Goal: Task Accomplishment & Management: Manage account settings

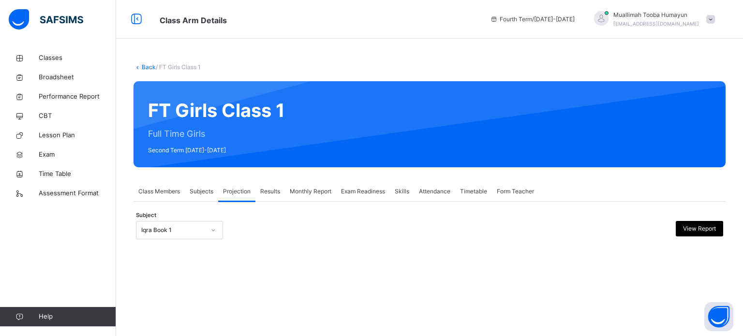
drag, startPoint x: 194, startPoint y: 230, endPoint x: 201, endPoint y: 234, distance: 8.7
click at [201, 234] on div "Iqra Book 1" at bounding box center [173, 230] width 64 height 9
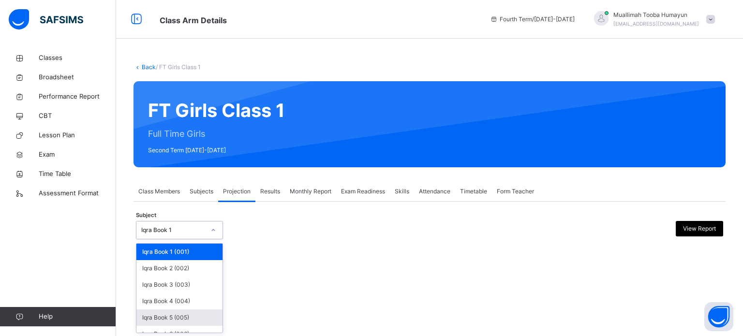
scroll to position [50, 0]
click at [164, 228] on div "Iqra Book 1" at bounding box center [173, 230] width 64 height 9
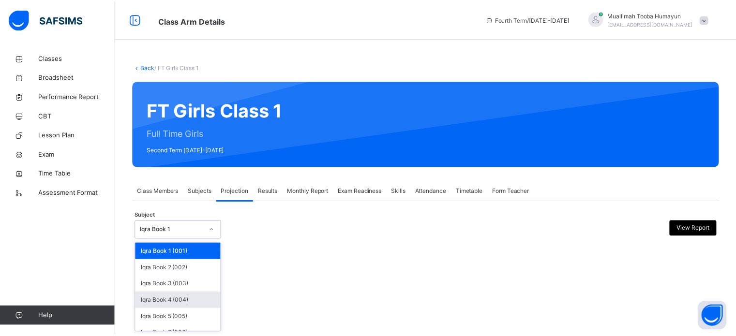
scroll to position [51, 0]
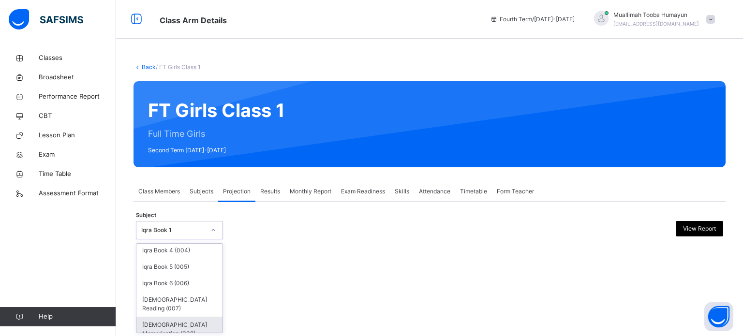
click at [181, 317] on div "[DEMOGRAPHIC_DATA] Memorisation (008)" at bounding box center [180, 329] width 86 height 25
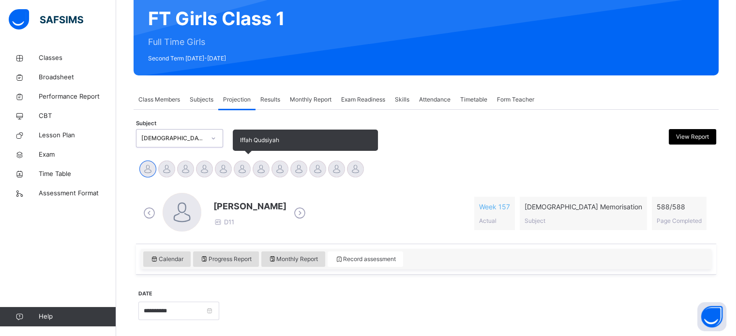
scroll to position [171, 0]
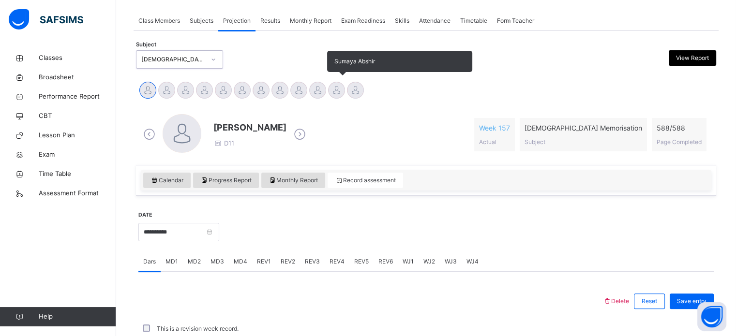
click at [333, 90] on div at bounding box center [336, 90] width 17 height 17
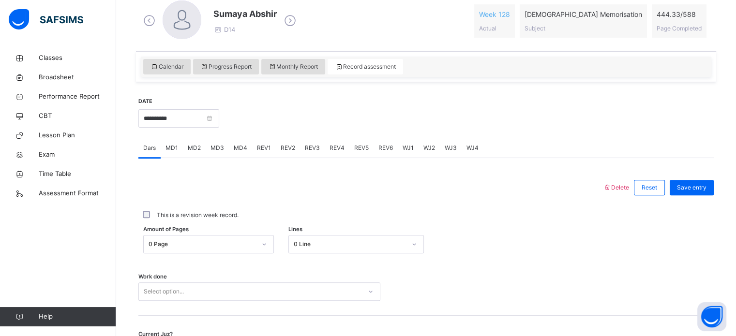
scroll to position [329, 0]
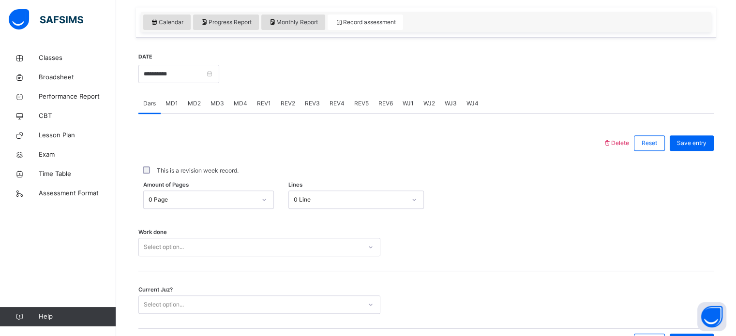
click at [201, 106] on div "MD2" at bounding box center [194, 103] width 23 height 19
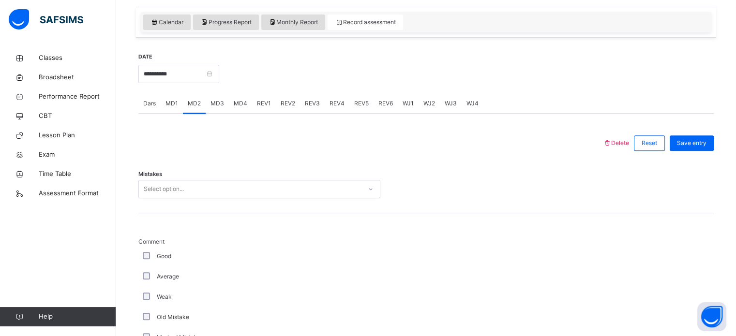
click at [231, 191] on div "Select option..." at bounding box center [250, 189] width 223 height 15
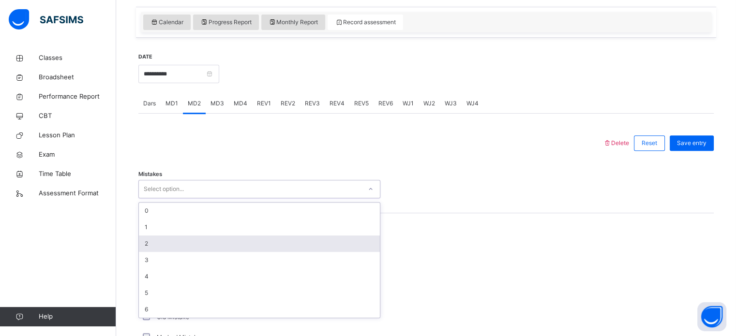
click at [189, 240] on div "2" at bounding box center [259, 244] width 241 height 16
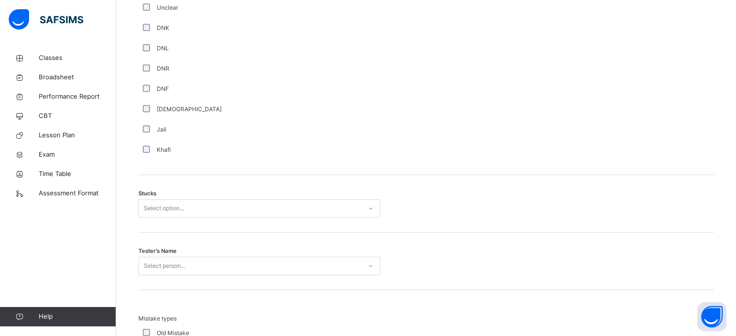
scroll to position [737, 0]
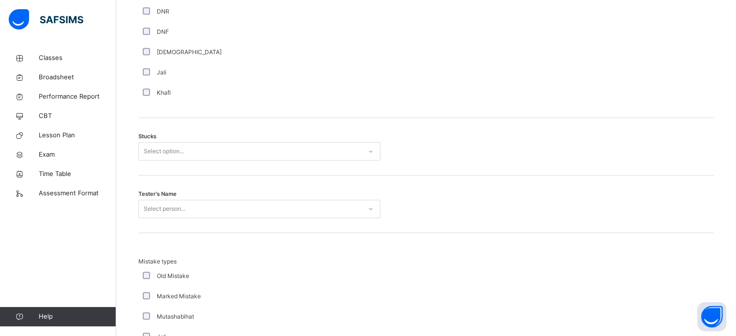
click at [163, 157] on div "Select option..." at bounding box center [164, 151] width 40 height 18
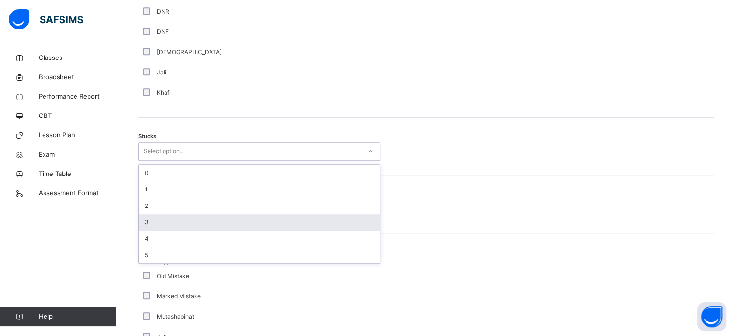
click at [160, 229] on div "3" at bounding box center [259, 222] width 241 height 16
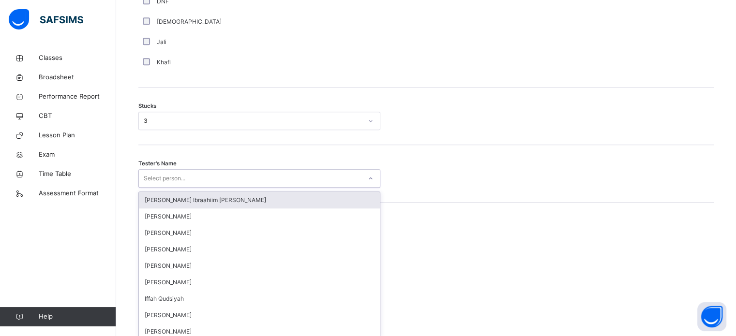
click at [165, 188] on div "option Fadumo Ibraahiim Abdullahi focused, 1 of 44. 44 results available. Use U…" at bounding box center [259, 178] width 242 height 18
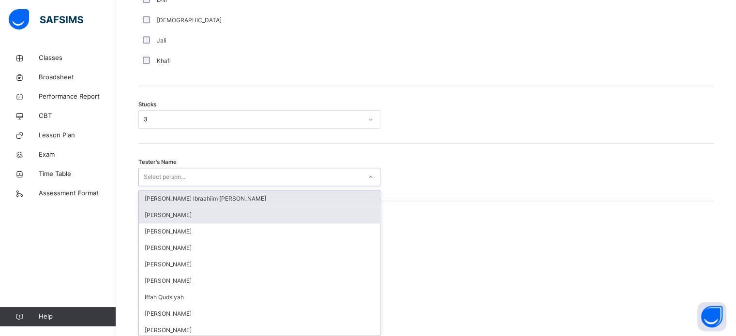
scroll to position [772, 0]
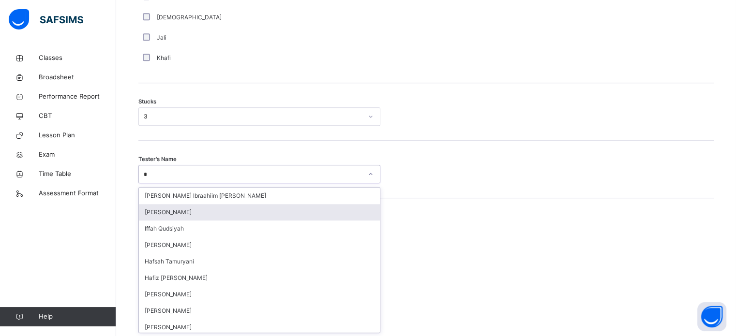
type input "**"
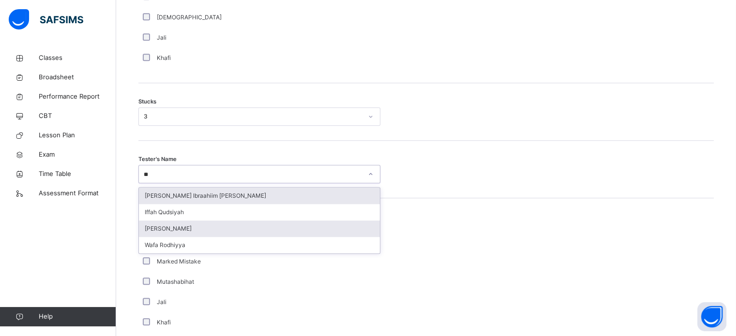
click at [204, 234] on div "[PERSON_NAME]" at bounding box center [259, 229] width 241 height 16
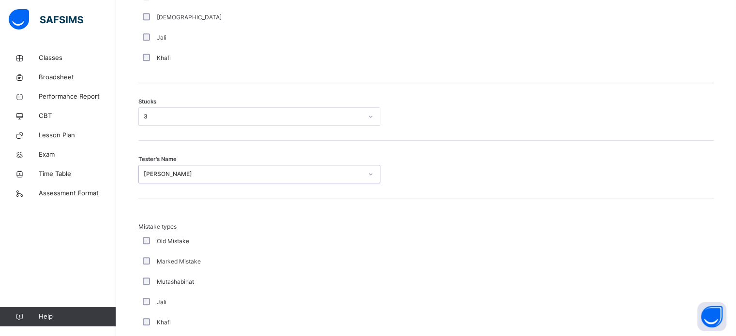
click at [206, 232] on div "Old Mistake" at bounding box center [259, 241] width 242 height 20
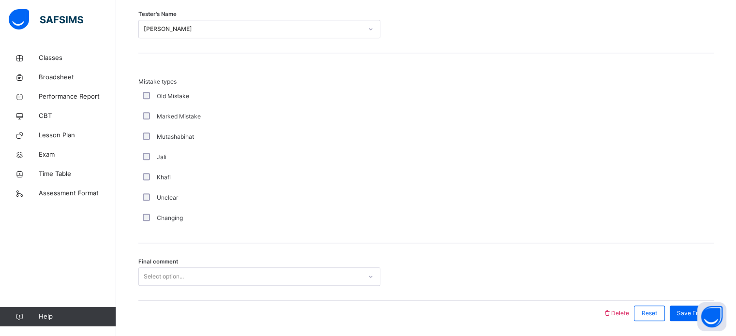
scroll to position [918, 0]
click at [167, 201] on div "Unclear" at bounding box center [259, 197] width 242 height 20
click at [165, 210] on div "Changing" at bounding box center [259, 217] width 242 height 20
click at [178, 221] on div "Changing" at bounding box center [259, 217] width 242 height 20
click at [158, 216] on label "Changing" at bounding box center [170, 217] width 26 height 9
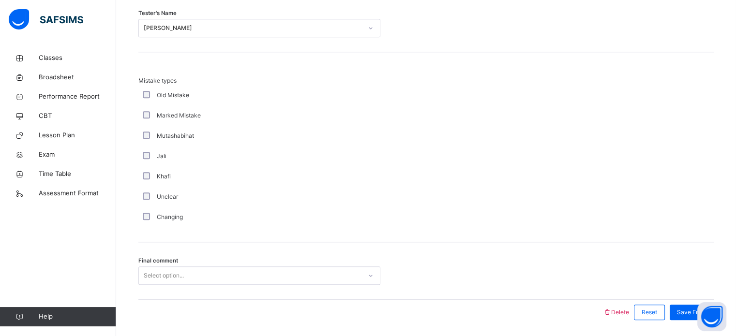
click at [158, 225] on div "Changing" at bounding box center [259, 217] width 242 height 20
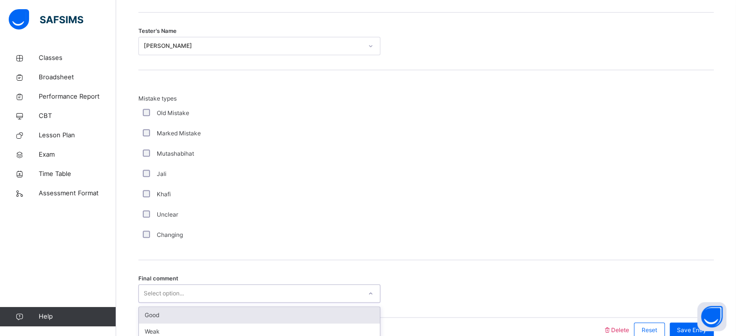
scroll to position [949, 0]
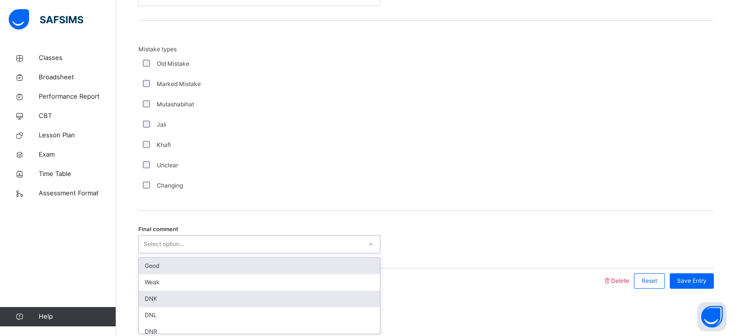
click at [165, 301] on div "DNK" at bounding box center [259, 299] width 241 height 16
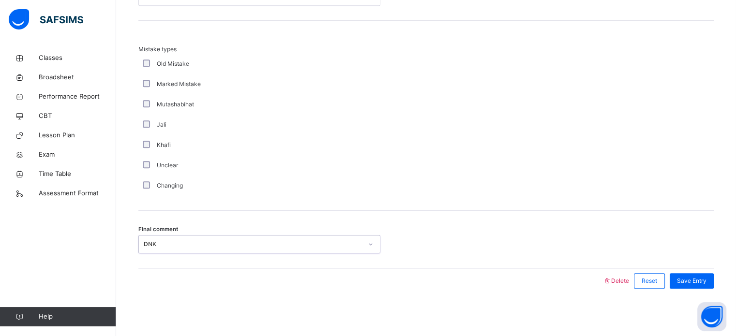
scroll to position [948, 0]
click at [697, 281] on span "Save Entry" at bounding box center [692, 282] width 30 height 9
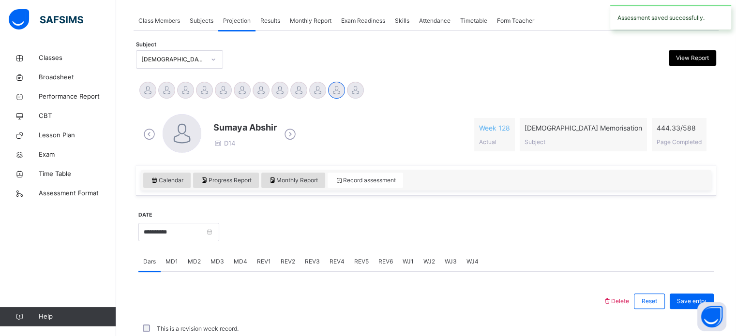
scroll to position [390, 0]
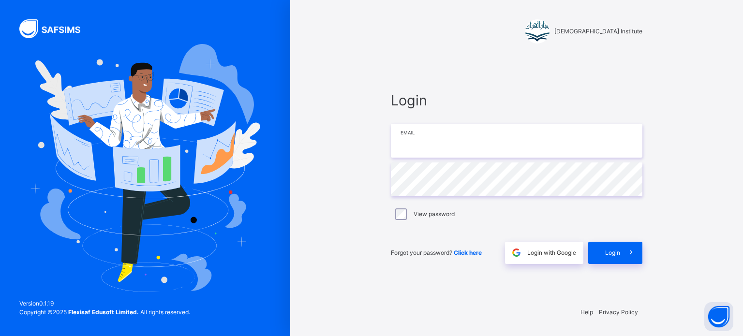
type input "**********"
click at [629, 251] on icon at bounding box center [631, 252] width 10 height 11
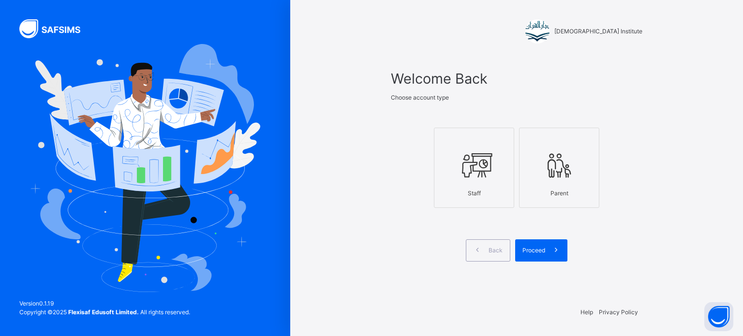
click at [499, 184] on div "Staff" at bounding box center [475, 193] width 70 height 18
click at [542, 251] on span "Proceed" at bounding box center [534, 250] width 23 height 9
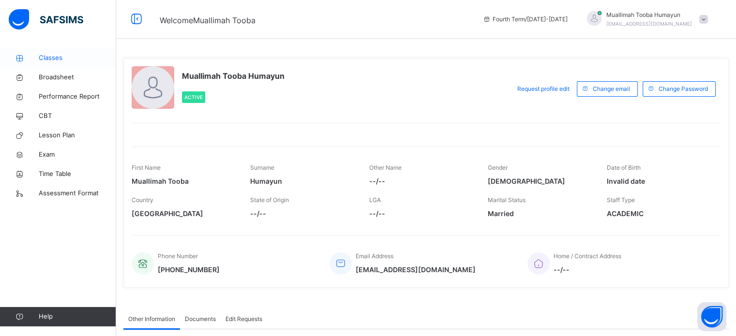
click at [50, 56] on span "Classes" at bounding box center [77, 58] width 77 height 10
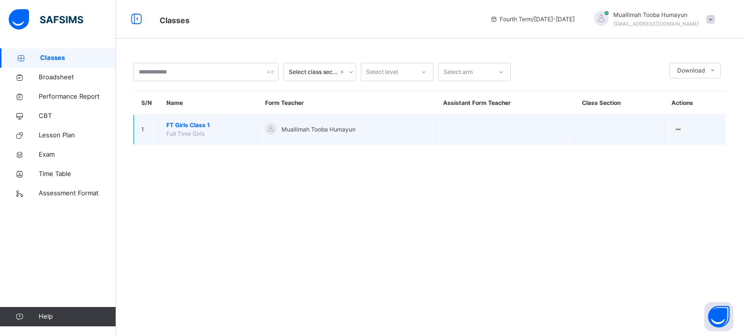
click at [175, 128] on span "FT Girls Class 1" at bounding box center [209, 125] width 84 height 9
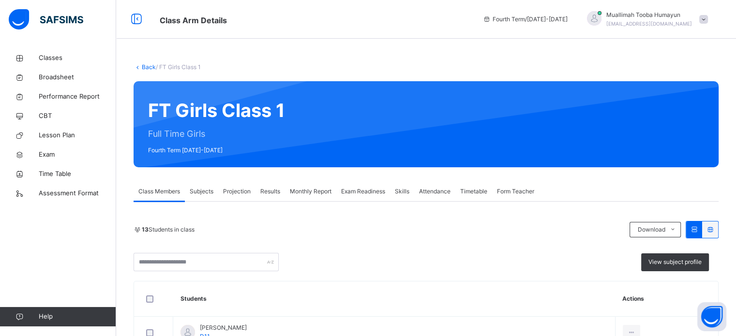
click at [375, 189] on span "Exam Readiness" at bounding box center [363, 191] width 44 height 9
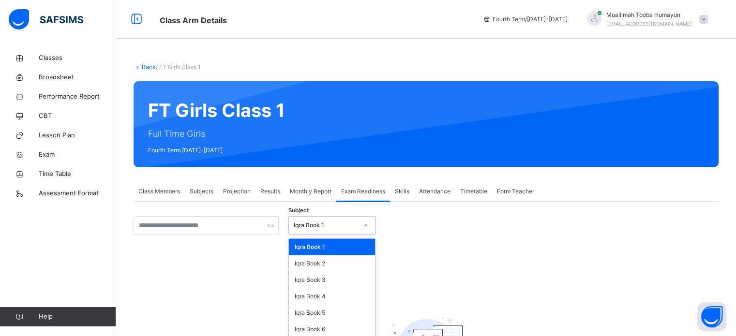
scroll to position [38, 0]
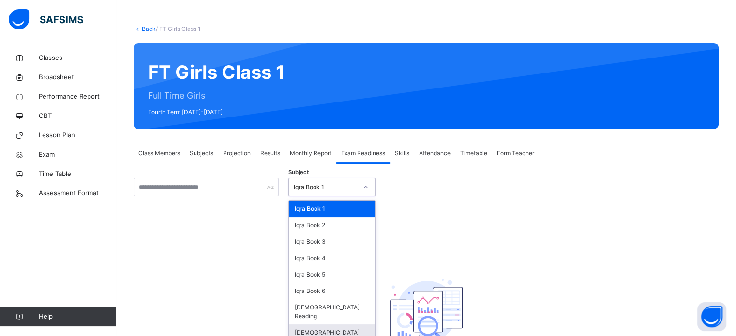
click at [313, 328] on div "[DEMOGRAPHIC_DATA] Memorisation" at bounding box center [332, 337] width 86 height 25
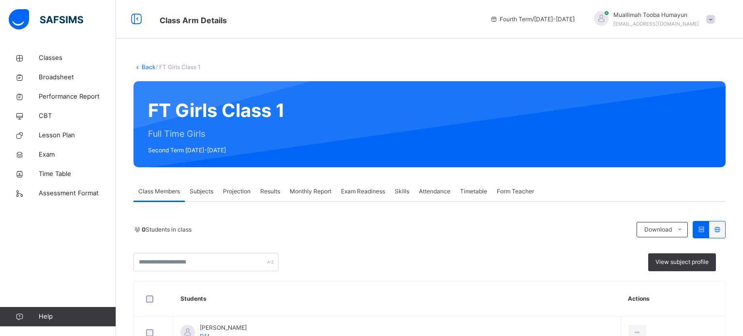
click at [241, 195] on span "Projection" at bounding box center [237, 191] width 28 height 9
click at [241, 192] on span "Projection" at bounding box center [237, 191] width 28 height 9
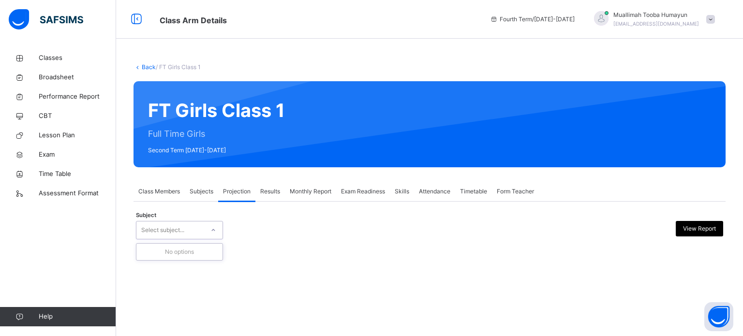
click at [211, 228] on icon at bounding box center [214, 231] width 6 height 10
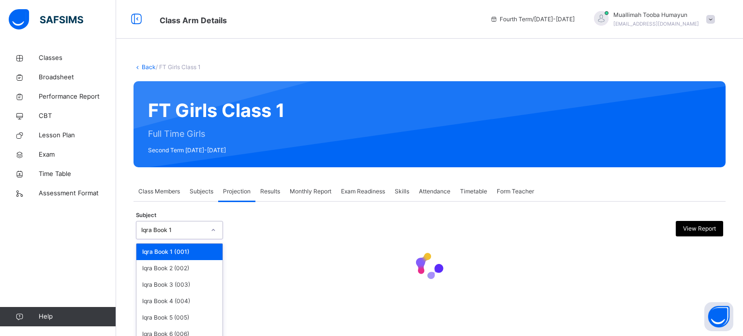
click at [215, 237] on div at bounding box center [213, 230] width 16 height 15
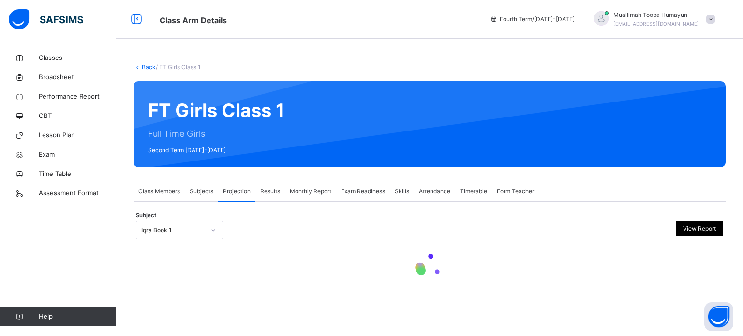
click at [248, 224] on div "Subject Iqra Book 1 View Report" at bounding box center [430, 230] width 588 height 18
drag, startPoint x: 248, startPoint y: 224, endPoint x: 269, endPoint y: 277, distance: 57.2
click at [209, 221] on div "Subject Iqra Book 1 View Report" at bounding box center [430, 230] width 588 height 18
click at [251, 255] on div "**********" at bounding box center [430, 253] width 592 height 74
click at [283, 272] on div at bounding box center [430, 267] width 588 height 41
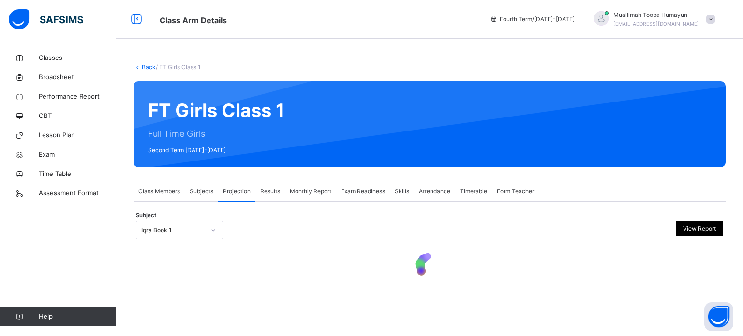
click at [269, 277] on div at bounding box center [430, 267] width 588 height 41
click at [215, 234] on icon at bounding box center [214, 231] width 6 height 10
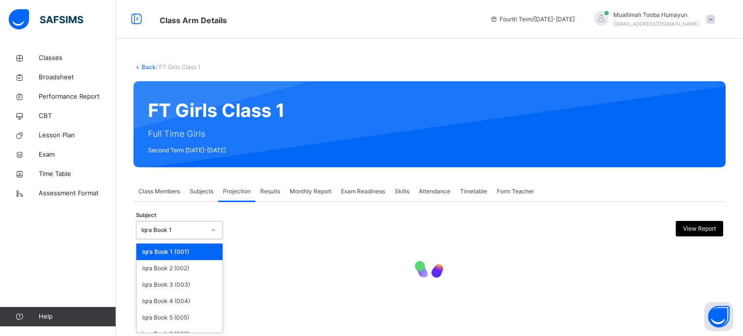
click at [215, 234] on icon at bounding box center [214, 231] width 6 height 10
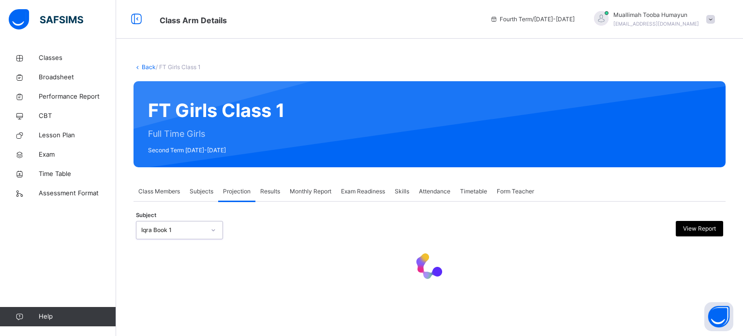
click at [214, 233] on icon at bounding box center [214, 231] width 6 height 10
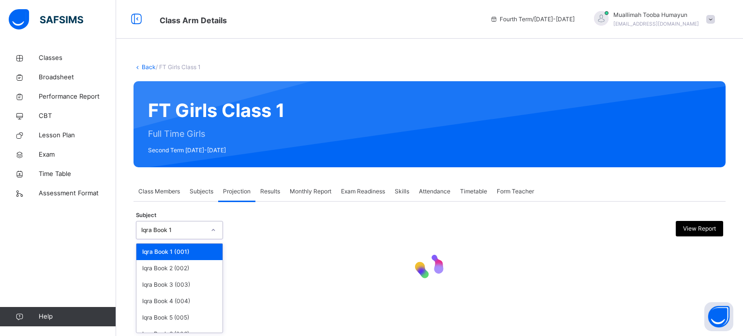
click at [214, 233] on icon at bounding box center [214, 231] width 6 height 10
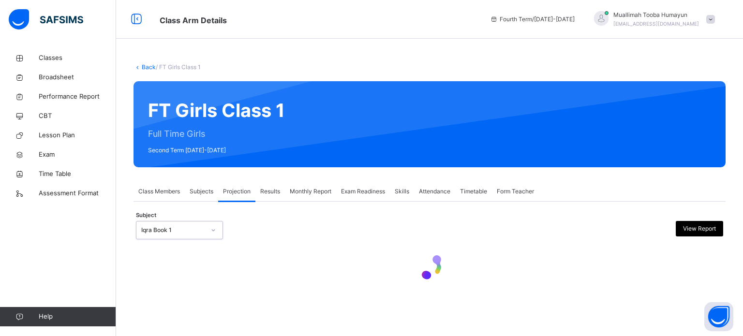
click at [214, 233] on icon at bounding box center [214, 231] width 6 height 10
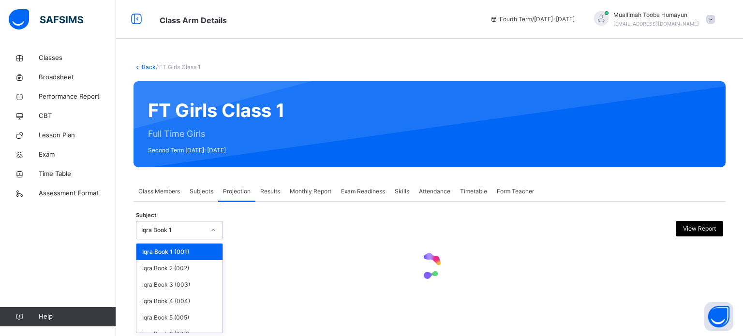
click at [214, 233] on icon at bounding box center [214, 231] width 6 height 10
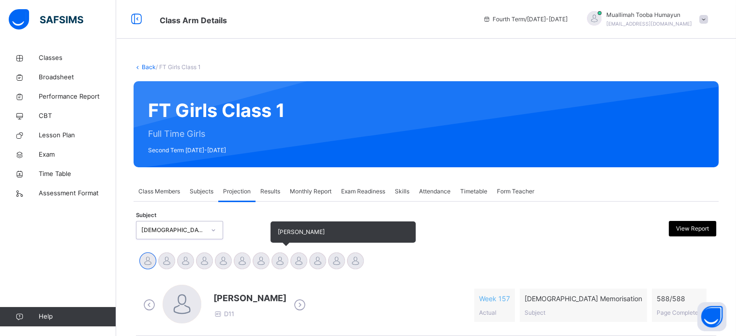
scroll to position [112, 0]
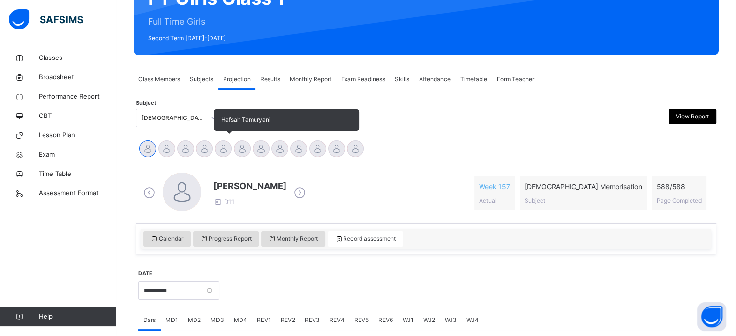
click at [218, 145] on div at bounding box center [223, 148] width 17 height 17
click at [219, 146] on div at bounding box center [223, 148] width 17 height 17
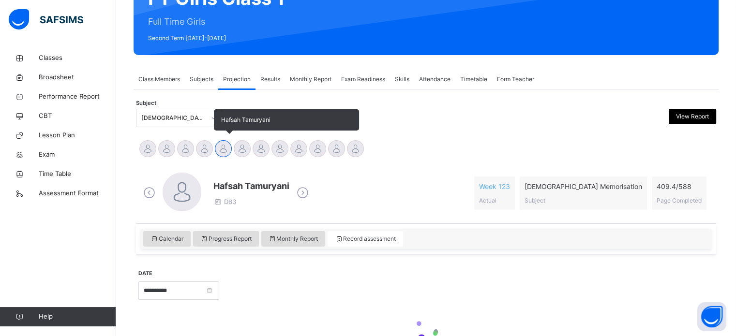
click at [219, 146] on div at bounding box center [223, 148] width 17 height 17
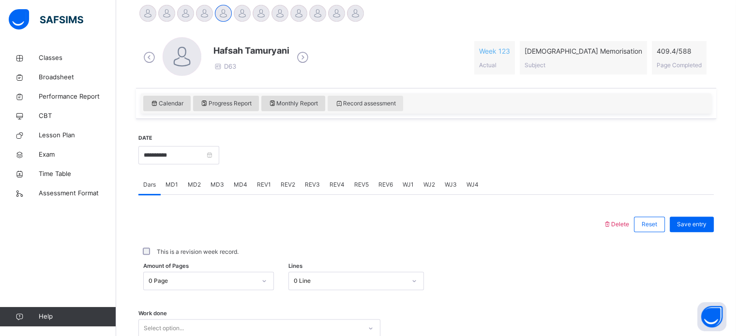
scroll to position [250, 0]
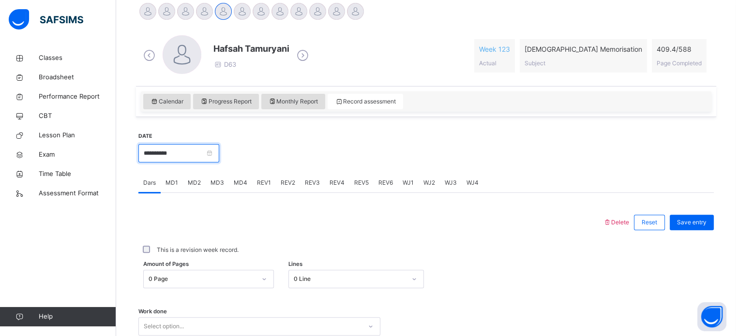
click at [219, 155] on input "**********" at bounding box center [178, 153] width 81 height 18
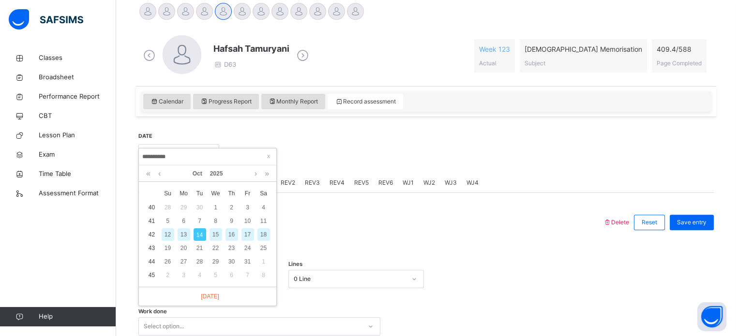
click at [228, 156] on input "**********" at bounding box center [208, 157] width 132 height 11
click at [234, 167] on div "Oct 2025" at bounding box center [208, 174] width 128 height 16
click at [234, 153] on input "**********" at bounding box center [208, 157] width 132 height 11
click at [236, 157] on input "**********" at bounding box center [208, 157] width 132 height 11
click at [163, 174] on link at bounding box center [159, 174] width 7 height 16
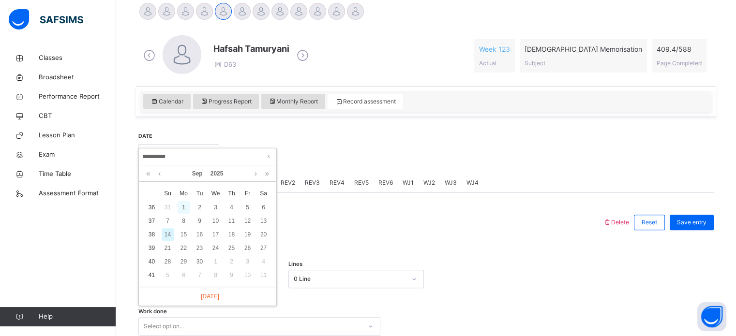
click at [186, 208] on div "1" at bounding box center [184, 207] width 13 height 13
click at [186, 208] on div "**********" at bounding box center [426, 282] width 576 height 321
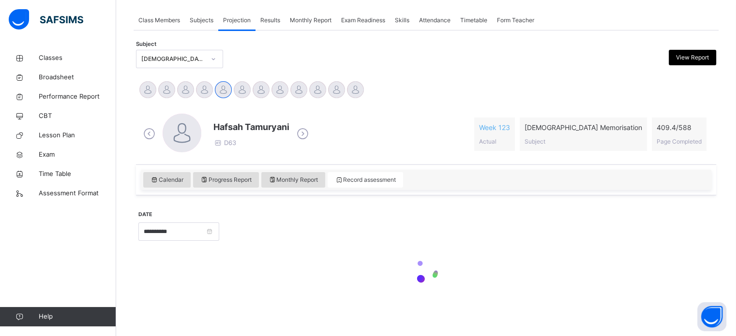
type input "**********"
click at [186, 208] on div "**********" at bounding box center [426, 251] width 576 height 102
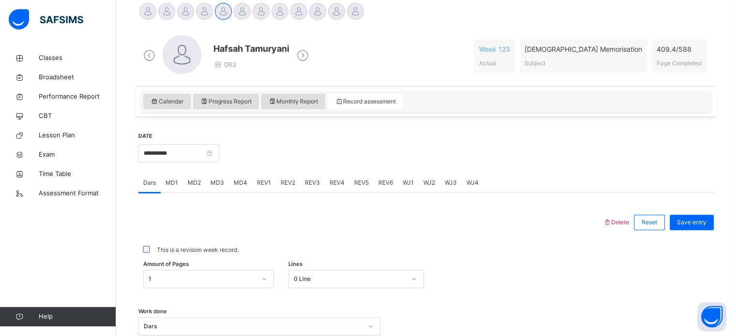
click at [216, 184] on span "MD3" at bounding box center [218, 183] width 14 height 9
click at [194, 184] on span "MD2" at bounding box center [194, 183] width 13 height 9
click at [168, 183] on span "MD1" at bounding box center [172, 183] width 13 height 9
click at [243, 182] on span "MD4" at bounding box center [241, 183] width 14 height 9
click at [270, 183] on div "REV1" at bounding box center [264, 182] width 24 height 19
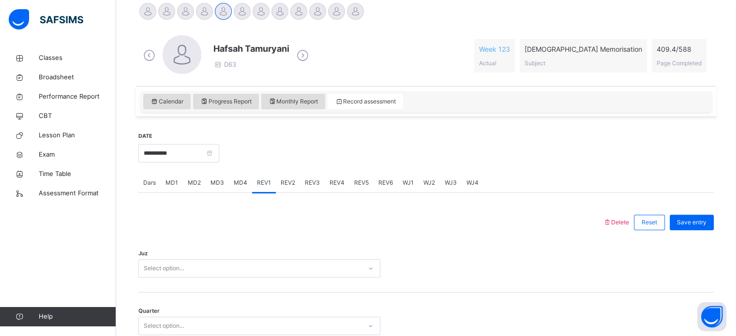
click at [283, 183] on span "REV2" at bounding box center [288, 183] width 15 height 9
click at [312, 183] on span "REV3" at bounding box center [312, 183] width 15 height 9
click at [332, 183] on span "REV4" at bounding box center [337, 183] width 15 height 9
click at [472, 183] on span "WJ4" at bounding box center [473, 183] width 12 height 9
click at [449, 181] on span "WJ3" at bounding box center [451, 183] width 12 height 9
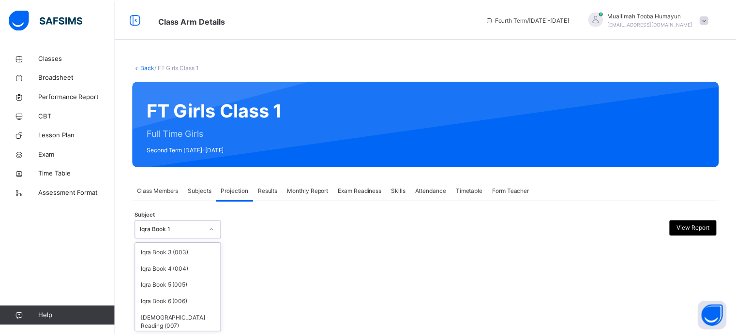
scroll to position [51, 0]
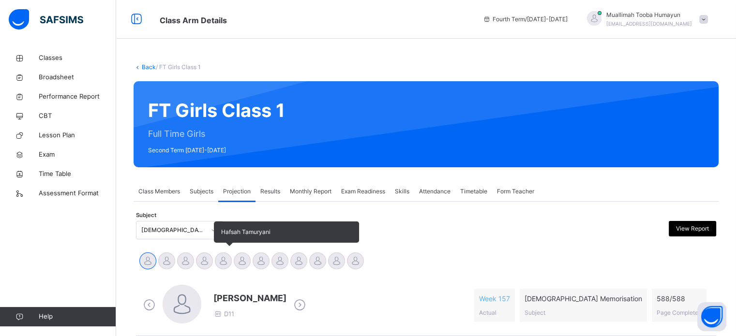
click at [219, 260] on div at bounding box center [223, 261] width 17 height 17
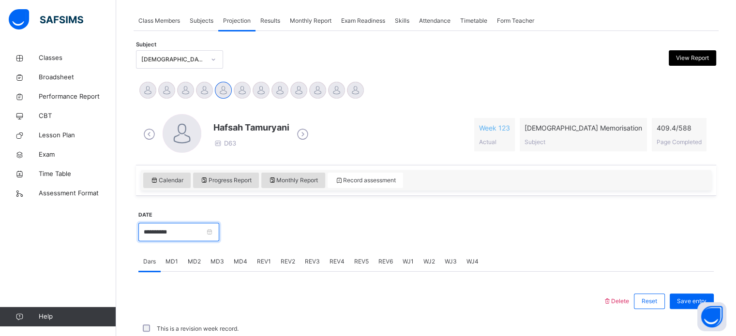
click at [199, 233] on input "**********" at bounding box center [178, 232] width 81 height 18
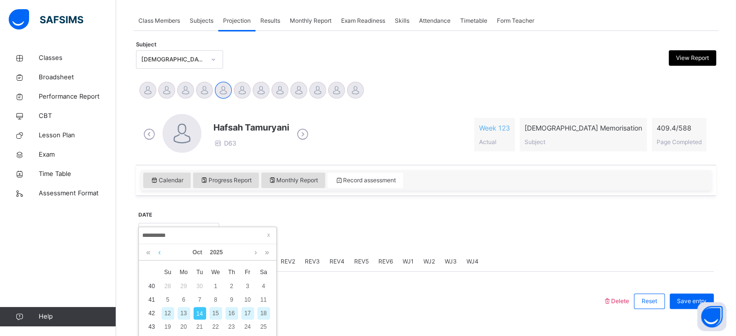
click at [160, 258] on link at bounding box center [159, 252] width 7 height 16
click at [183, 286] on div "1" at bounding box center [184, 286] width 13 height 13
type input "**********"
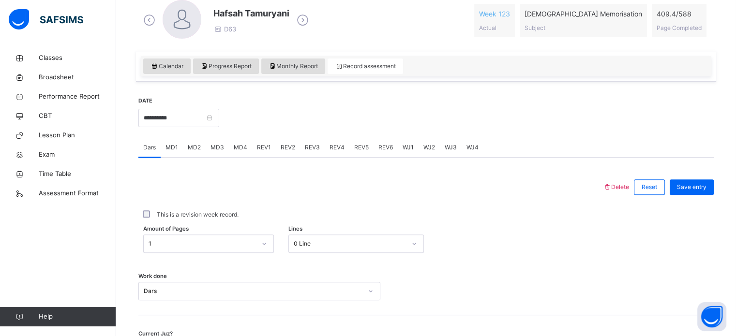
scroll to position [287, 0]
click at [178, 145] on div "MD1" at bounding box center [172, 146] width 22 height 19
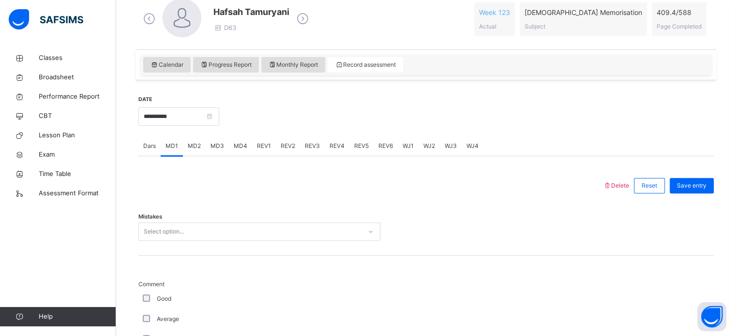
click at [193, 148] on span "MD2" at bounding box center [194, 146] width 13 height 9
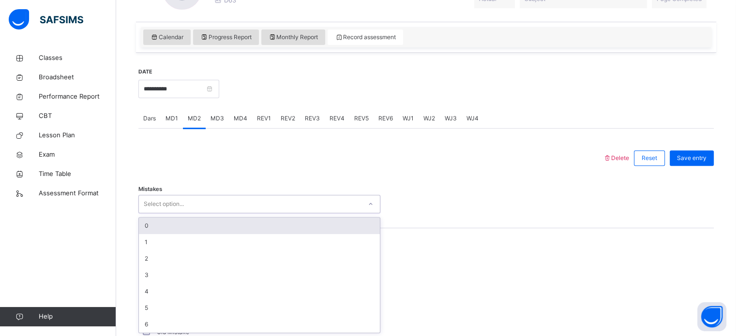
scroll to position [315, 0]
click at [182, 219] on div "0" at bounding box center [259, 225] width 241 height 16
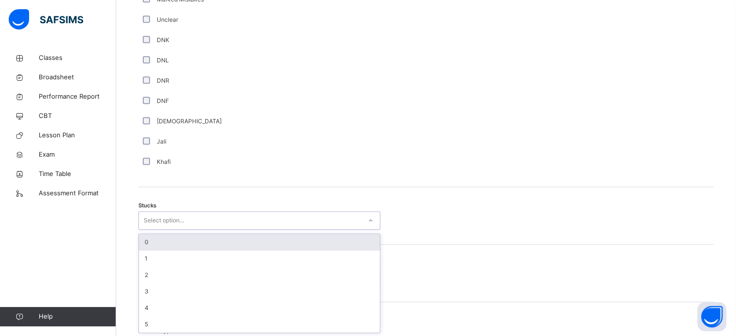
scroll to position [668, 0]
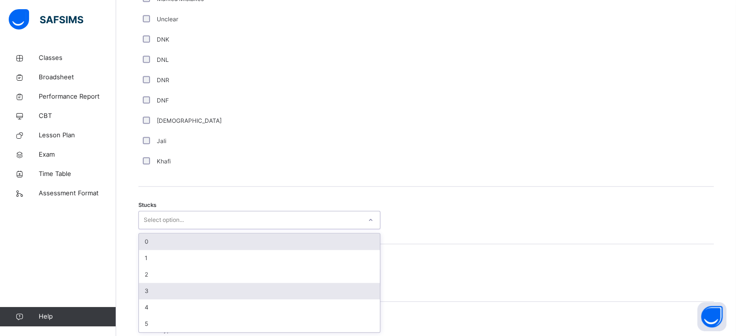
click at [154, 294] on div "3" at bounding box center [259, 291] width 241 height 16
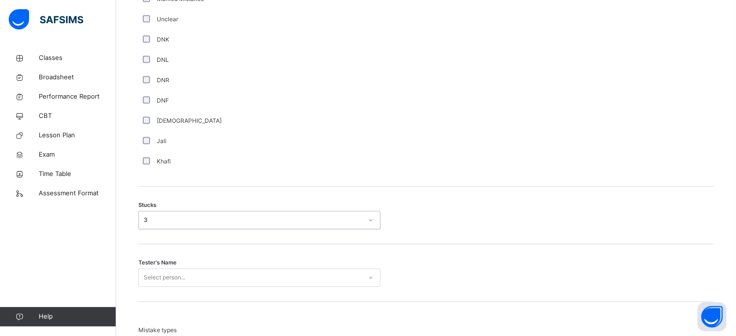
click at [229, 293] on div "Tester's Name Select person..." at bounding box center [426, 273] width 576 height 58
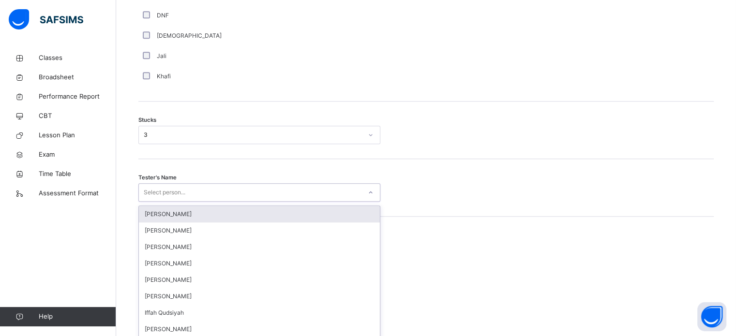
scroll to position [772, 0]
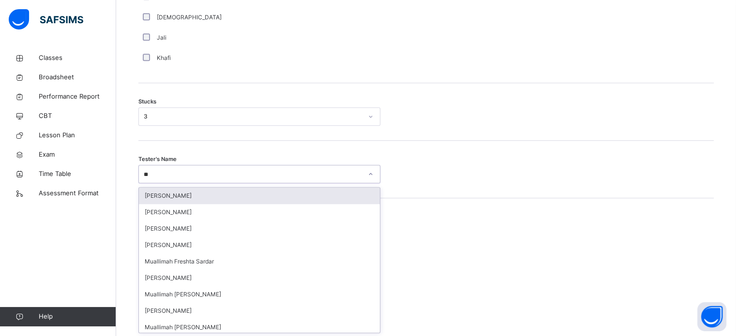
type input "***"
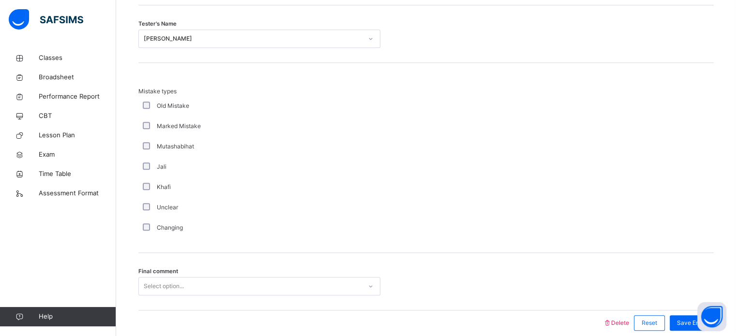
scroll to position [949, 0]
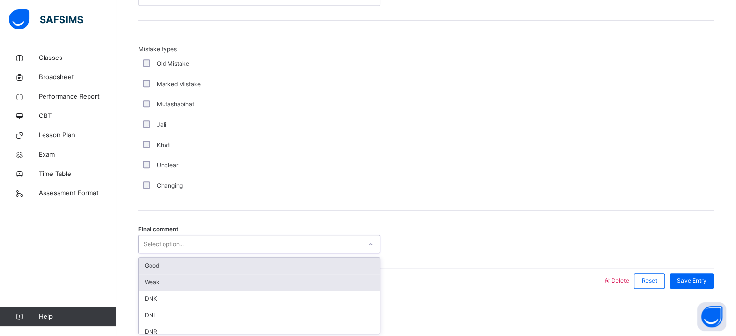
click at [144, 280] on div "Weak" at bounding box center [259, 282] width 241 height 16
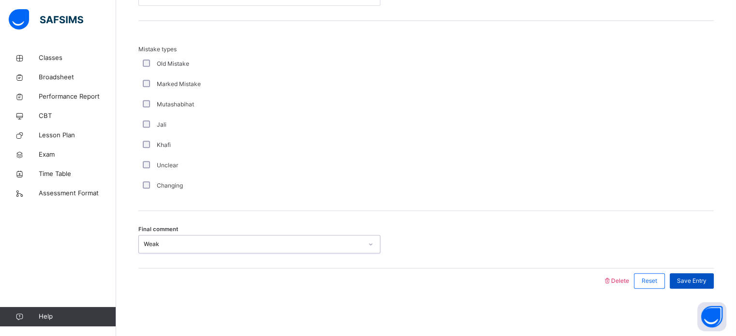
click at [699, 273] on div "Save Entry" at bounding box center [692, 280] width 44 height 15
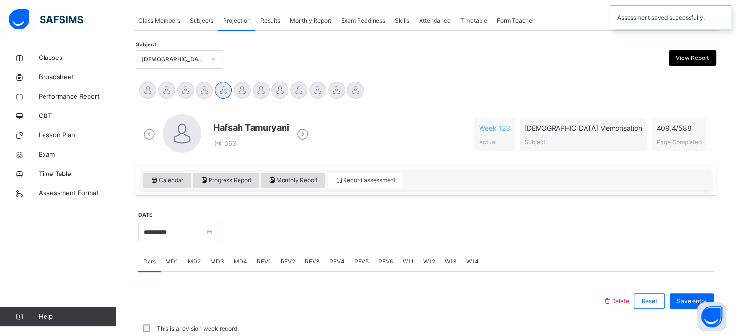
scroll to position [390, 0]
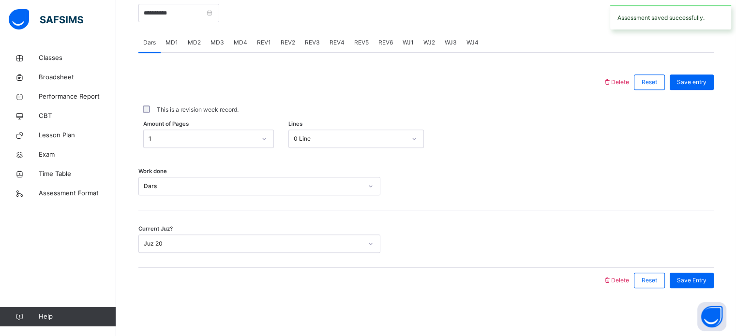
click at [244, 50] on div "MD4" at bounding box center [240, 42] width 23 height 19
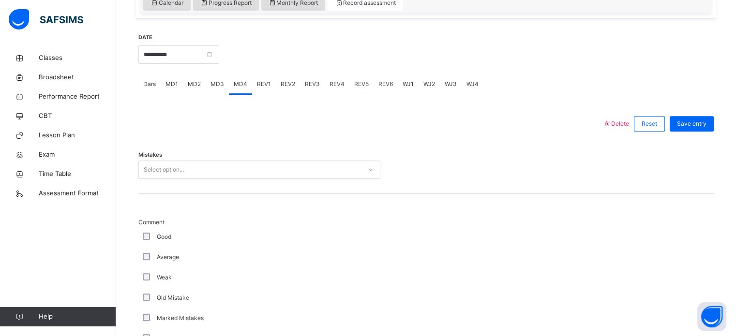
scroll to position [359, 0]
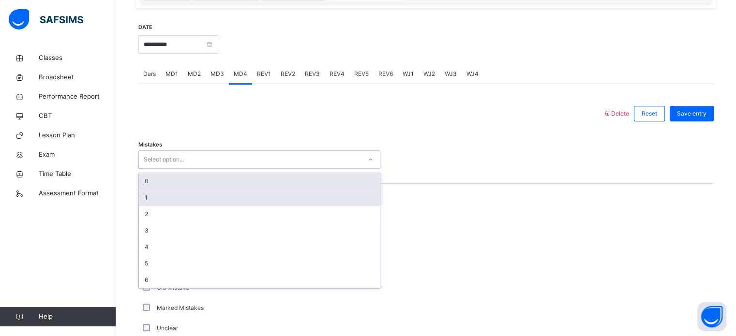
click at [154, 198] on div "1" at bounding box center [259, 198] width 241 height 16
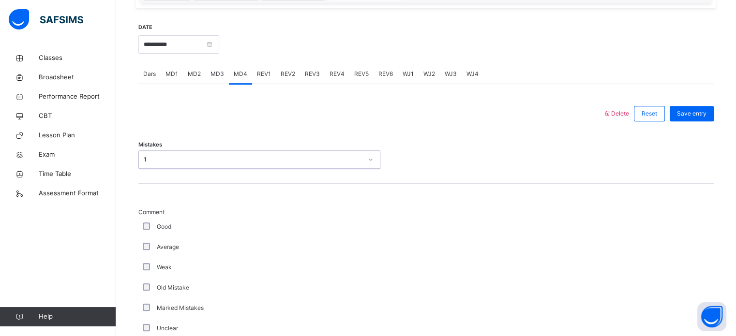
click at [155, 223] on div "Good" at bounding box center [259, 227] width 237 height 9
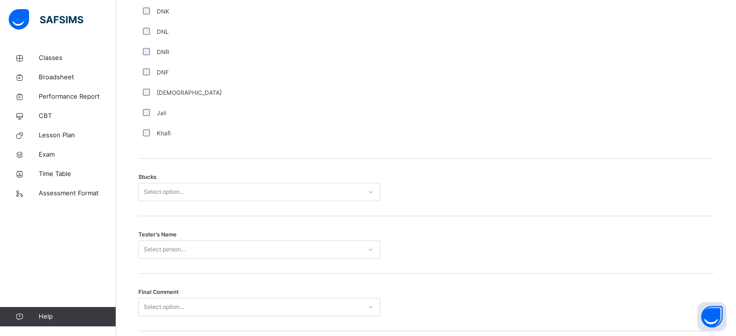
scroll to position [703, 0]
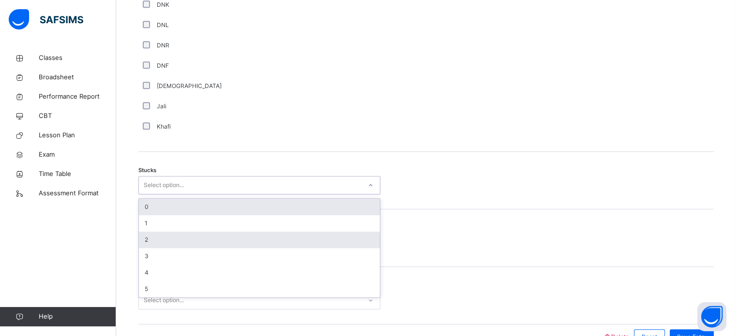
click at [154, 240] on div "2" at bounding box center [259, 240] width 241 height 16
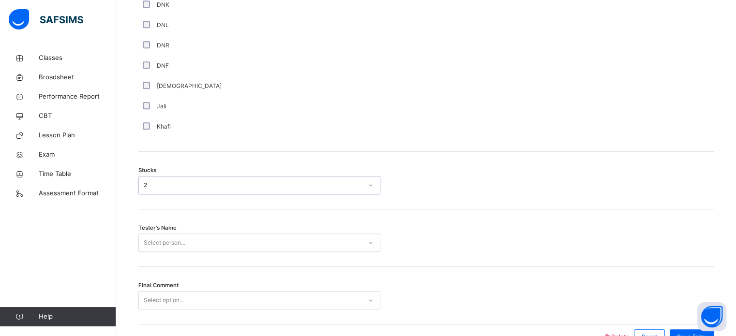
scroll to position [759, 0]
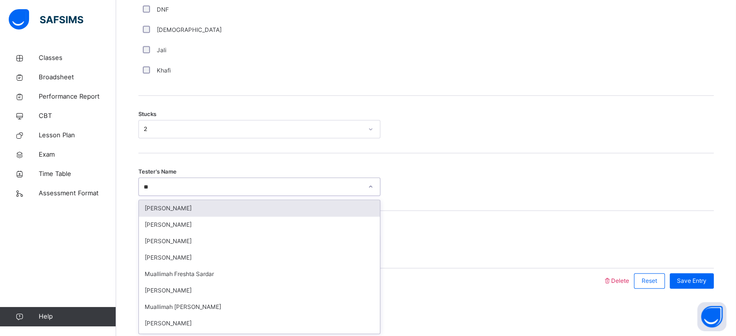
type input "***"
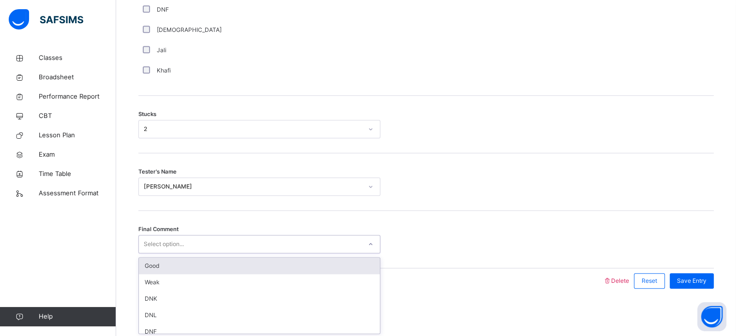
click at [242, 237] on div "Select option..." at bounding box center [250, 244] width 223 height 15
click at [236, 263] on div "Good" at bounding box center [259, 266] width 241 height 16
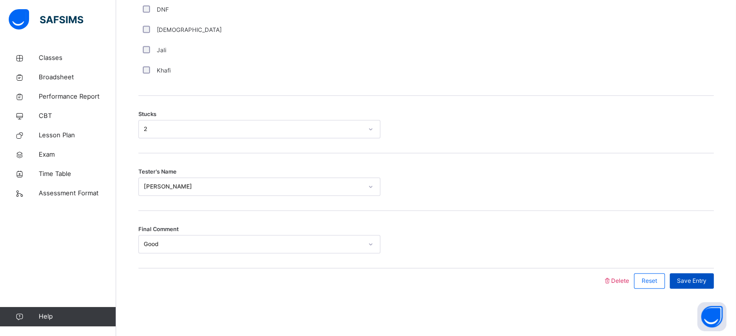
click at [700, 281] on span "Save Entry" at bounding box center [692, 281] width 30 height 9
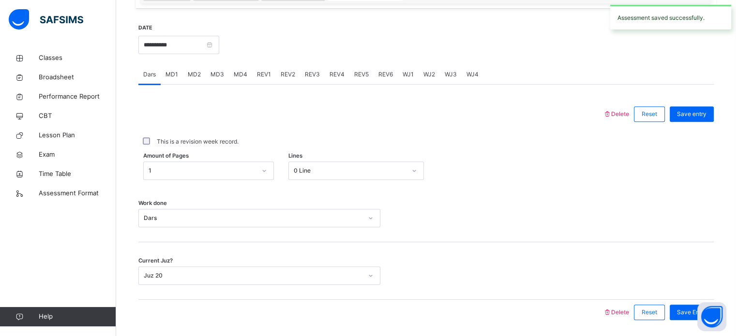
scroll to position [356, 0]
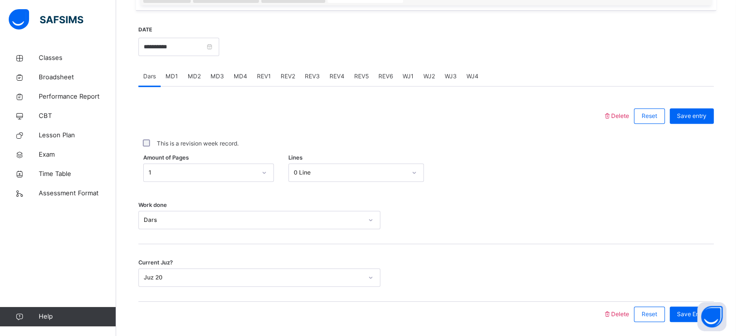
click at [259, 80] on span "REV1" at bounding box center [264, 76] width 14 height 9
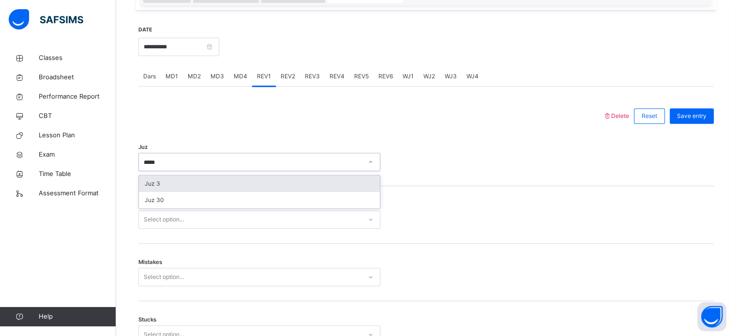
type input "******"
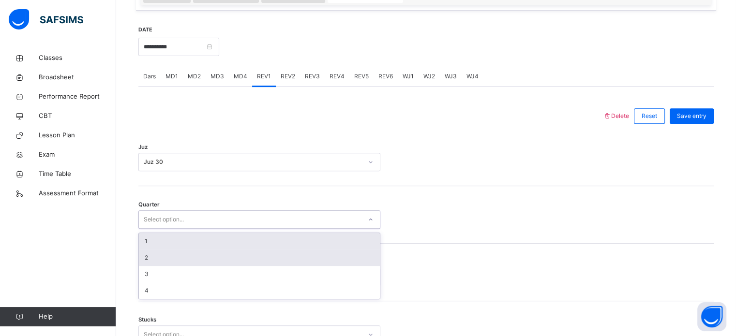
click at [143, 256] on div "2" at bounding box center [259, 258] width 241 height 16
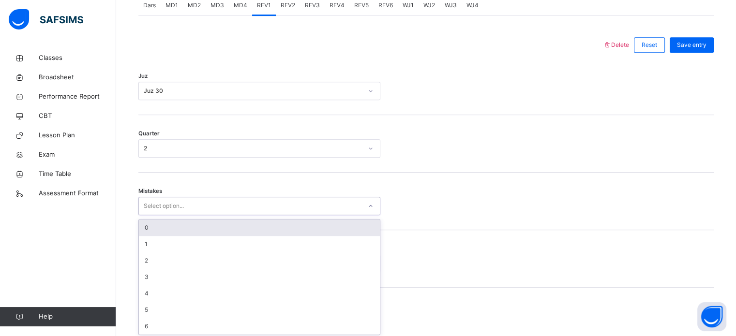
scroll to position [430, 0]
click at [143, 232] on div "0" at bounding box center [259, 225] width 241 height 16
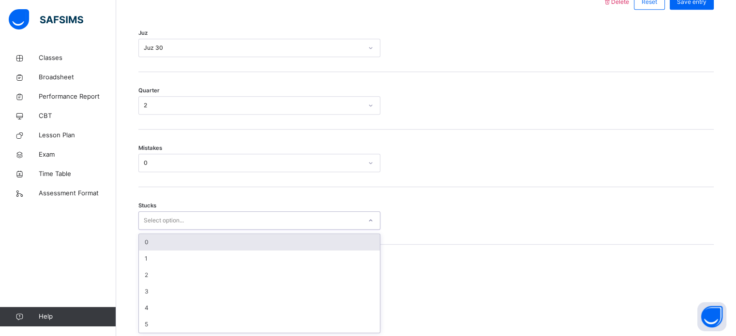
scroll to position [470, 0]
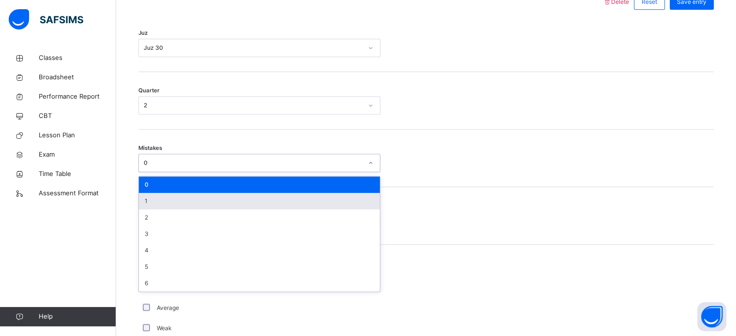
click at [141, 193] on div "1" at bounding box center [259, 201] width 241 height 16
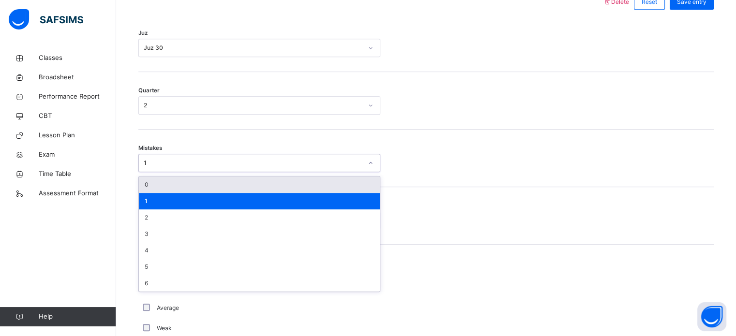
click at [165, 306] on label "Average" at bounding box center [168, 308] width 22 height 9
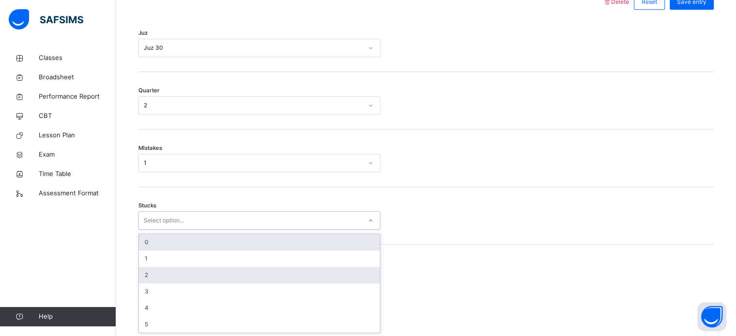
click at [139, 277] on div "2" at bounding box center [259, 275] width 241 height 16
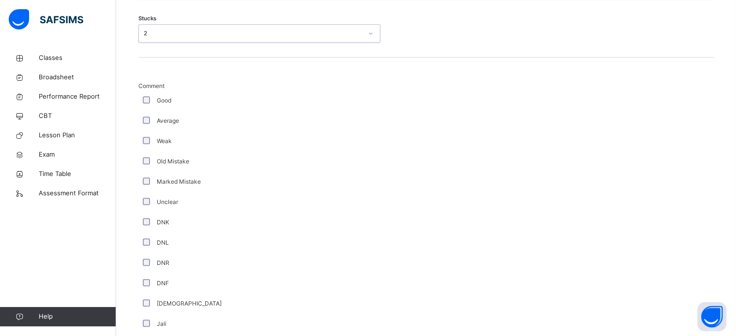
click at [135, 186] on div "**********" at bounding box center [426, 44] width 585 height 971
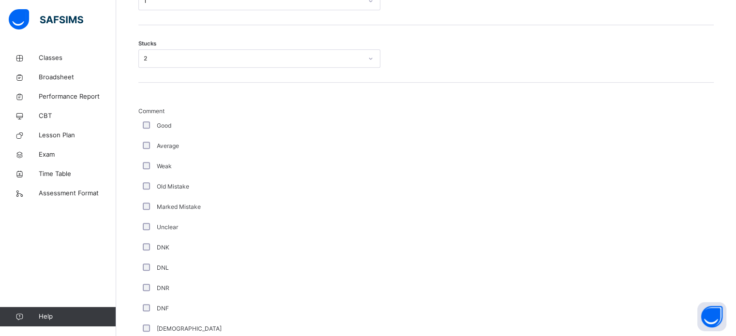
click at [143, 277] on div "DNL" at bounding box center [259, 268] width 242 height 20
click at [145, 299] on div "DNF" at bounding box center [259, 309] width 242 height 20
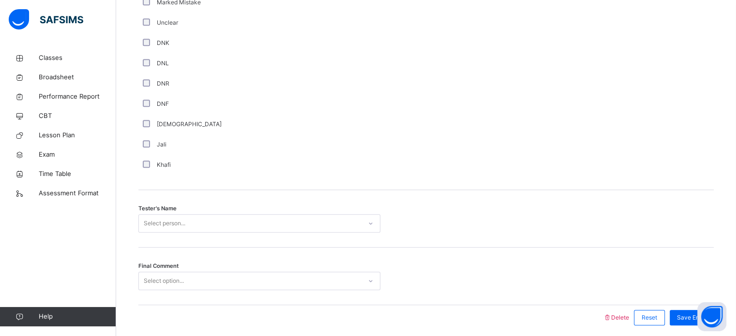
scroll to position [874, 0]
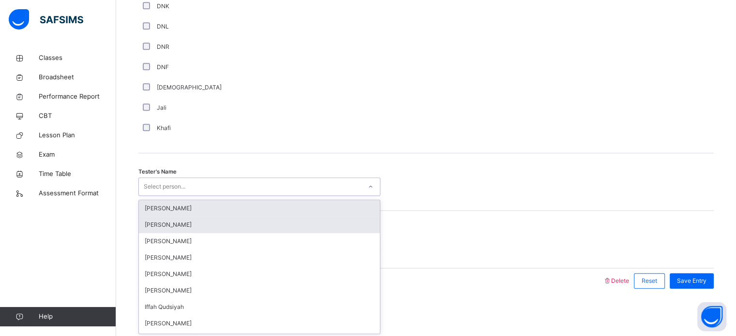
click at [165, 218] on div "[PERSON_NAME]" at bounding box center [259, 225] width 241 height 16
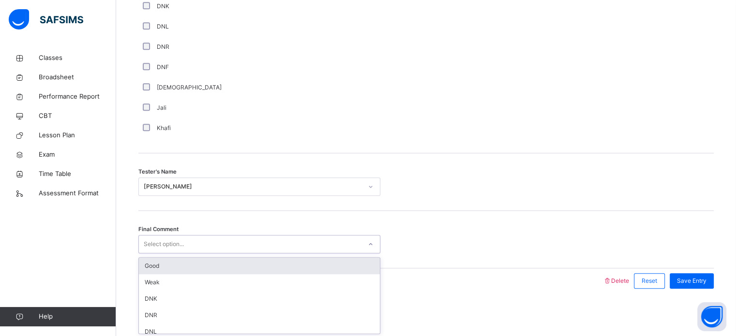
click at [193, 273] on div "Good" at bounding box center [259, 266] width 241 height 16
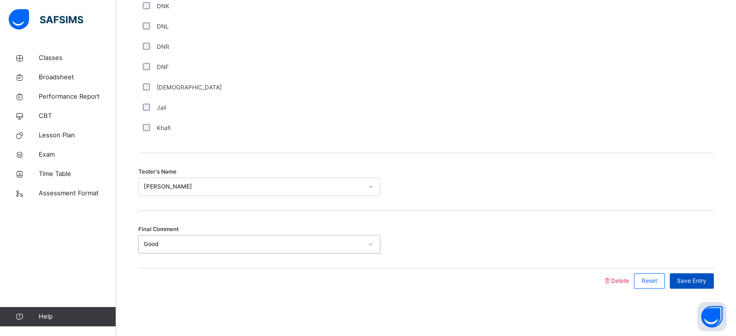
click at [707, 275] on div "Save Entry" at bounding box center [692, 280] width 44 height 15
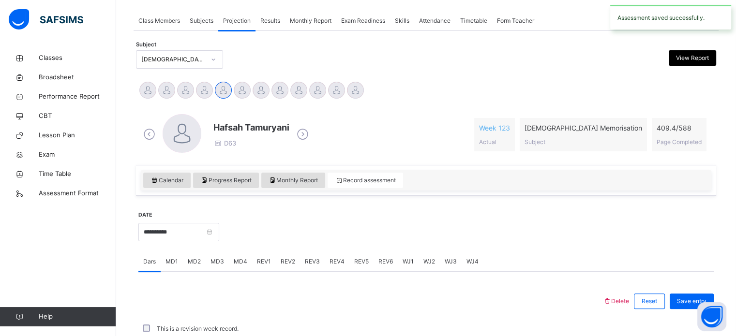
scroll to position [390, 0]
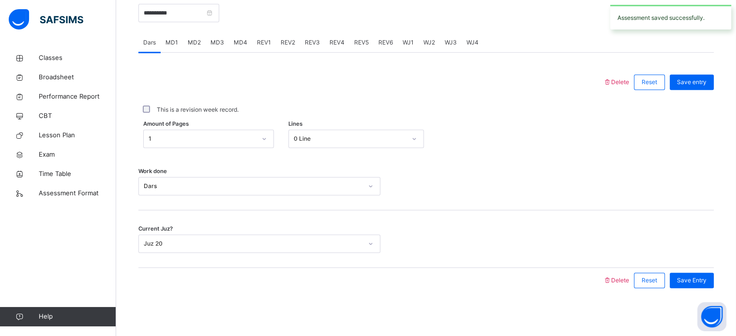
click at [290, 46] on span "REV2" at bounding box center [288, 42] width 15 height 9
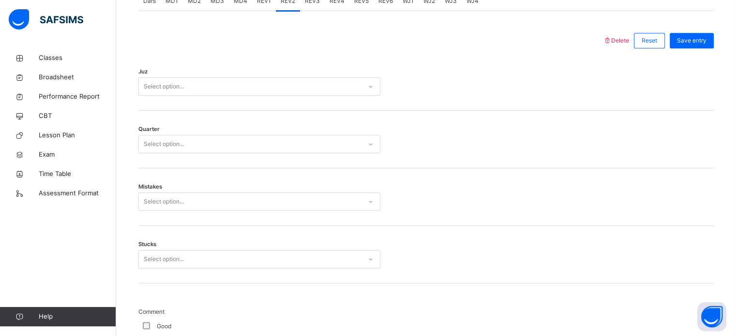
scroll to position [432, 0]
click at [329, 64] on div "Juz Select option..." at bounding box center [426, 82] width 576 height 58
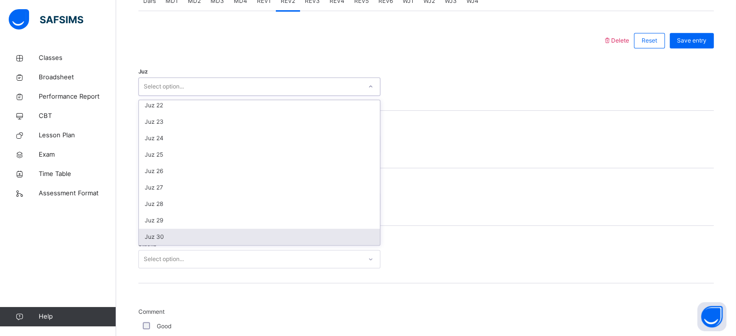
click at [163, 238] on div "Juz 30" at bounding box center [259, 237] width 241 height 16
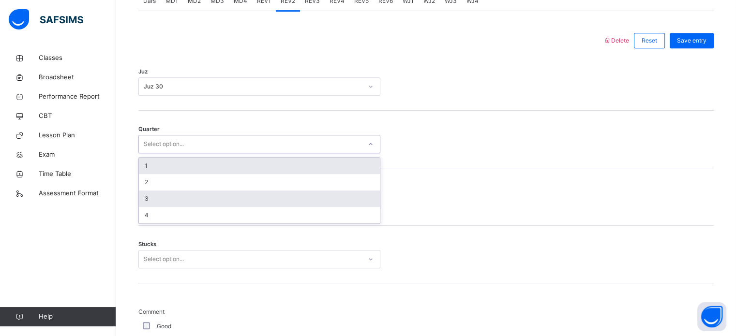
click at [157, 199] on div "3" at bounding box center [259, 199] width 241 height 16
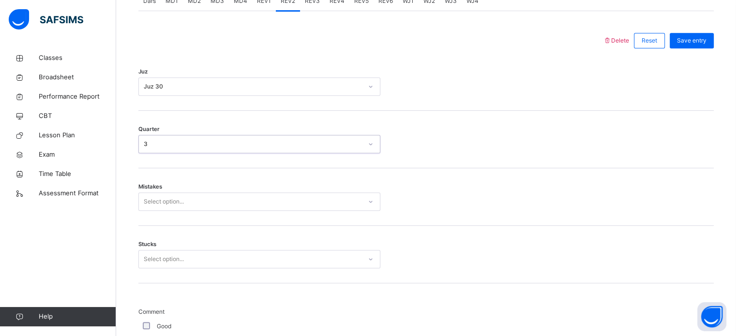
click at [208, 223] on div "Mistakes Select option..." at bounding box center [426, 197] width 576 height 58
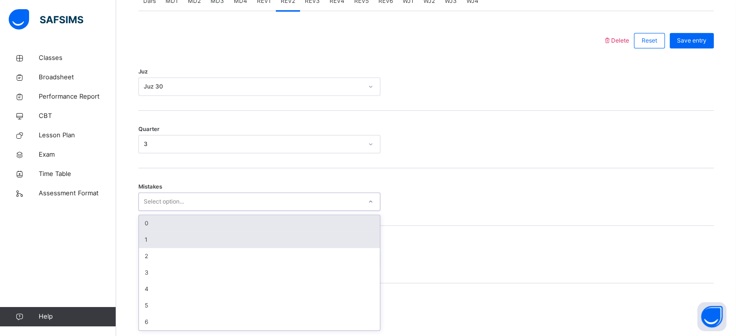
click at [156, 240] on div "1" at bounding box center [259, 240] width 241 height 16
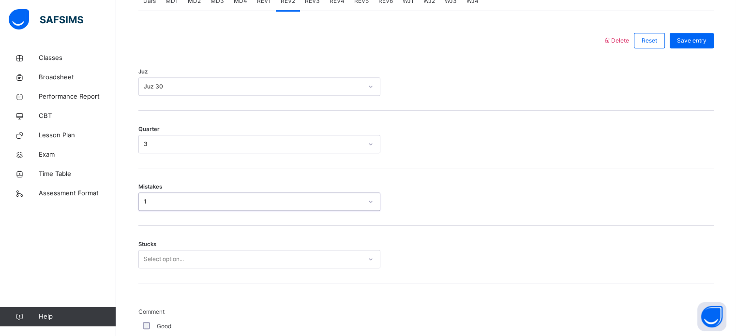
click at [211, 233] on div "Stucks Select option..." at bounding box center [426, 255] width 576 height 58
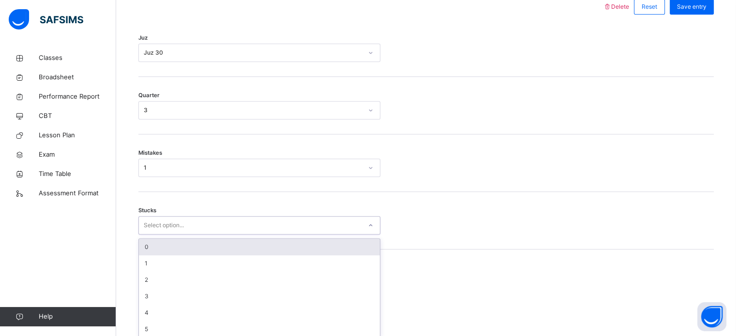
scroll to position [470, 0]
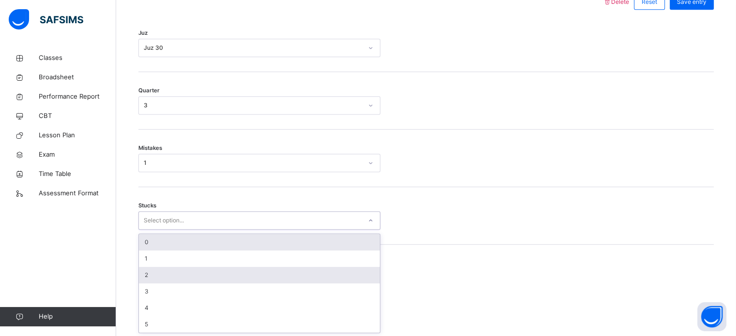
click at [156, 279] on div "2" at bounding box center [259, 275] width 241 height 16
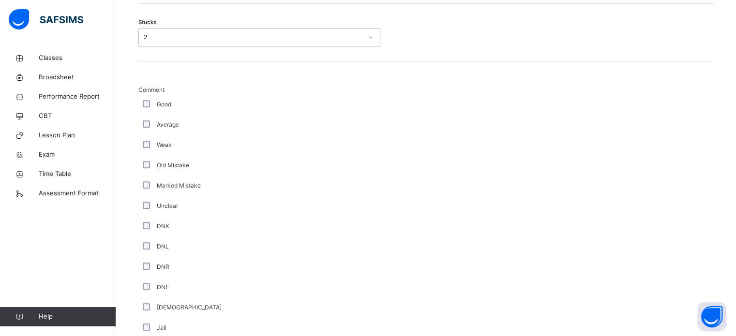
click at [155, 121] on div "Average" at bounding box center [259, 125] width 237 height 9
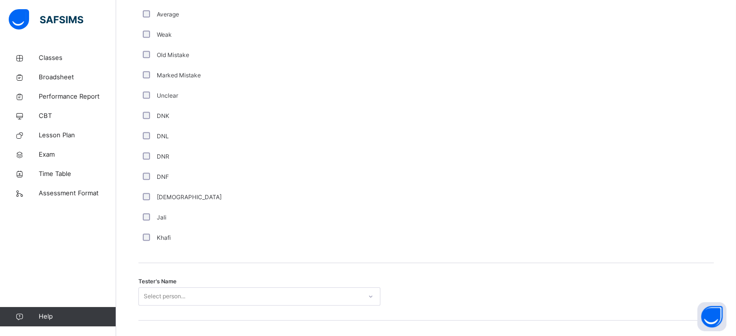
scroll to position [874, 0]
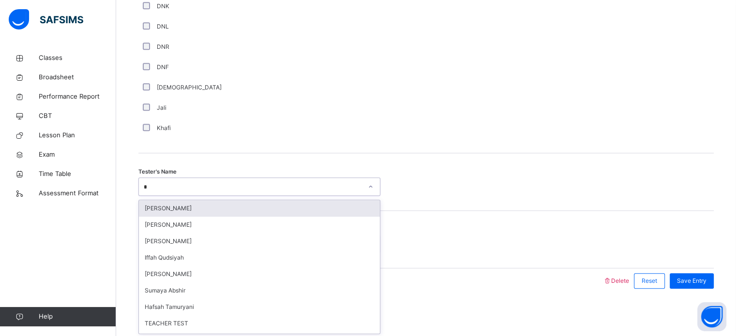
type input "**"
click at [230, 207] on div "[PERSON_NAME]" at bounding box center [259, 208] width 241 height 16
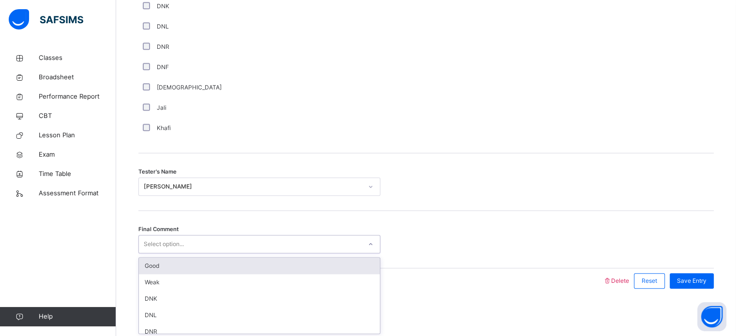
click at [220, 241] on div "Select option..." at bounding box center [250, 244] width 223 height 15
click at [220, 266] on div "Good" at bounding box center [259, 266] width 241 height 16
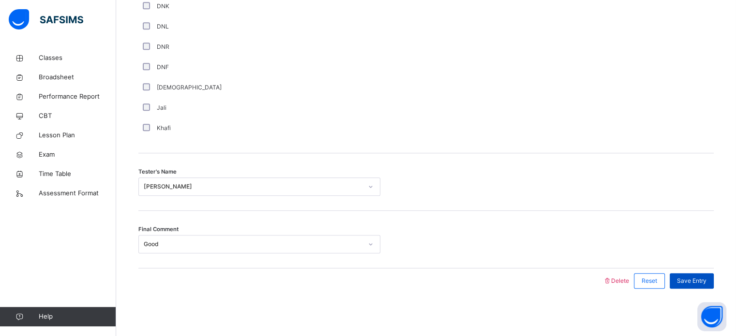
click at [699, 281] on span "Save Entry" at bounding box center [692, 281] width 30 height 9
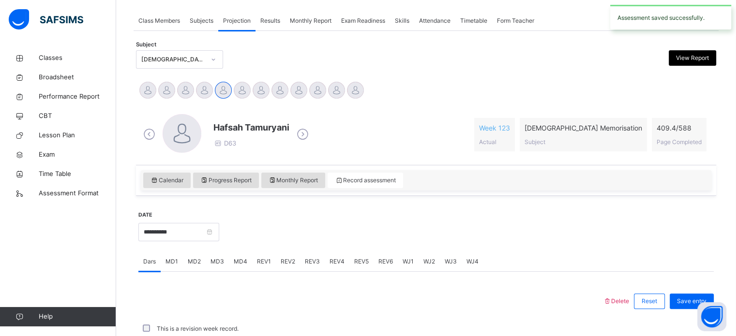
scroll to position [390, 0]
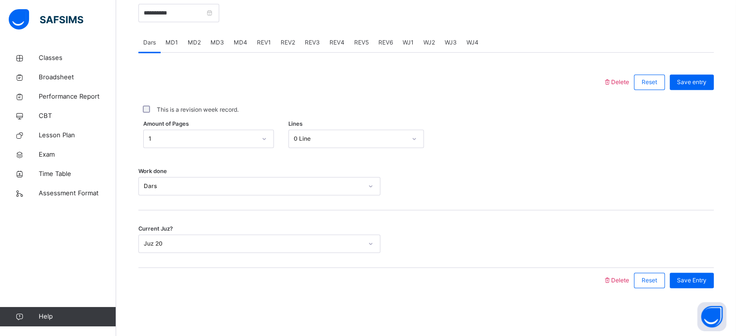
click at [315, 45] on span "REV3" at bounding box center [312, 42] width 15 height 9
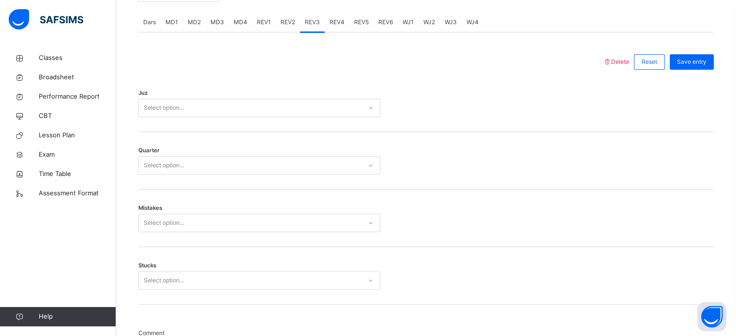
scroll to position [409, 0]
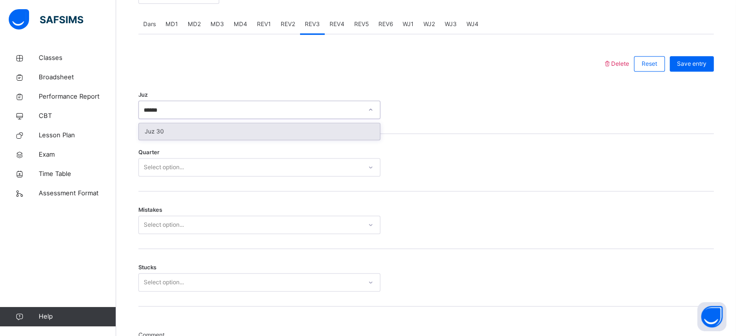
type input "******"
click at [277, 150] on div "Quarter Select option..." at bounding box center [426, 163] width 576 height 58
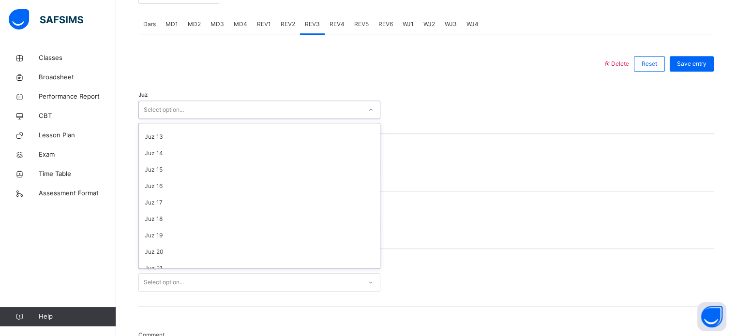
scroll to position [349, 0]
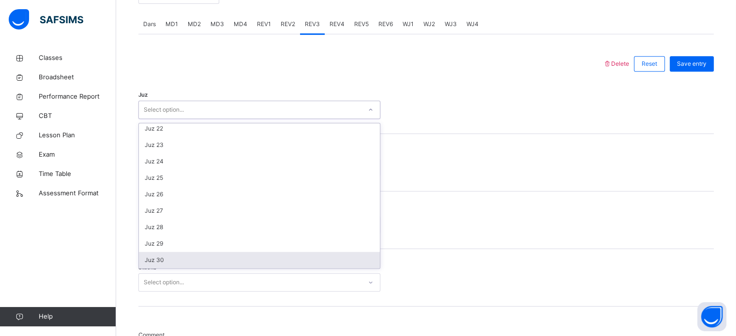
click at [172, 258] on div "Juz 30" at bounding box center [259, 260] width 241 height 16
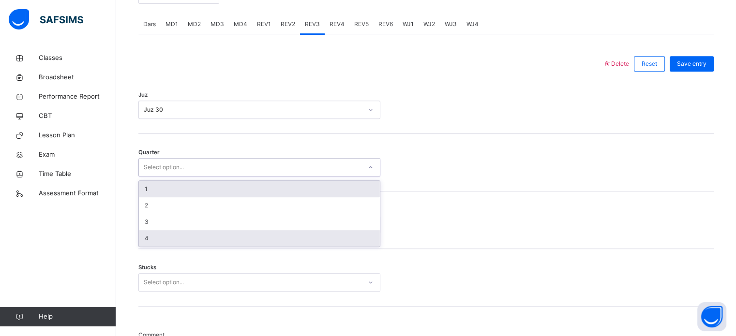
click at [161, 242] on div "4" at bounding box center [259, 238] width 241 height 16
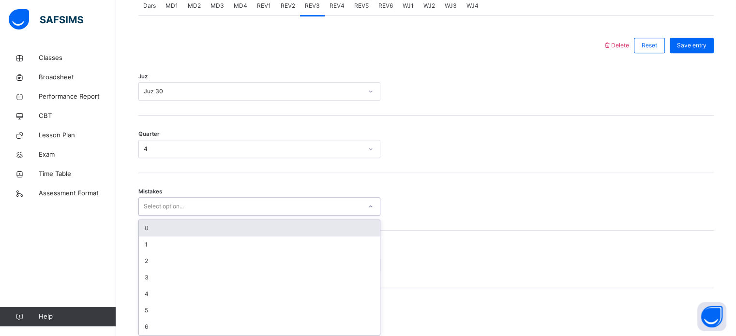
scroll to position [430, 0]
click at [215, 227] on div "0" at bounding box center [259, 225] width 241 height 16
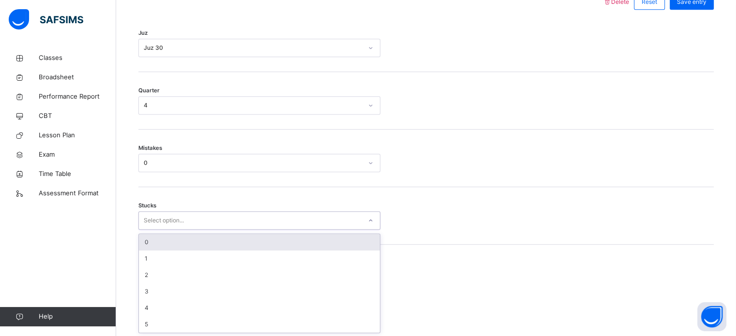
scroll to position [470, 0]
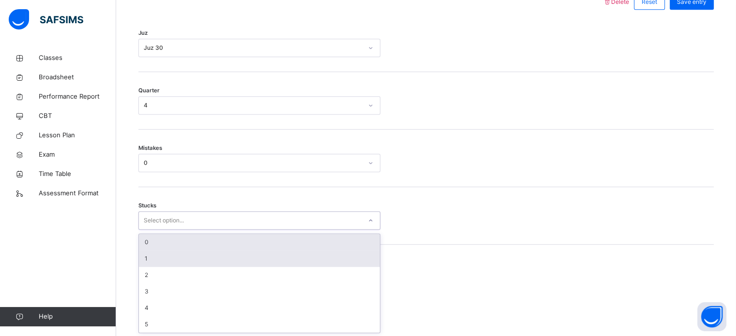
click at [205, 258] on div "1" at bounding box center [259, 259] width 241 height 16
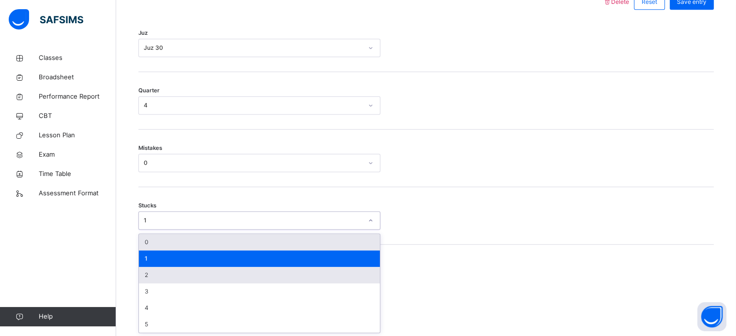
click at [158, 278] on div "2" at bounding box center [259, 275] width 241 height 16
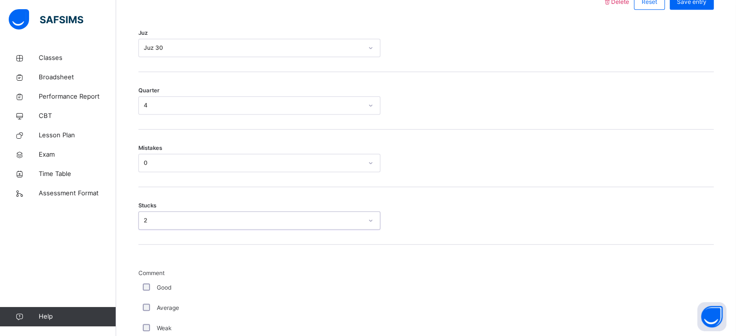
click at [158, 312] on div "Average" at bounding box center [259, 308] width 242 height 20
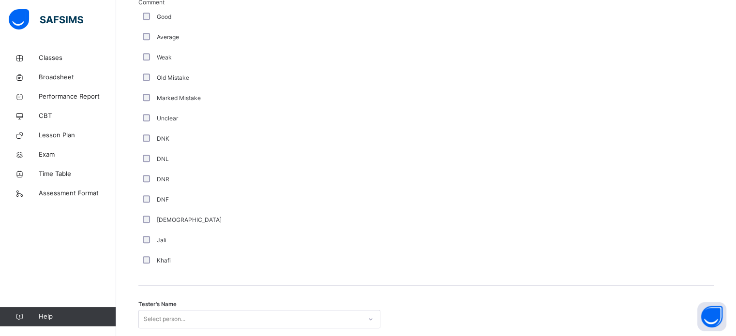
scroll to position [874, 0]
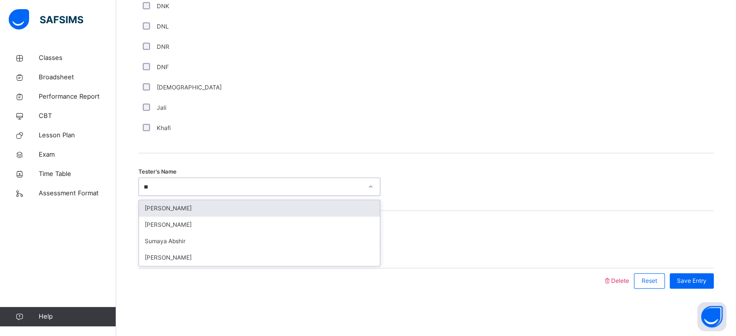
type input "***"
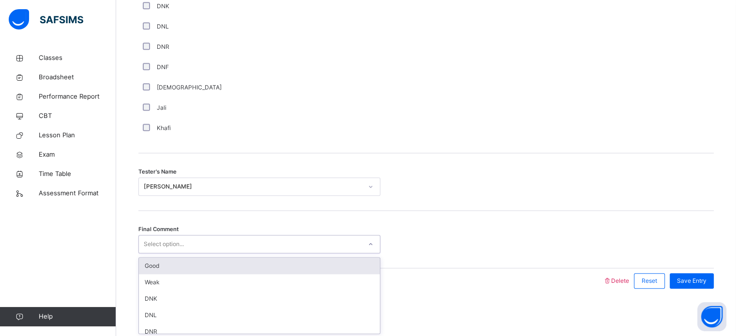
click at [266, 245] on div "Select option..." at bounding box center [250, 244] width 223 height 15
click at [260, 263] on div "Good" at bounding box center [259, 266] width 241 height 16
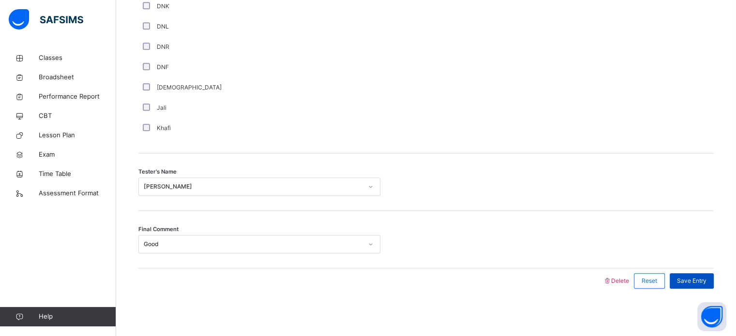
click at [692, 275] on div "Save Entry" at bounding box center [692, 280] width 44 height 15
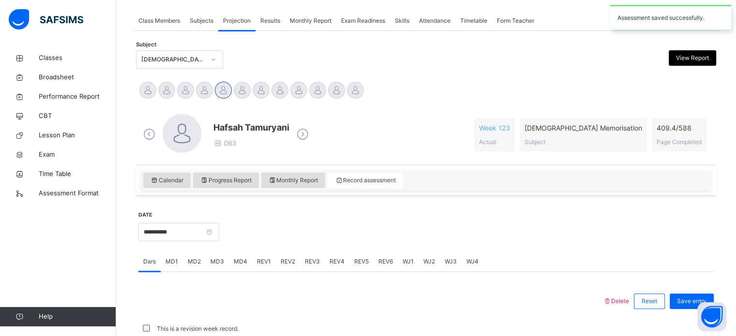
scroll to position [390, 0]
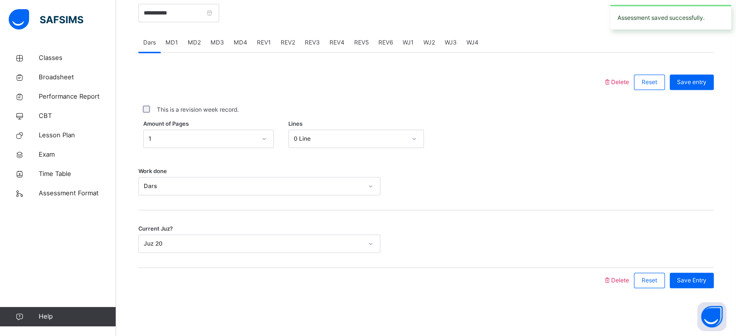
click at [335, 44] on span "REV4" at bounding box center [337, 42] width 15 height 9
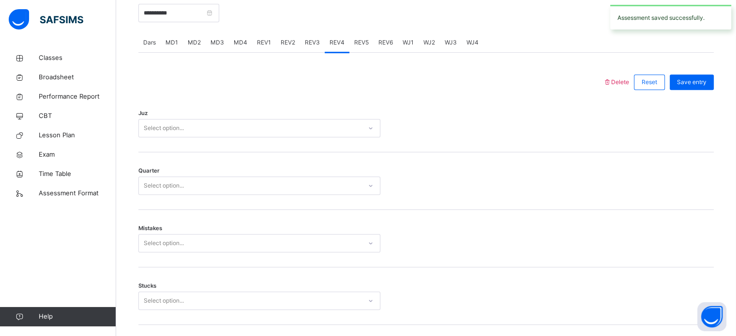
scroll to position [874, 0]
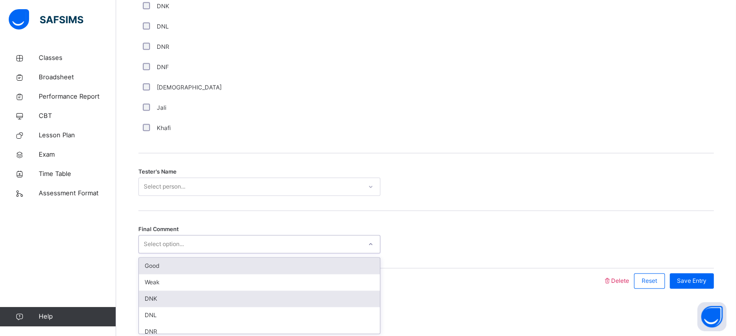
click at [146, 301] on div "DNK" at bounding box center [259, 299] width 241 height 16
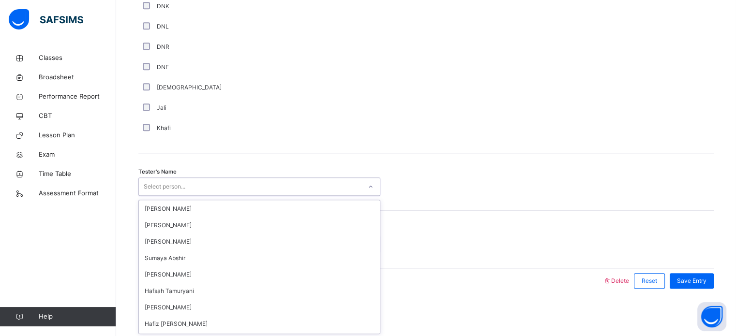
scroll to position [115, 0]
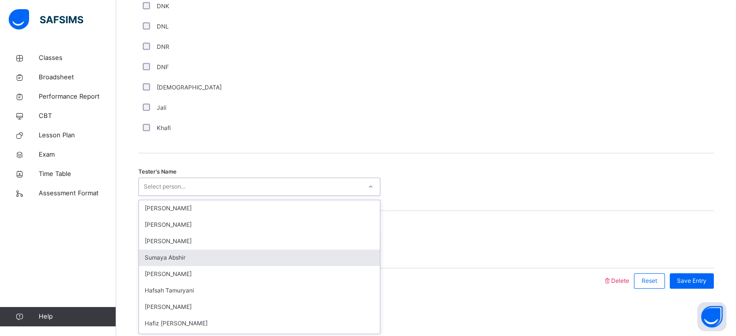
click at [161, 256] on div "Sumaya Abshir" at bounding box center [259, 258] width 241 height 16
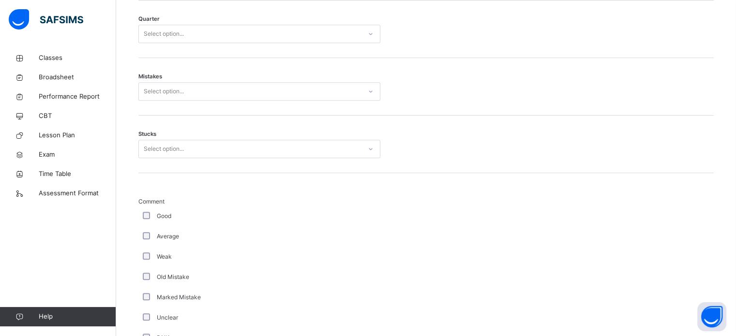
scroll to position [535, 0]
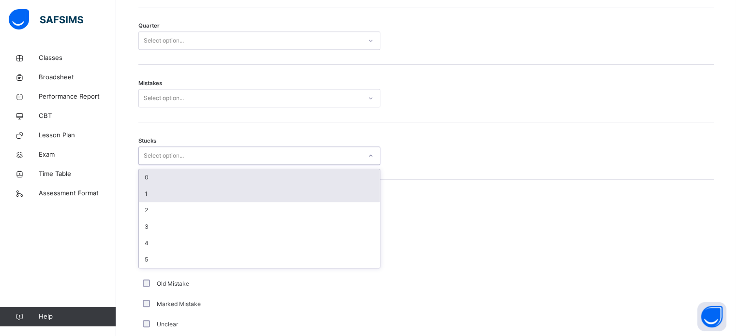
click at [146, 193] on div "1" at bounding box center [259, 194] width 241 height 16
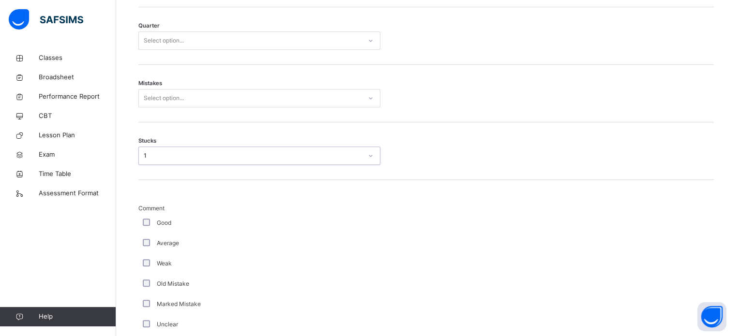
click at [163, 113] on div "Mistakes Select option..." at bounding box center [426, 94] width 576 height 58
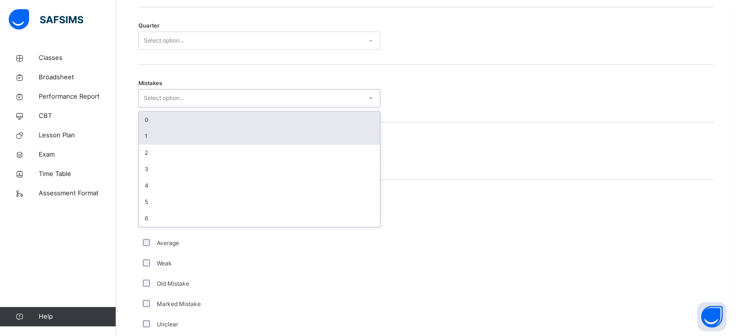
click at [140, 139] on div "1" at bounding box center [259, 136] width 241 height 16
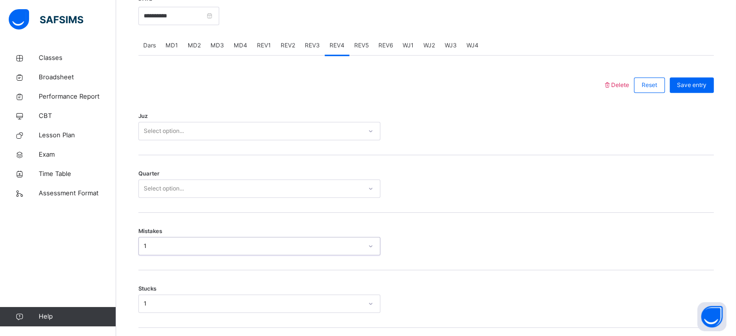
scroll to position [387, 0]
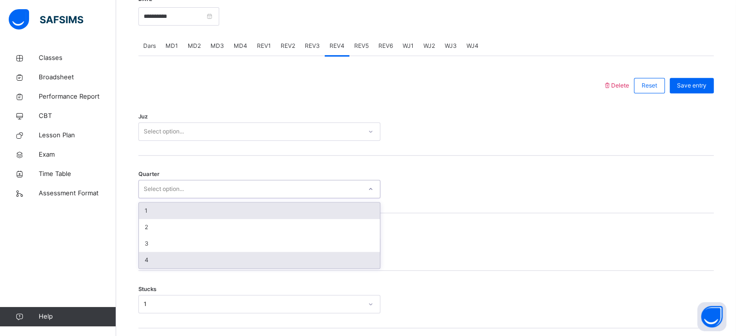
click at [142, 261] on div "4" at bounding box center [259, 260] width 241 height 16
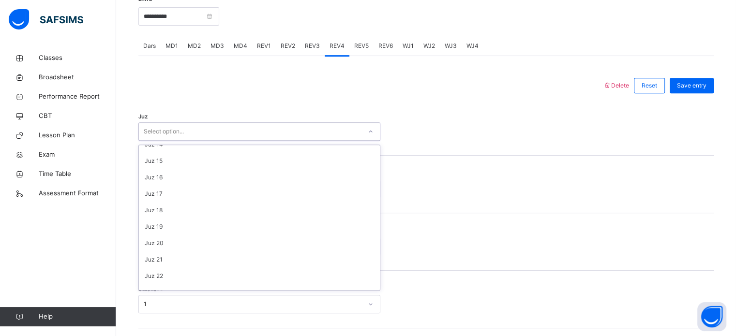
scroll to position [221, 0]
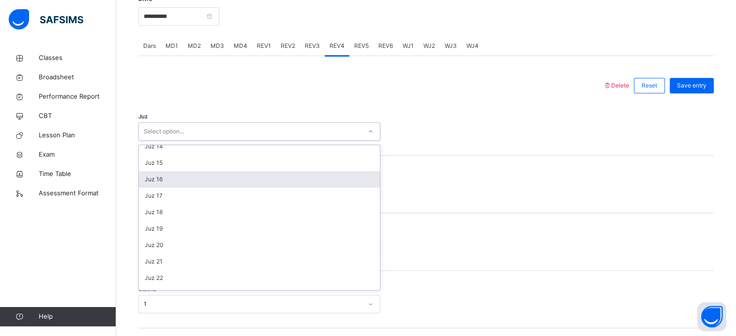
click at [156, 179] on div "Juz 16" at bounding box center [259, 179] width 241 height 16
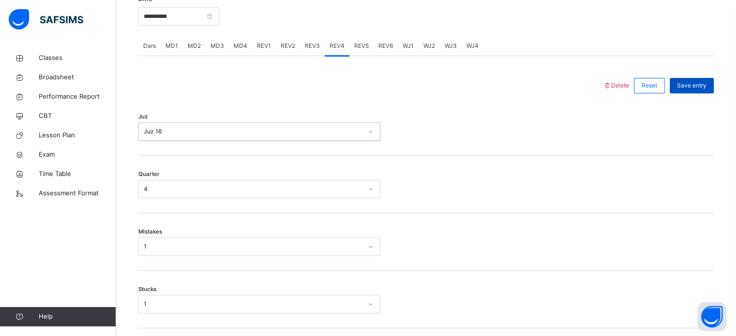
click at [699, 90] on div "Save entry" at bounding box center [692, 85] width 44 height 15
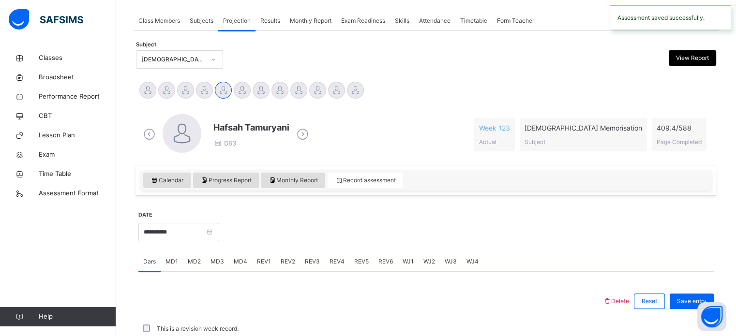
scroll to position [387, 0]
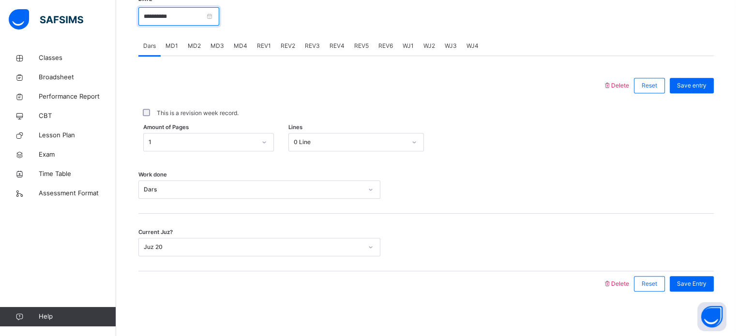
click at [215, 23] on input "**********" at bounding box center [178, 16] width 81 height 18
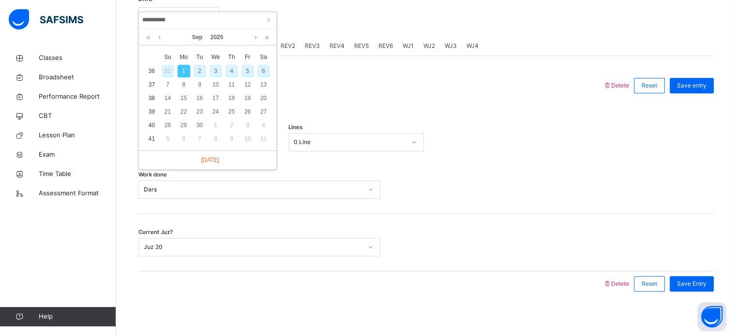
click at [199, 71] on div "2" at bounding box center [200, 71] width 13 height 13
type input "**********"
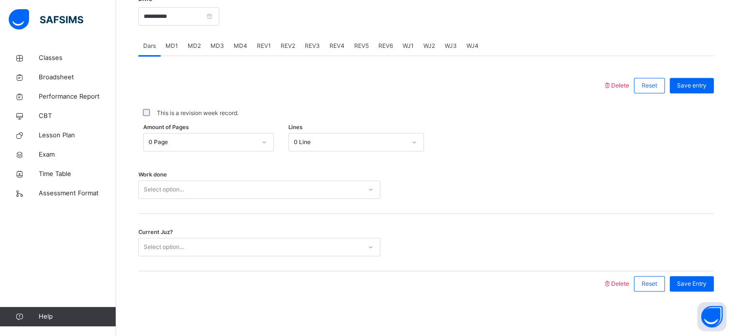
click at [180, 49] on div "MD1" at bounding box center [172, 45] width 22 height 19
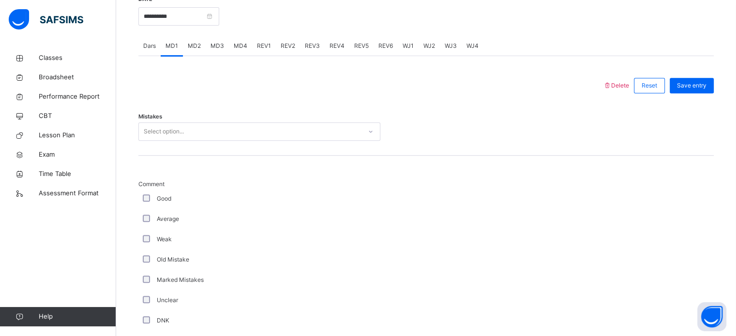
click at [145, 41] on div "Dars" at bounding box center [149, 45] width 22 height 19
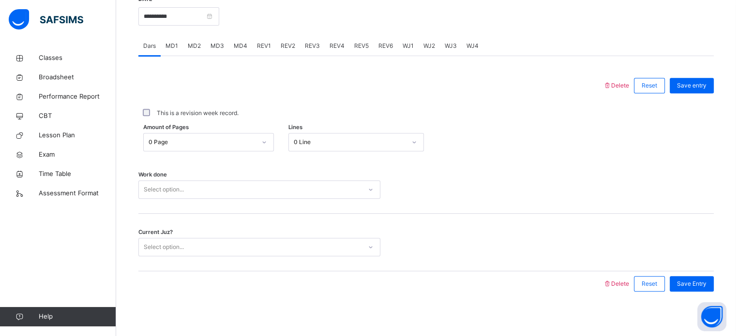
click at [176, 50] on div "MD1" at bounding box center [172, 45] width 22 height 19
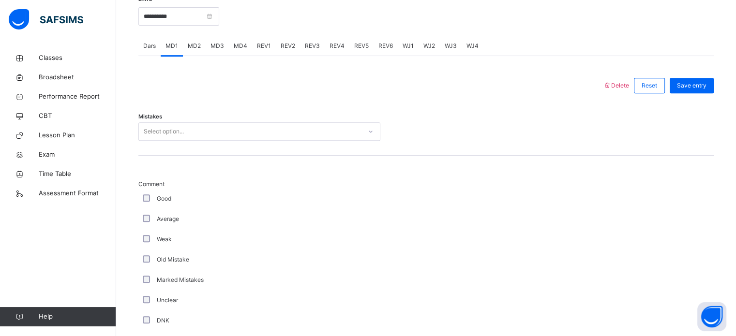
click at [199, 54] on div "MD2" at bounding box center [194, 45] width 23 height 19
click at [153, 46] on span "Dars" at bounding box center [149, 46] width 13 height 9
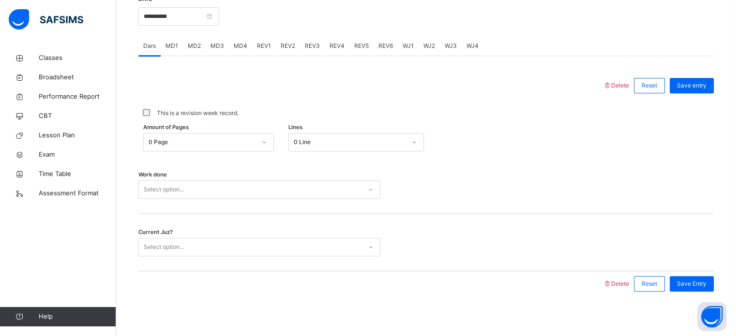
click at [168, 46] on span "MD1" at bounding box center [172, 46] width 13 height 9
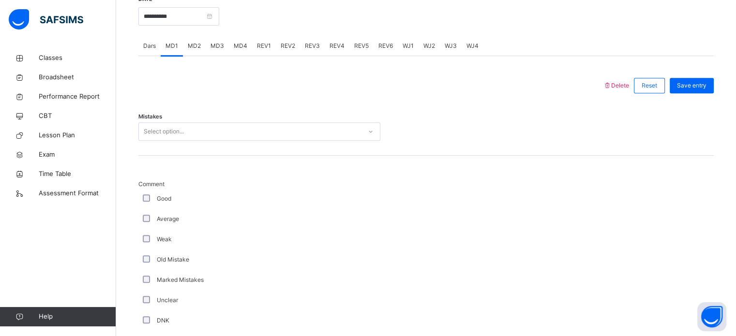
click at [179, 168] on div "Comment Good Average Weak Old Mistake Marked Mistakes Unclear DNK DNL DNR DNF M…" at bounding box center [426, 312] width 576 height 312
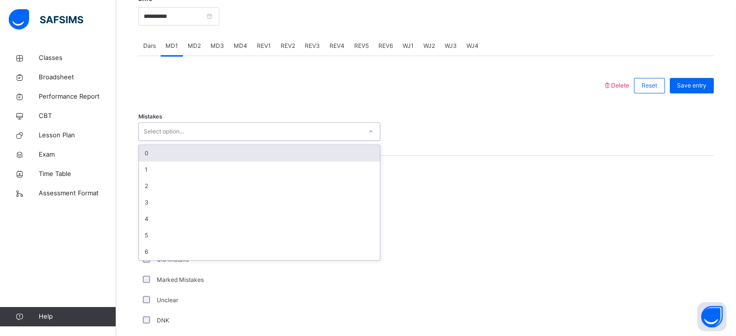
click at [147, 155] on div "0" at bounding box center [259, 153] width 241 height 16
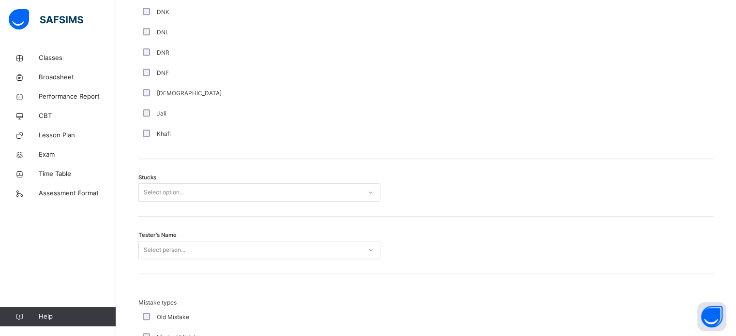
scroll to position [702, 0]
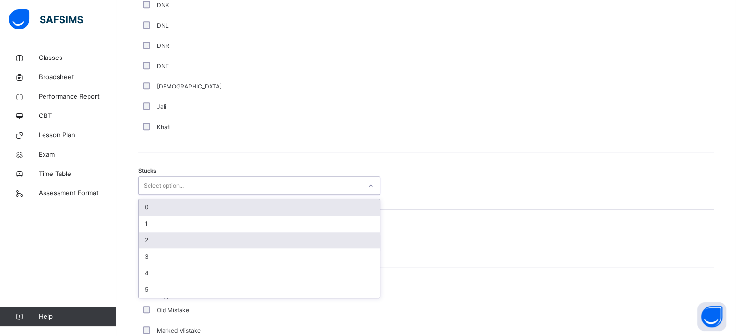
click at [141, 235] on div "2" at bounding box center [259, 240] width 241 height 16
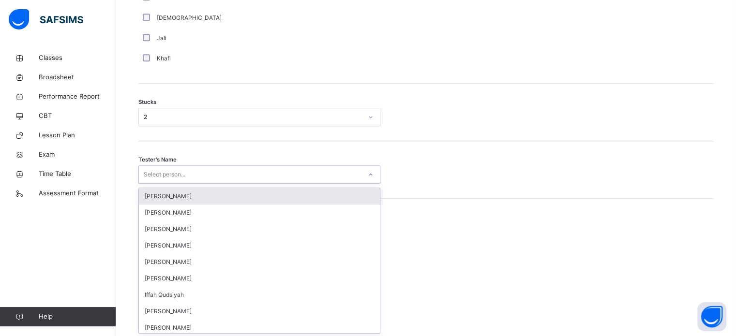
scroll to position [772, 0]
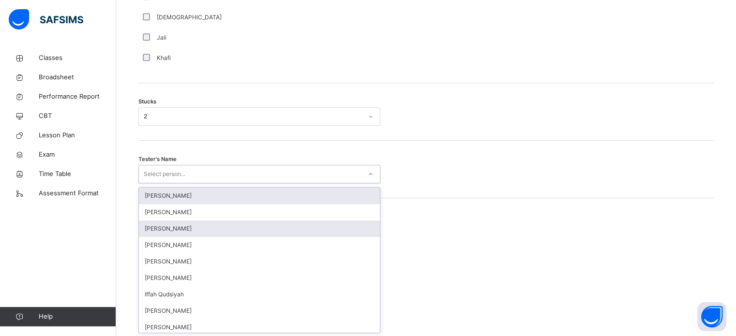
click at [154, 228] on div "[PERSON_NAME]" at bounding box center [259, 229] width 241 height 16
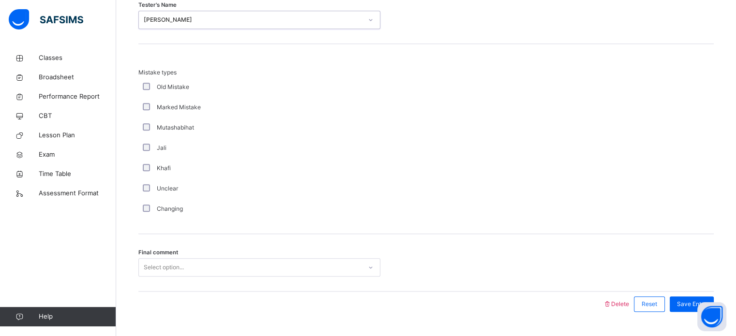
scroll to position [949, 0]
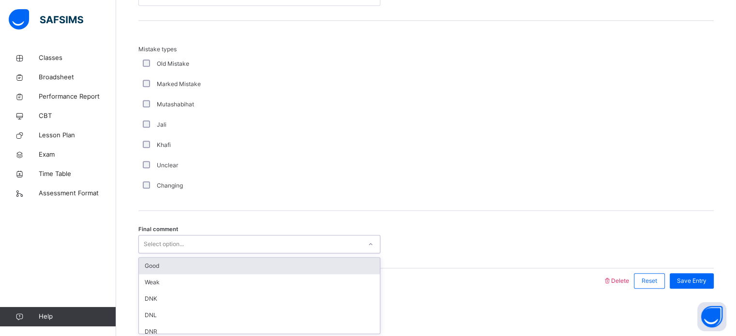
click at [161, 270] on div "Good" at bounding box center [259, 266] width 241 height 16
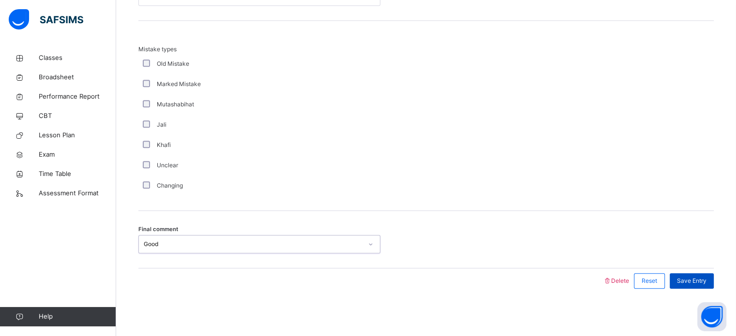
click at [707, 283] on span "Save Entry" at bounding box center [692, 281] width 30 height 9
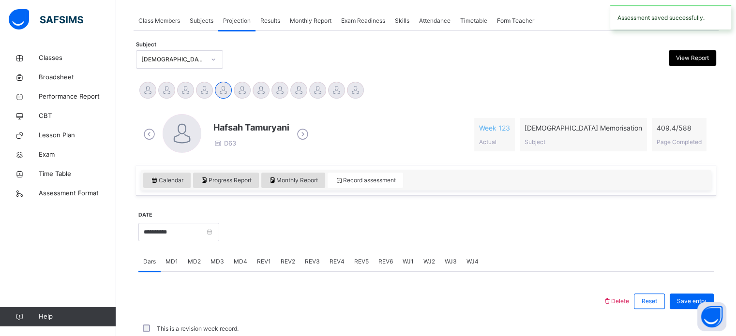
scroll to position [390, 0]
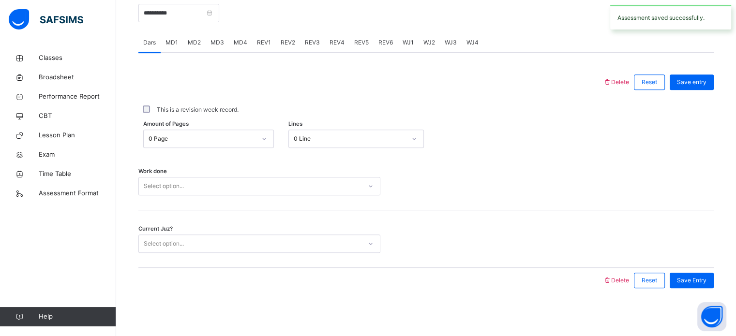
click at [203, 46] on div "MD2" at bounding box center [194, 42] width 23 height 19
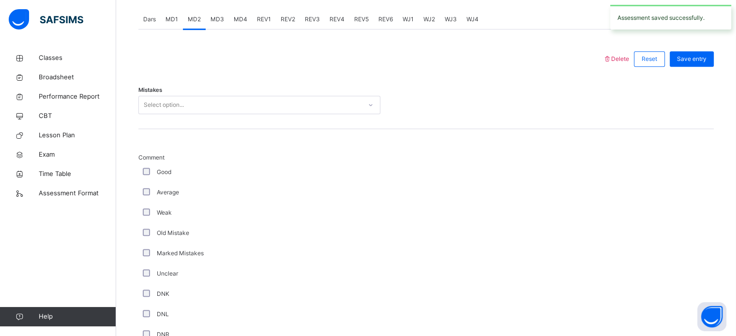
scroll to position [413, 0]
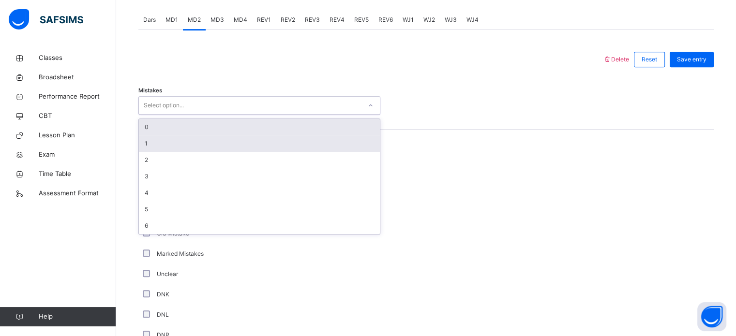
click at [152, 140] on div "1" at bounding box center [259, 144] width 241 height 16
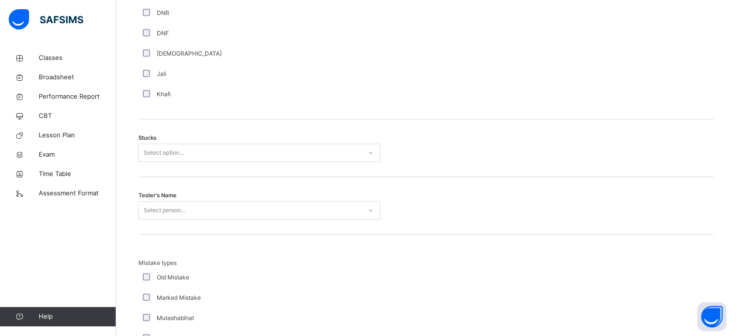
scroll to position [776, 0]
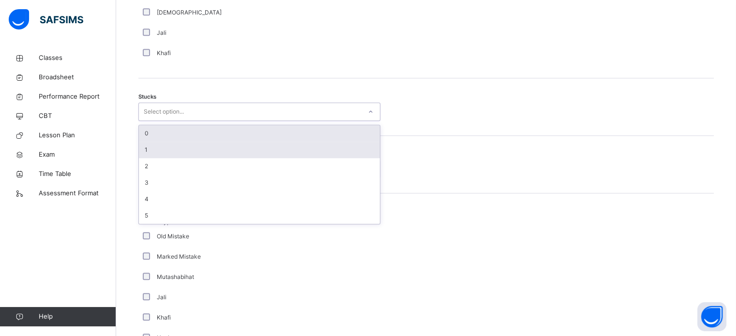
click at [151, 145] on div "1" at bounding box center [259, 150] width 241 height 16
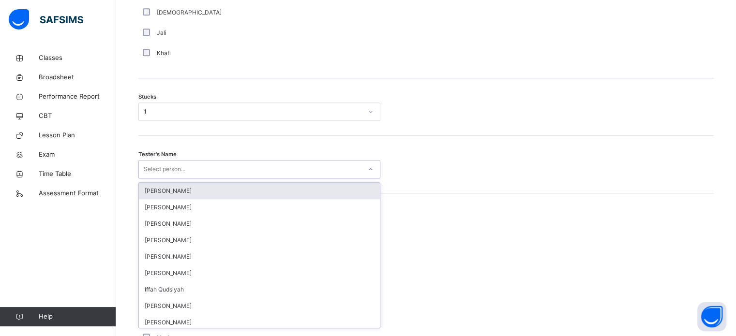
click at [170, 190] on div "[PERSON_NAME]" at bounding box center [259, 191] width 241 height 16
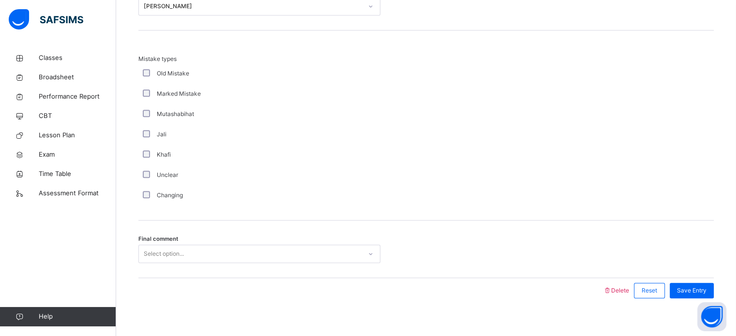
scroll to position [949, 0]
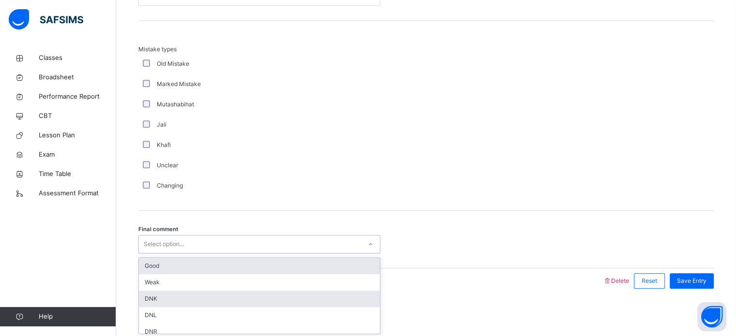
click at [149, 301] on div "DNK" at bounding box center [259, 299] width 241 height 16
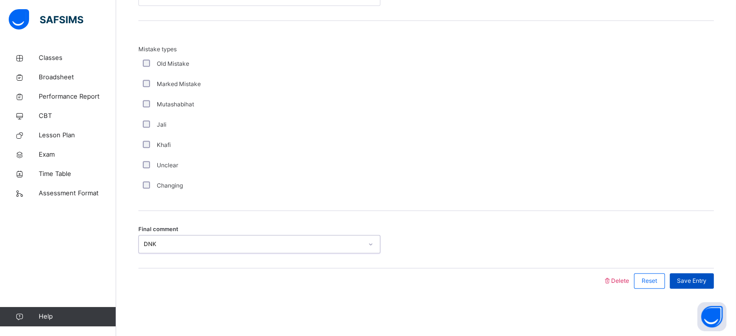
click at [700, 280] on span "Save Entry" at bounding box center [692, 281] width 30 height 9
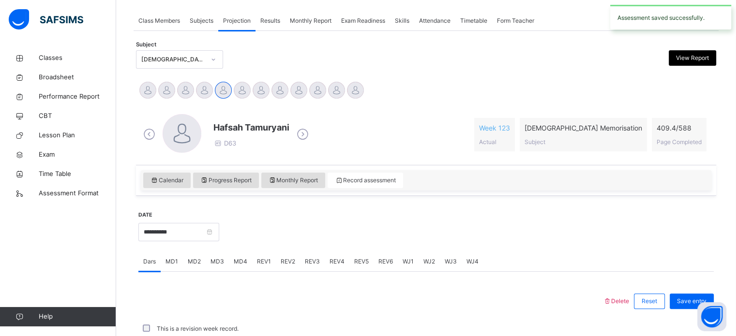
scroll to position [390, 0]
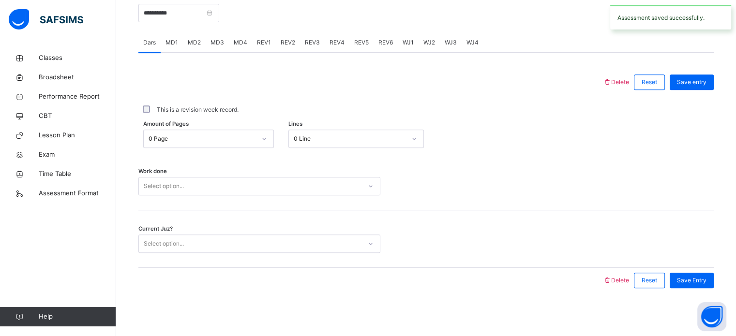
click at [237, 41] on span "MD4" at bounding box center [241, 42] width 14 height 9
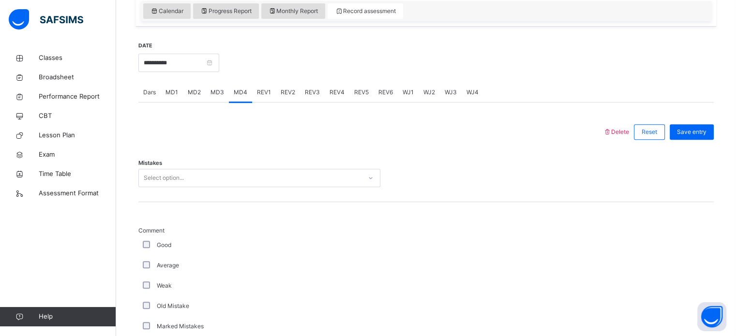
scroll to position [344, 0]
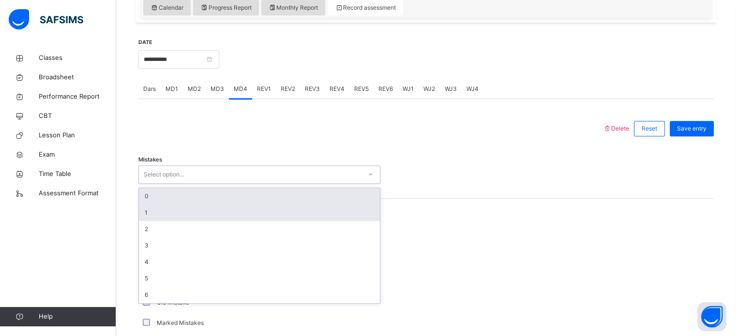
click at [145, 214] on div "1" at bounding box center [259, 213] width 241 height 16
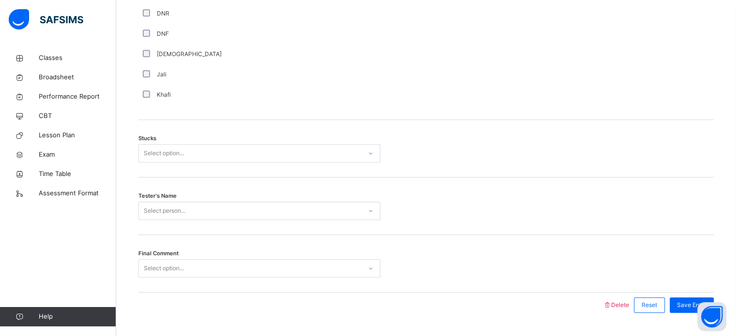
scroll to position [759, 0]
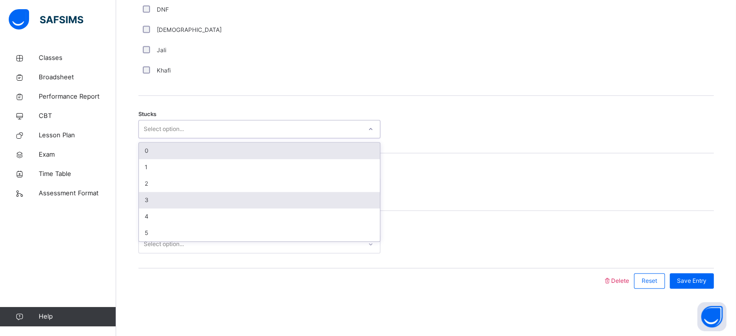
click at [147, 192] on div "3" at bounding box center [259, 200] width 241 height 16
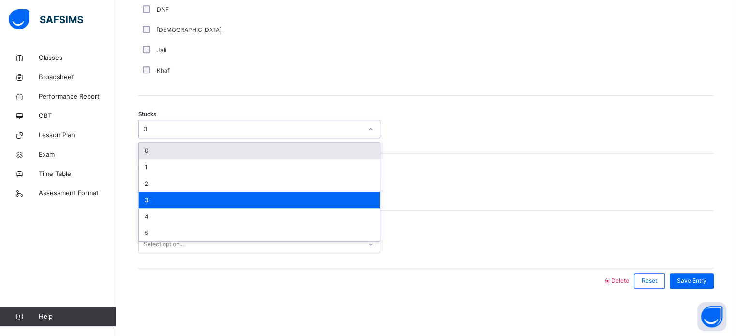
click at [157, 192] on div "3" at bounding box center [259, 200] width 241 height 16
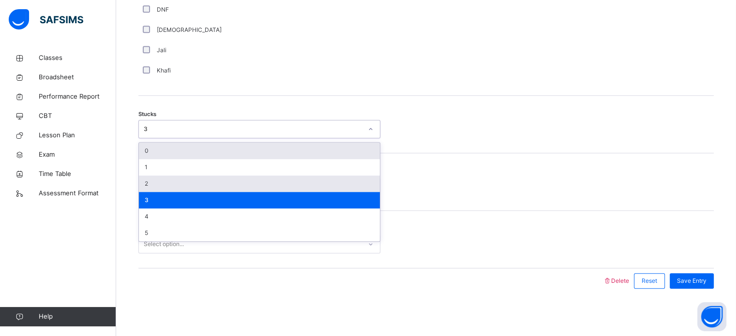
click at [170, 184] on div "2" at bounding box center [259, 184] width 241 height 16
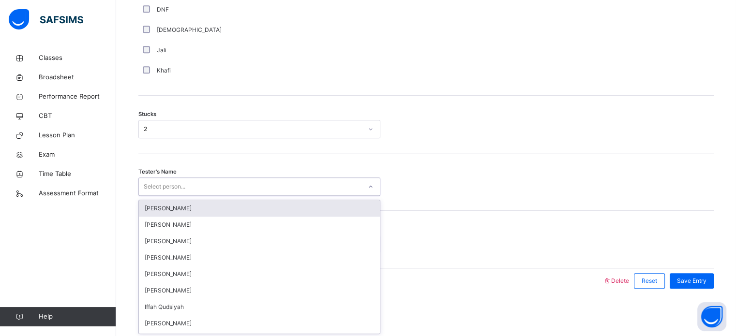
click at [249, 203] on div "[PERSON_NAME]" at bounding box center [259, 208] width 241 height 16
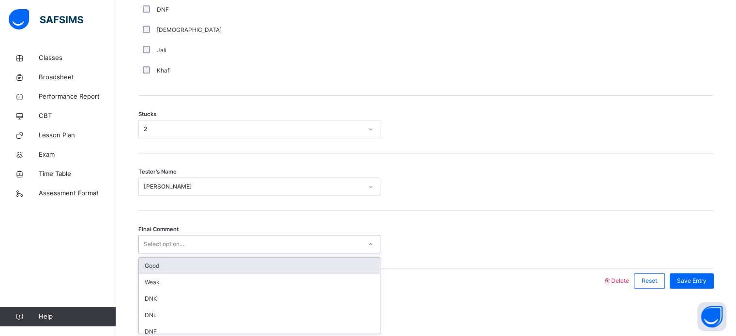
click at [218, 267] on div "Good" at bounding box center [259, 266] width 241 height 16
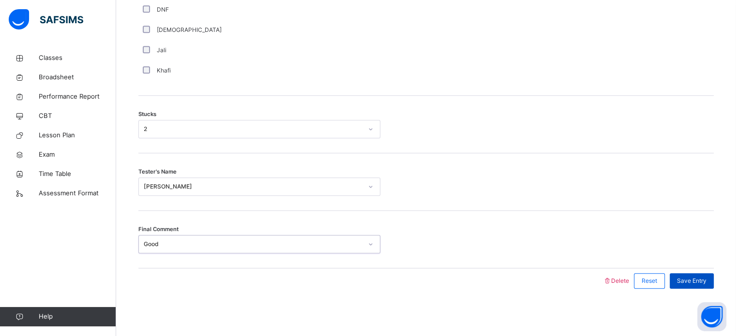
click at [703, 277] on span "Save Entry" at bounding box center [692, 281] width 30 height 9
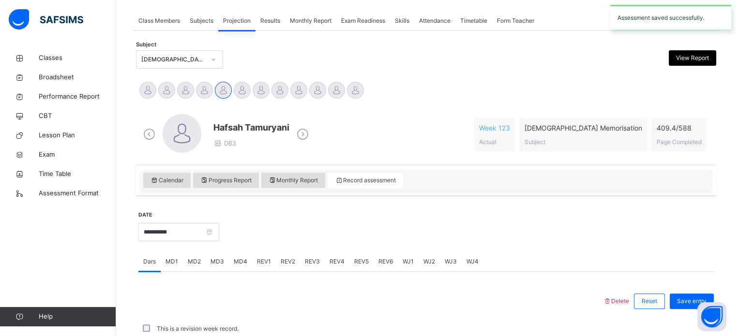
scroll to position [390, 0]
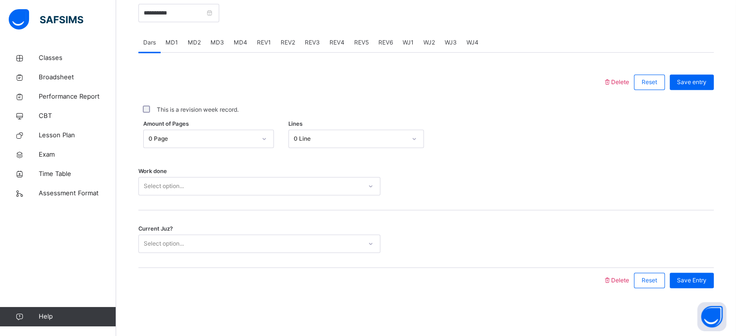
click at [267, 45] on span "REV1" at bounding box center [264, 42] width 14 height 9
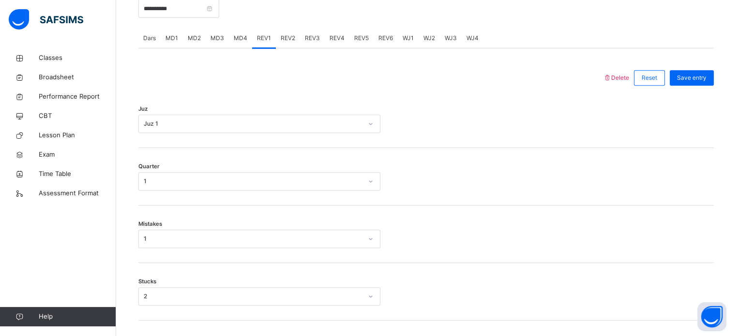
scroll to position [395, 0]
click at [289, 37] on span "REV2" at bounding box center [288, 37] width 15 height 9
click at [318, 36] on div "REV3" at bounding box center [312, 37] width 25 height 19
click at [332, 41] on span "REV4" at bounding box center [337, 37] width 15 height 9
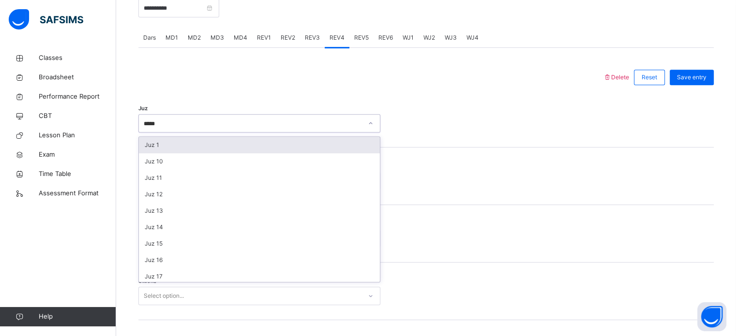
type input "******"
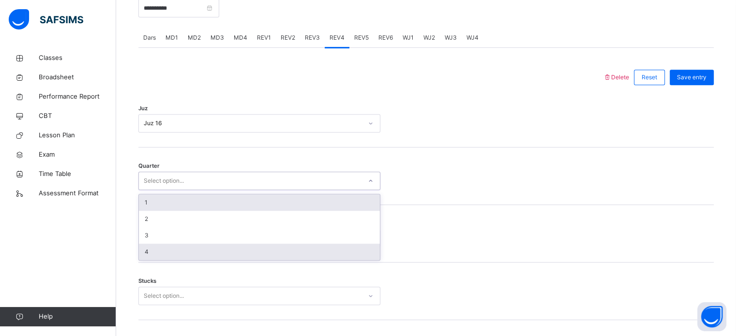
click at [160, 253] on div "4" at bounding box center [259, 252] width 241 height 16
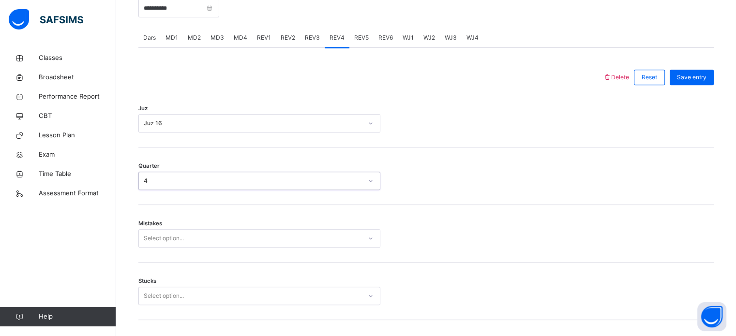
click at [225, 216] on div "Mistakes Select option..." at bounding box center [426, 234] width 576 height 58
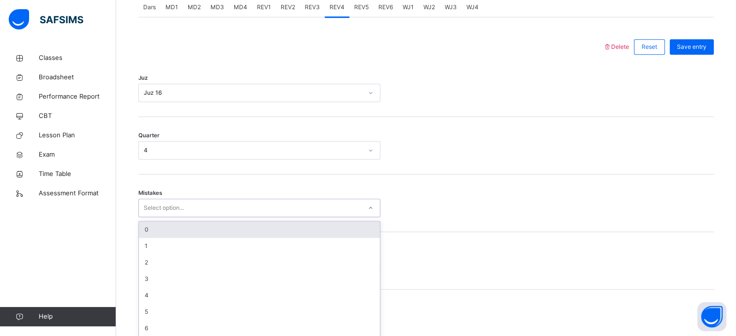
scroll to position [430, 0]
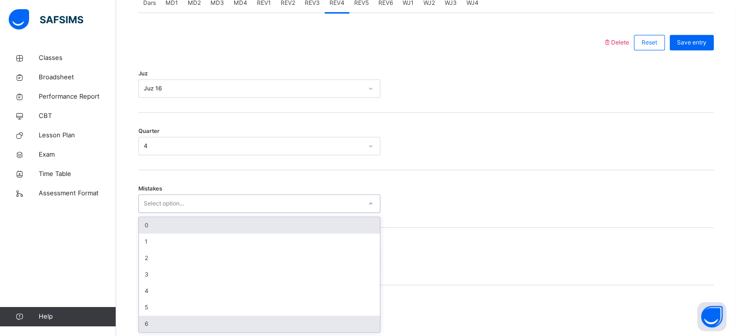
click at [152, 329] on div "6" at bounding box center [259, 324] width 241 height 16
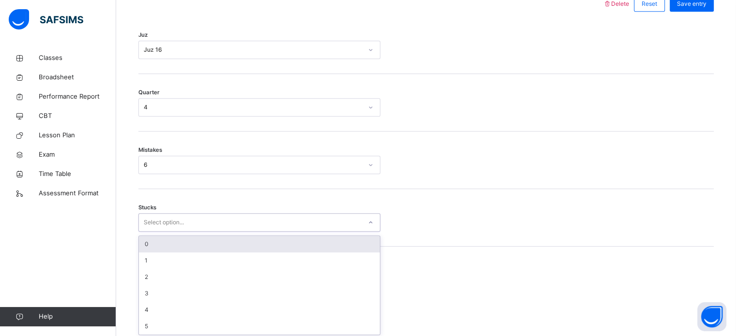
scroll to position [470, 0]
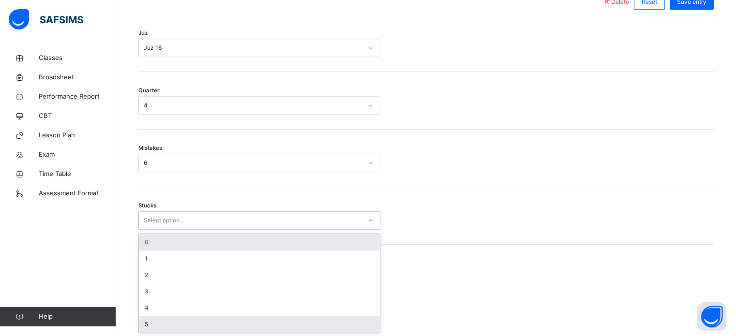
click at [151, 320] on div "5" at bounding box center [259, 325] width 241 height 16
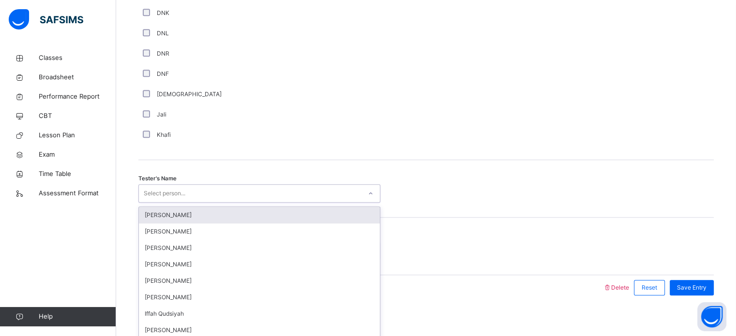
scroll to position [874, 0]
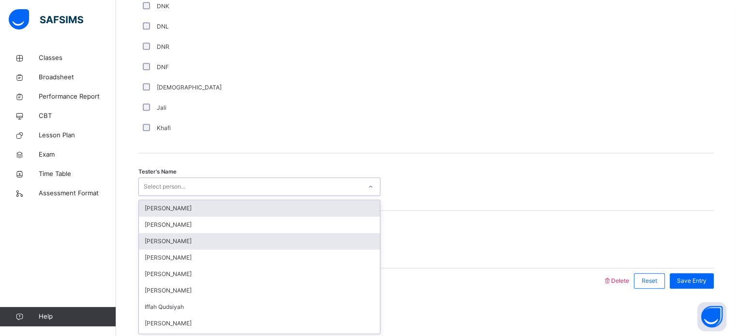
click at [154, 239] on div "[PERSON_NAME]" at bounding box center [259, 241] width 241 height 16
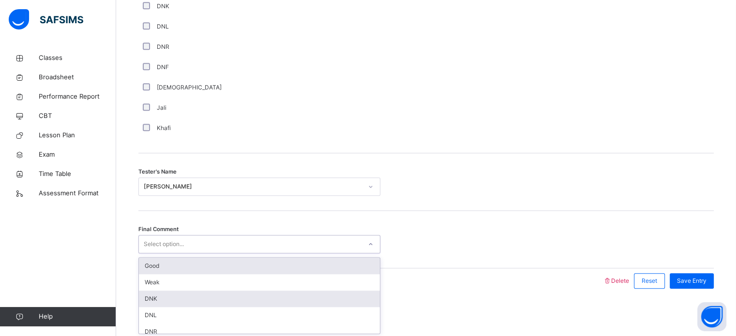
click at [145, 296] on div "DNK" at bounding box center [259, 299] width 241 height 16
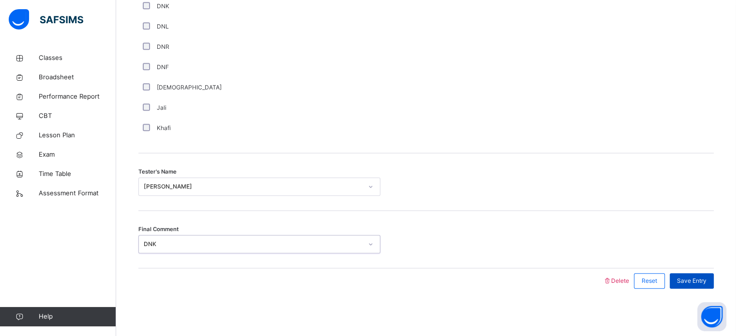
click at [707, 282] on span "Save Entry" at bounding box center [692, 281] width 30 height 9
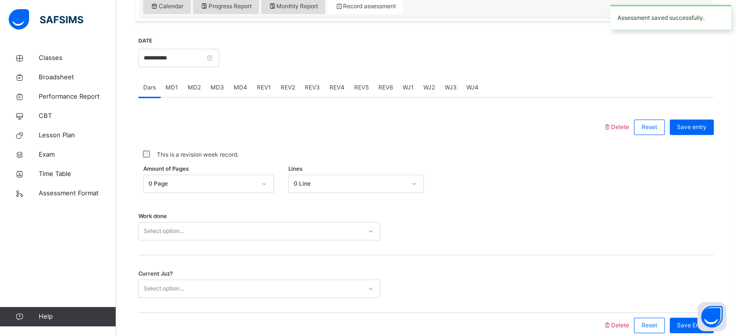
scroll to position [319, 0]
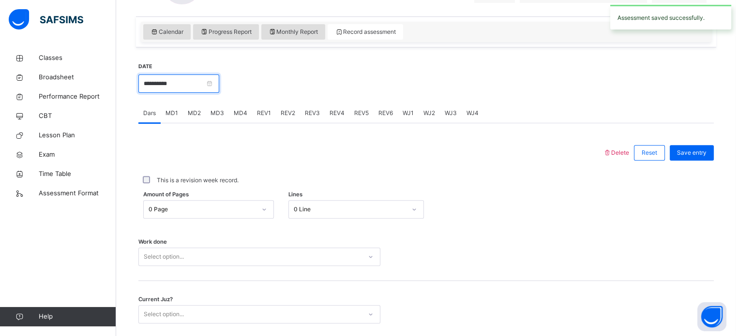
click at [182, 79] on input "**********" at bounding box center [178, 84] width 81 height 18
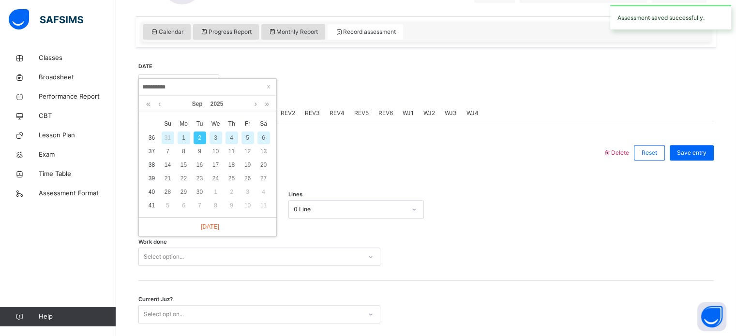
click at [212, 139] on div "3" at bounding box center [216, 138] width 13 height 13
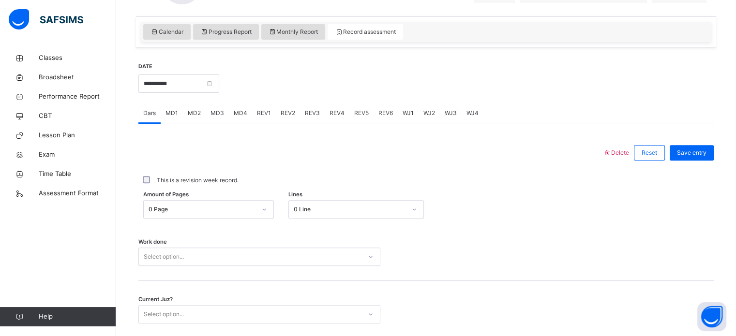
click at [169, 118] on div "MD1" at bounding box center [172, 113] width 22 height 19
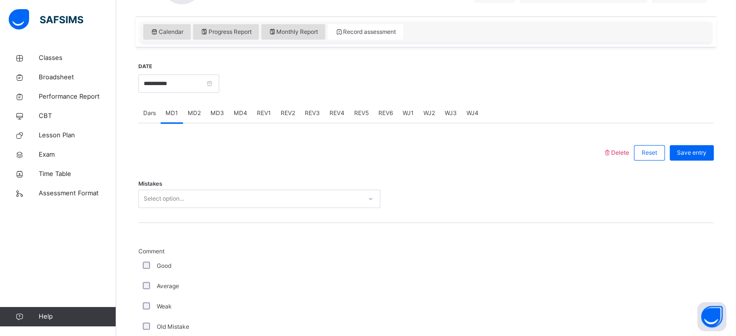
click at [190, 119] on div "MD2" at bounding box center [194, 113] width 23 height 19
click at [167, 113] on span "MD1" at bounding box center [172, 113] width 13 height 9
click at [229, 109] on div "MD4" at bounding box center [240, 113] width 23 height 19
click at [276, 111] on div "REV2" at bounding box center [288, 113] width 24 height 19
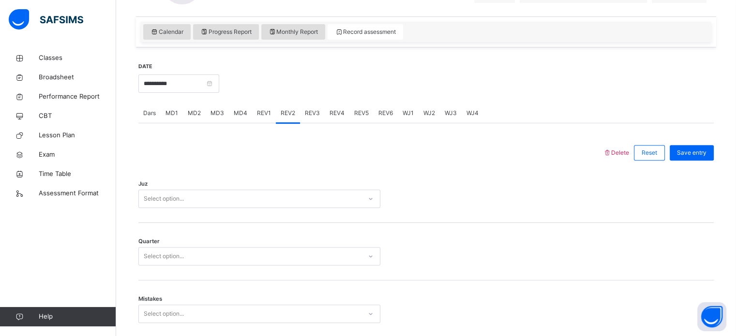
click at [267, 121] on div "REV1" at bounding box center [264, 113] width 24 height 19
click at [303, 121] on div "REV3" at bounding box center [312, 113] width 25 height 19
click at [332, 114] on span "REV4" at bounding box center [337, 113] width 15 height 9
click at [354, 117] on span "REV5" at bounding box center [361, 113] width 15 height 9
click at [339, 112] on span "REV4" at bounding box center [337, 113] width 15 height 9
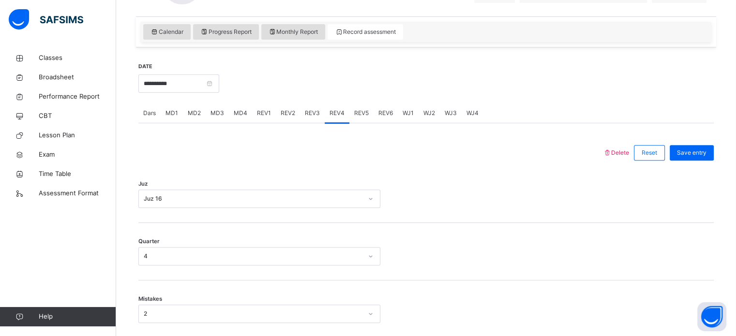
click at [169, 116] on span "MD1" at bounding box center [172, 113] width 13 height 9
click at [236, 112] on span "MD4" at bounding box center [241, 113] width 14 height 9
click at [196, 215] on div "Mistakes Select option..." at bounding box center [426, 195] width 576 height 58
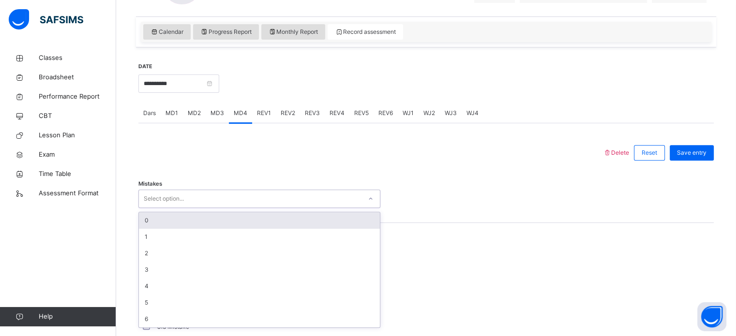
click at [152, 217] on div "0" at bounding box center [259, 220] width 241 height 16
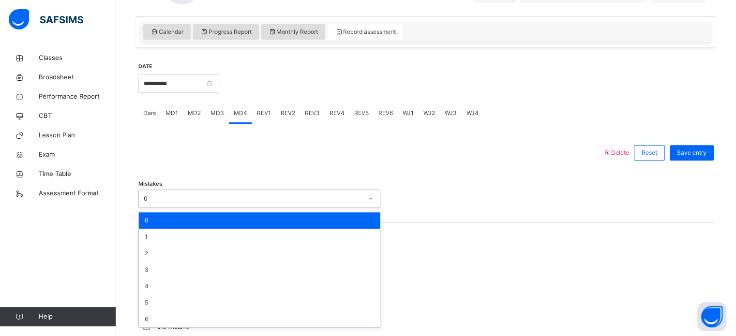
click at [130, 230] on div "Back / FT Girls Class 1 FT Girls Class 1 Full Time Girls Second Term [DATE]-[DA…" at bounding box center [426, 253] width 620 height 1048
click at [132, 234] on div "Back / FT Girls Class 1 FT Girls Class 1 Full Time Girls Second Term [DATE]-[DA…" at bounding box center [426, 253] width 620 height 1048
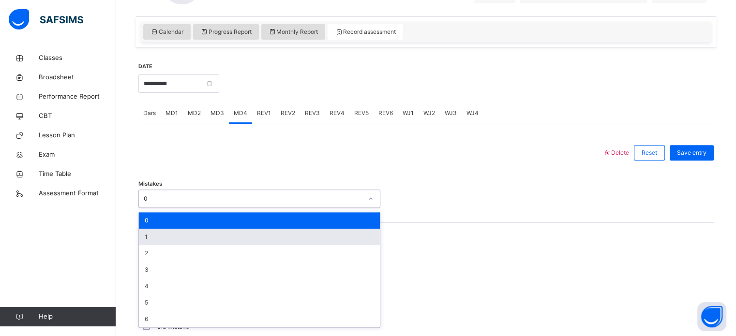
click at [147, 238] on div "1" at bounding box center [259, 237] width 241 height 16
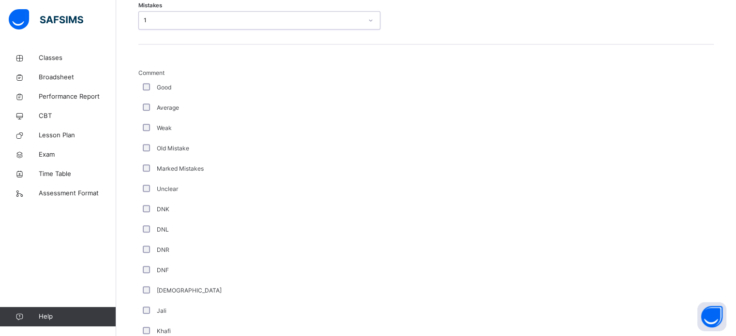
scroll to position [498, 0]
click at [155, 111] on div "Average" at bounding box center [259, 108] width 237 height 9
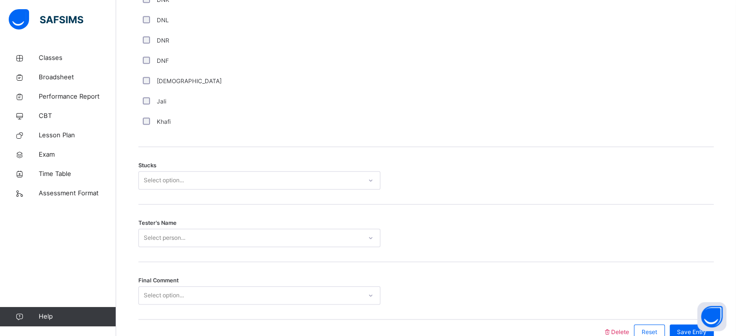
scroll to position [759, 0]
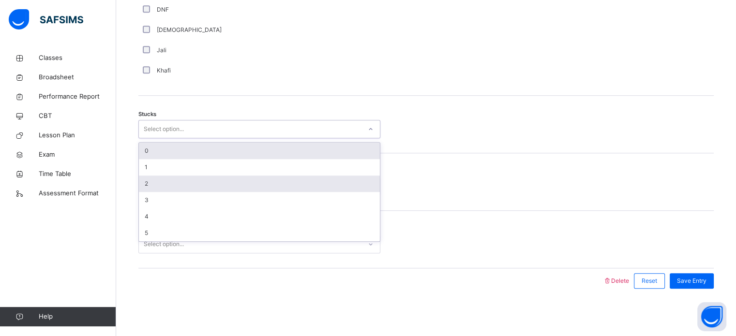
click at [150, 185] on div "2" at bounding box center [259, 184] width 241 height 16
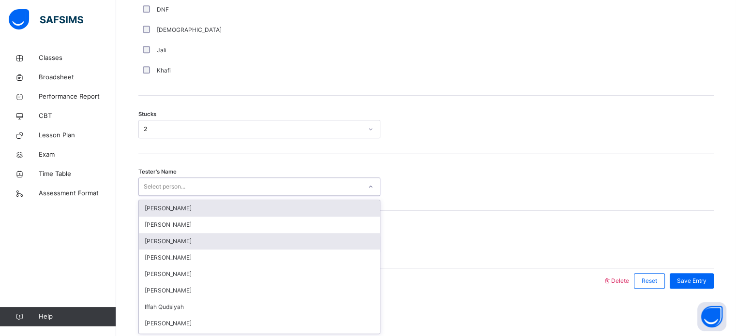
click at [189, 244] on div "[PERSON_NAME]" at bounding box center [259, 241] width 241 height 16
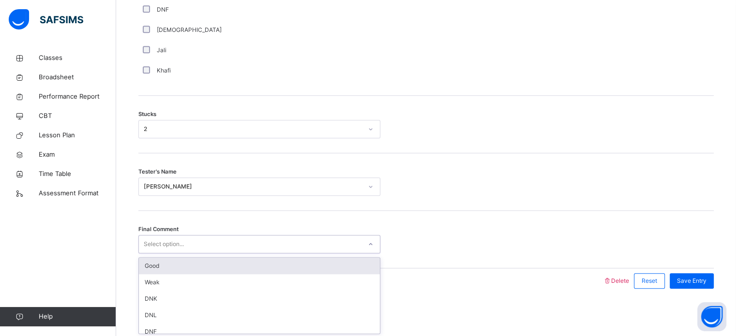
click at [233, 268] on div "Good" at bounding box center [259, 266] width 241 height 16
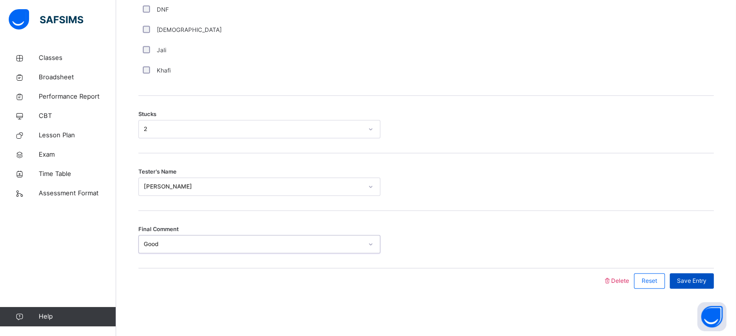
click at [711, 287] on div "Save Entry" at bounding box center [692, 280] width 44 height 15
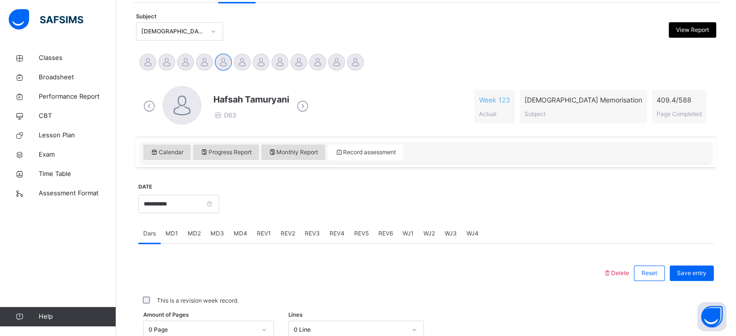
scroll to position [196, 0]
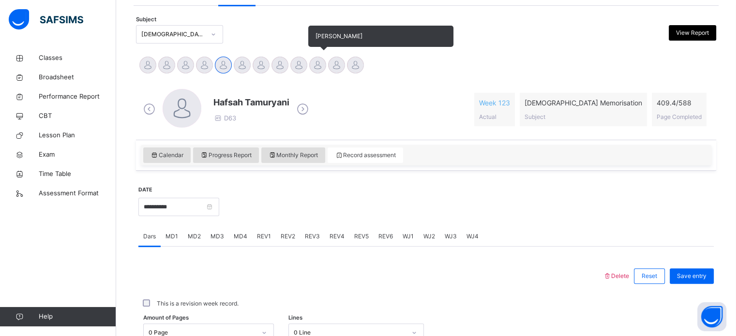
click at [318, 61] on div at bounding box center [317, 65] width 17 height 17
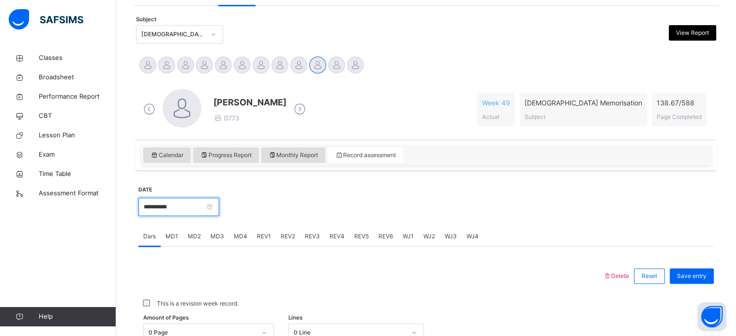
click at [219, 206] on input "**********" at bounding box center [178, 207] width 81 height 18
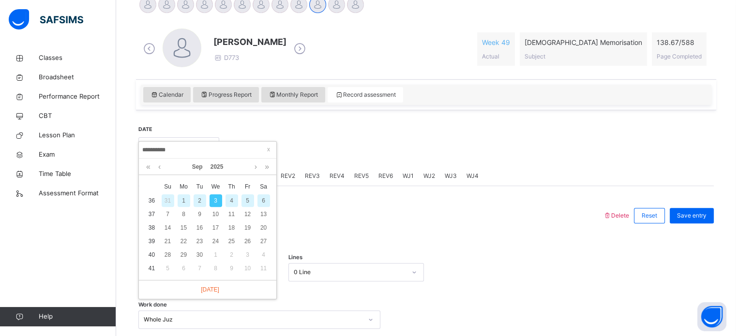
scroll to position [257, 0]
click at [212, 290] on link "[DATE]" at bounding box center [207, 289] width 23 height 9
type input "**********"
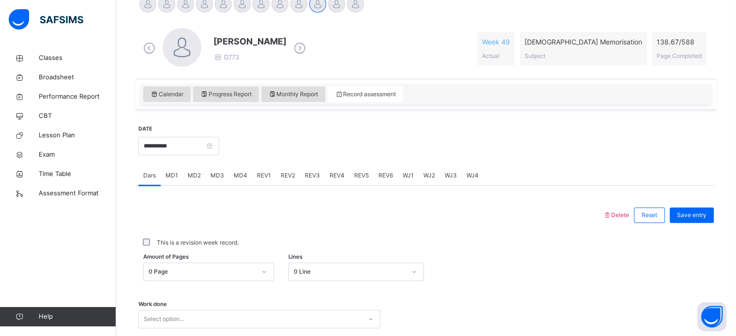
scroll to position [348, 0]
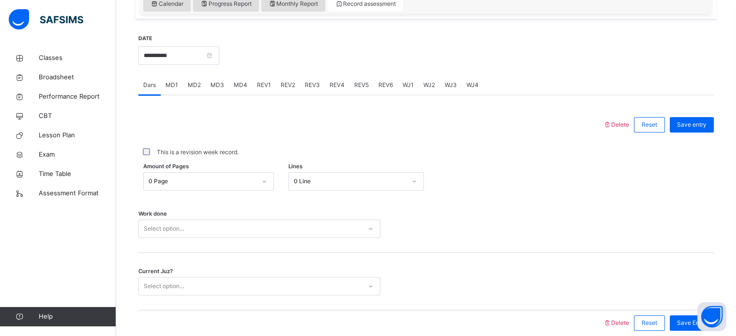
click at [243, 91] on div "MD4" at bounding box center [240, 85] width 23 height 19
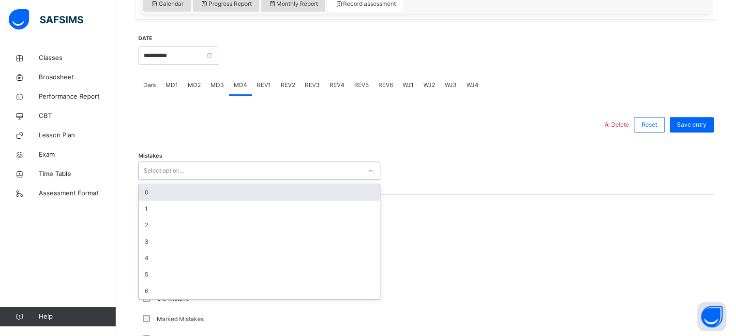
click at [201, 168] on div "Select option..." at bounding box center [250, 171] width 223 height 15
click at [188, 191] on div "0" at bounding box center [259, 192] width 241 height 16
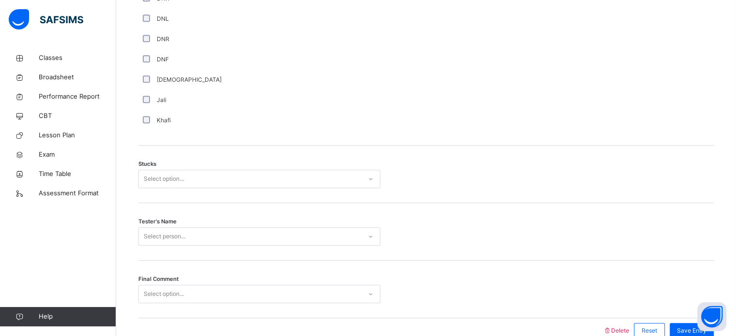
scroll to position [714, 0]
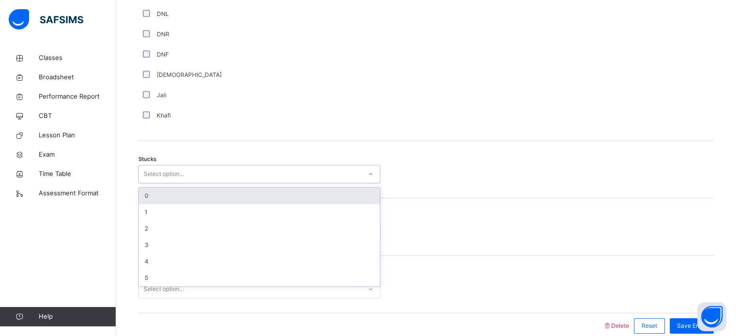
click at [227, 170] on div "Select option..." at bounding box center [250, 174] width 223 height 15
click at [192, 192] on div "0" at bounding box center [259, 196] width 241 height 16
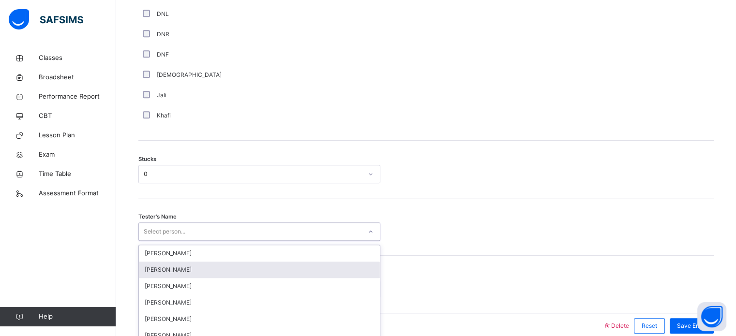
scroll to position [759, 0]
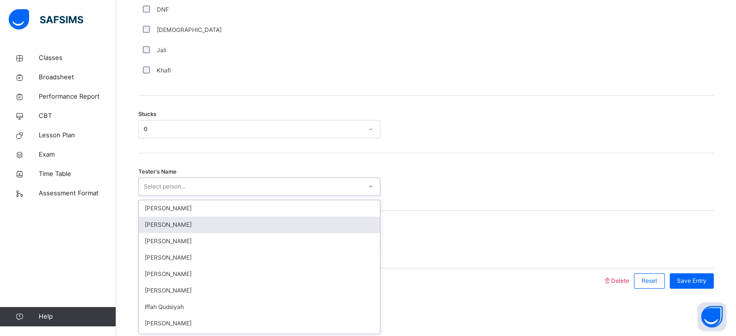
click at [167, 196] on div "option [PERSON_NAME] focused, 2 of 44. 44 results available. Use Up and Down to…" at bounding box center [259, 187] width 242 height 18
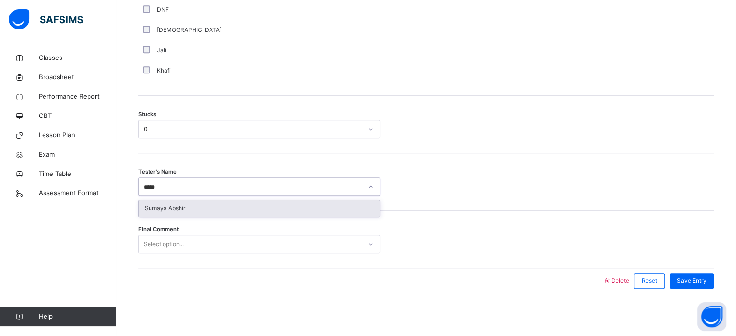
type input "******"
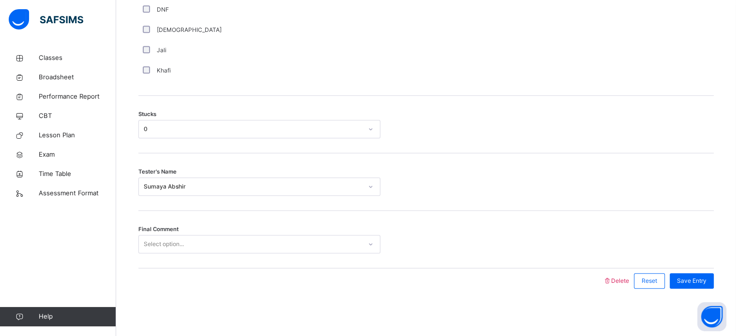
click at [167, 233] on div "Final Comment Select option..." at bounding box center [426, 240] width 576 height 58
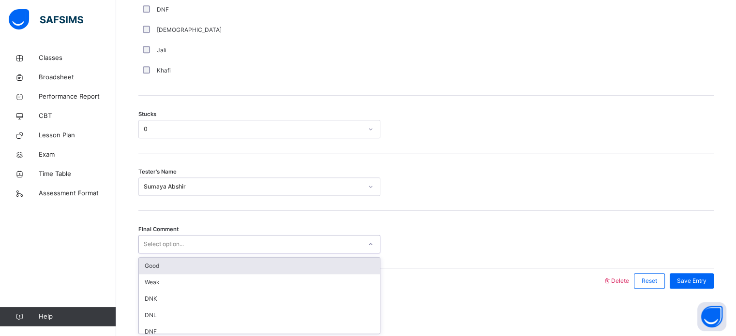
click at [167, 240] on div "Select option..." at bounding box center [164, 244] width 40 height 18
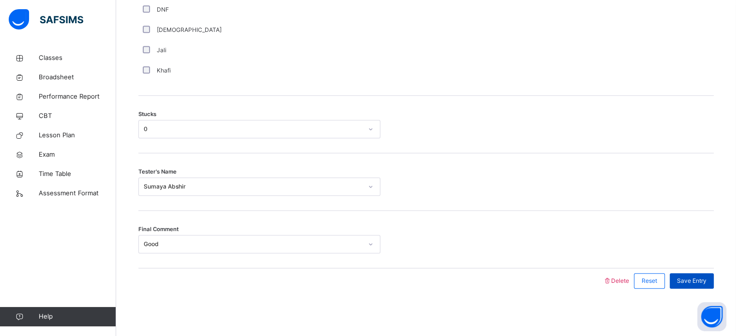
click at [703, 275] on div "Save Entry" at bounding box center [692, 280] width 44 height 15
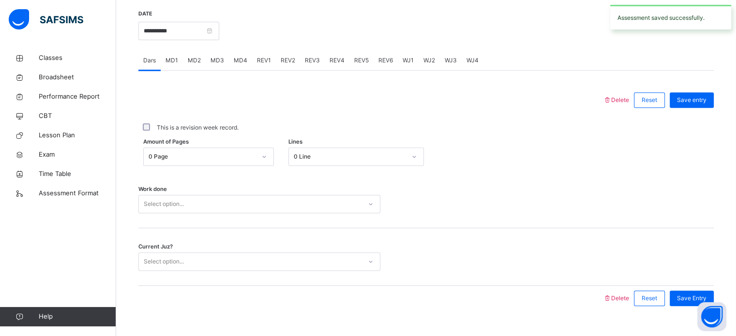
scroll to position [363, 0]
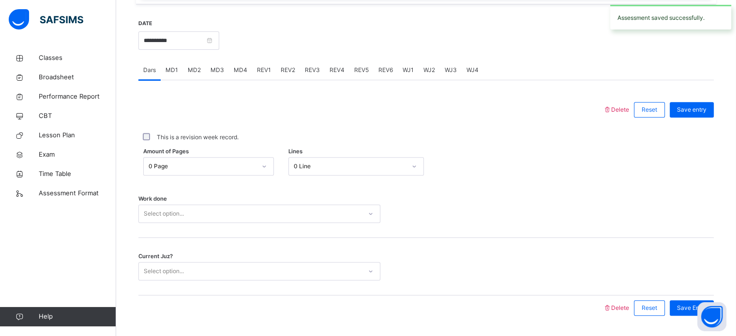
click at [337, 72] on span "REV4" at bounding box center [337, 70] width 15 height 9
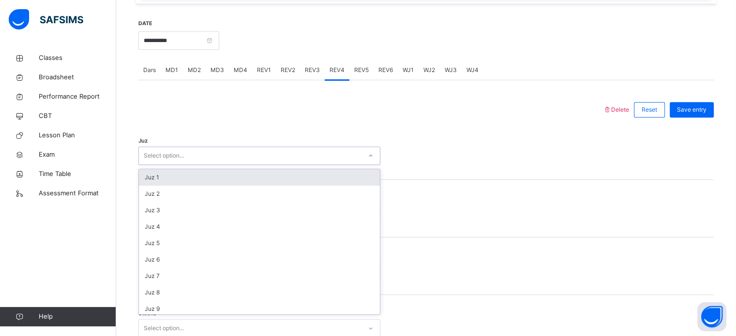
click at [252, 157] on div "Select option..." at bounding box center [250, 156] width 223 height 15
click at [232, 176] on div "Juz 1" at bounding box center [259, 177] width 241 height 16
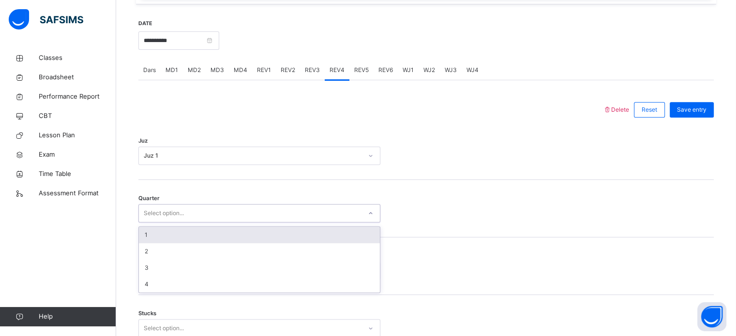
click at [213, 205] on div "Select option..." at bounding box center [259, 213] width 242 height 18
click at [208, 233] on div "1" at bounding box center [259, 235] width 241 height 16
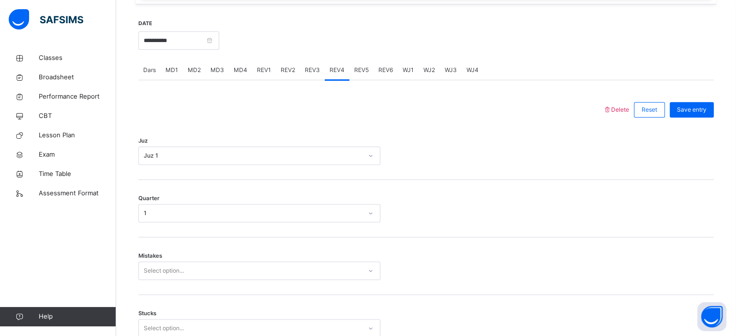
click at [211, 255] on div "Mistakes Select option..." at bounding box center [426, 267] width 576 height 58
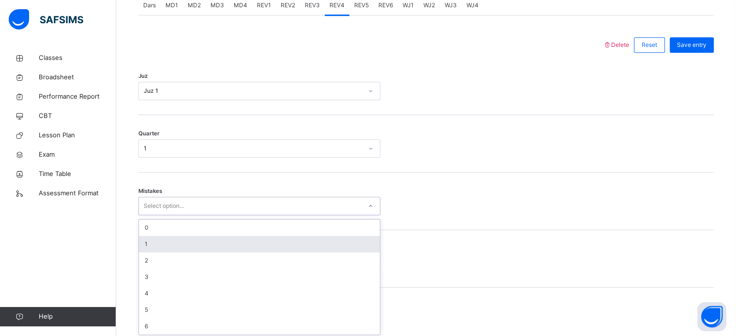
click at [211, 215] on div "option 1 focused, 2 of 7. 7 results available. Use Up and Down to choose option…" at bounding box center [259, 206] width 242 height 18
click at [225, 238] on div "1" at bounding box center [259, 242] width 241 height 16
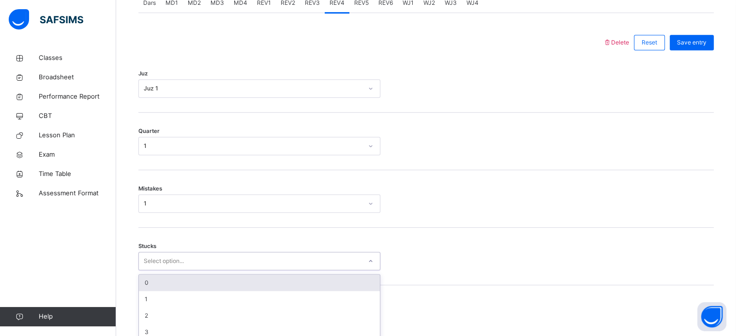
scroll to position [470, 0]
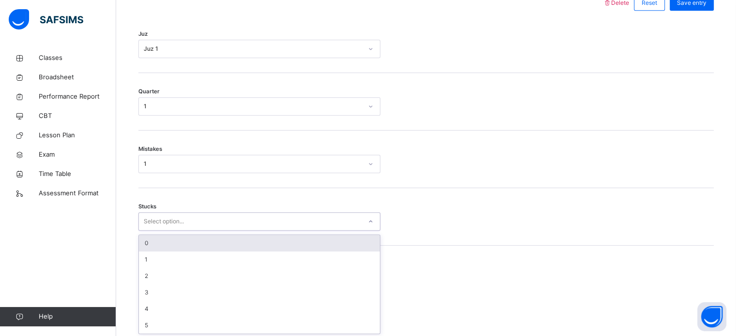
click at [213, 231] on div "option 0 focused, 1 of 6. 6 results available. Use Up and Down to choose option…" at bounding box center [259, 221] width 242 height 18
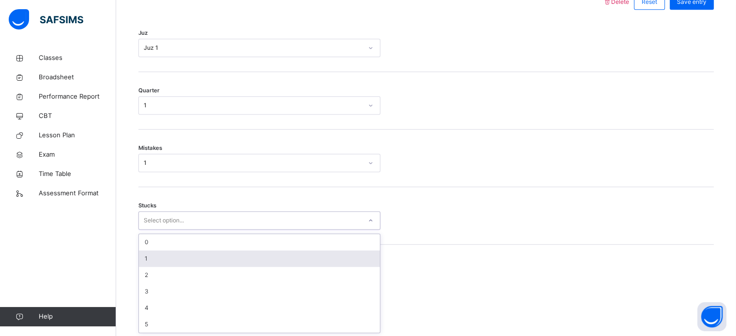
click at [206, 253] on div "1" at bounding box center [259, 259] width 241 height 16
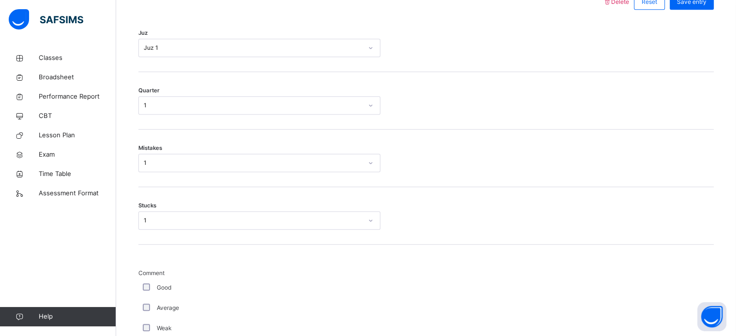
scroll to position [874, 0]
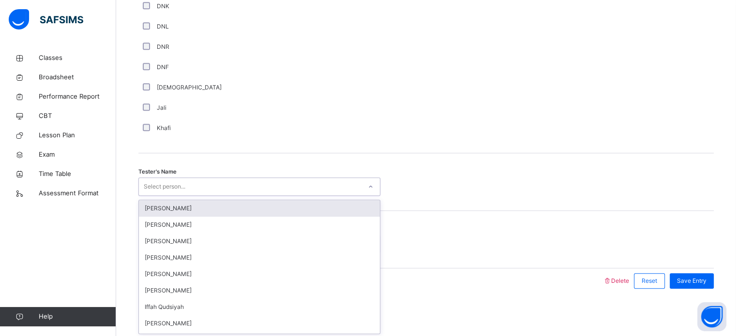
click at [329, 194] on div "Select person..." at bounding box center [259, 187] width 242 height 18
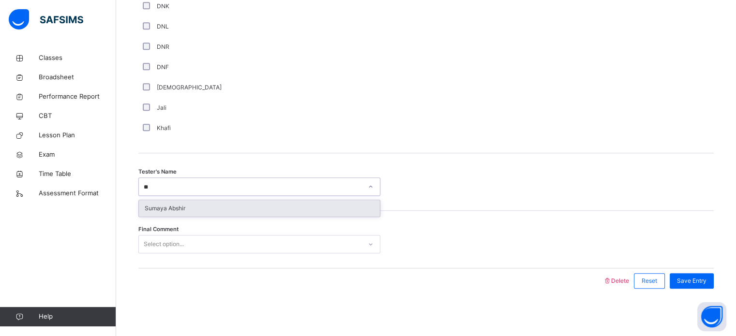
type input "*"
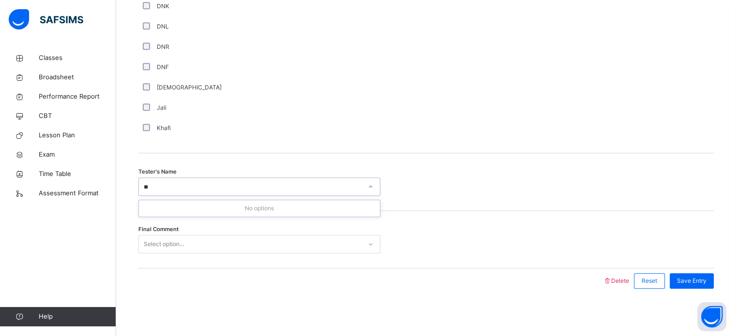
type input "*"
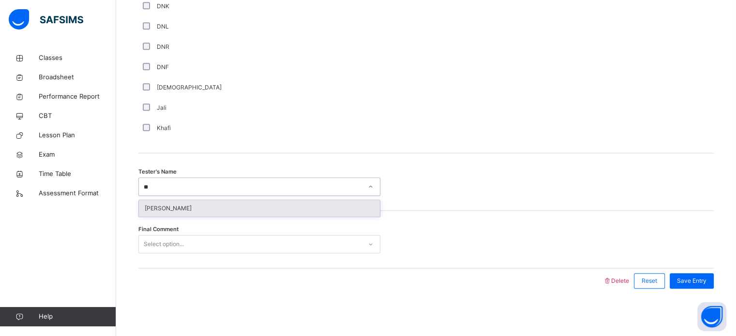
type input "*"
type input "******"
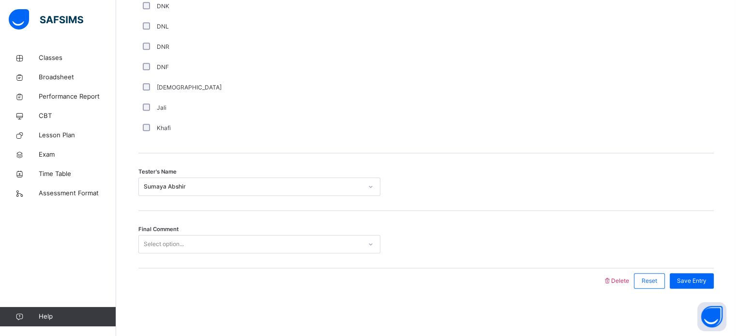
drag, startPoint x: 330, startPoint y: 230, endPoint x: 321, endPoint y: 243, distance: 15.0
click at [321, 243] on div "Final Comment Select option..." at bounding box center [426, 240] width 576 height 58
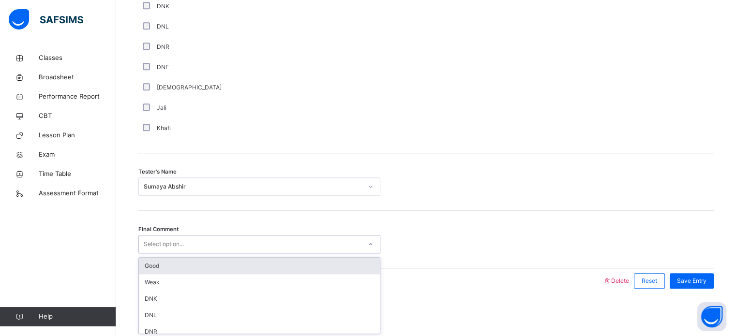
click at [321, 243] on div "Select option..." at bounding box center [250, 244] width 223 height 15
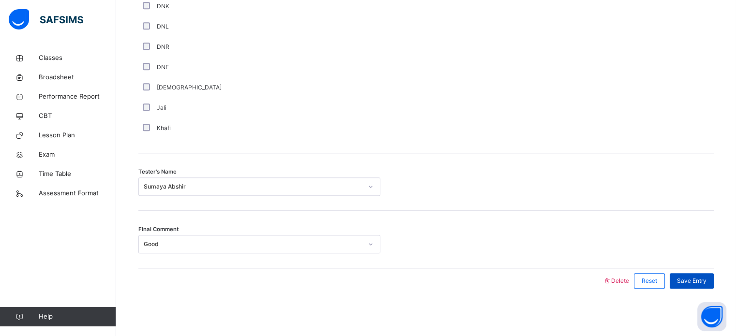
click at [694, 278] on span "Save Entry" at bounding box center [692, 281] width 30 height 9
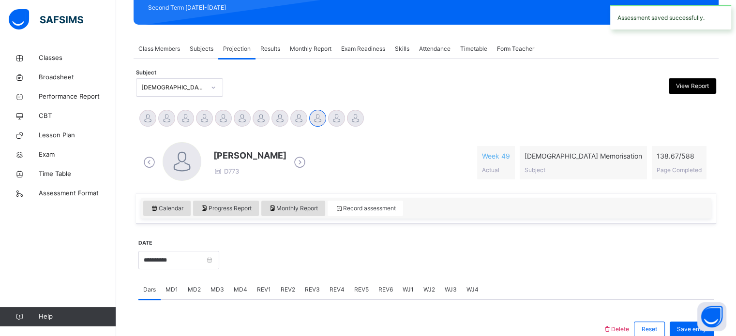
scroll to position [132, 0]
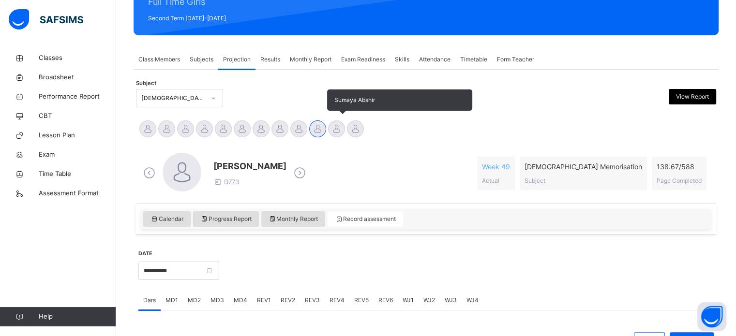
click at [331, 125] on div at bounding box center [336, 129] width 17 height 17
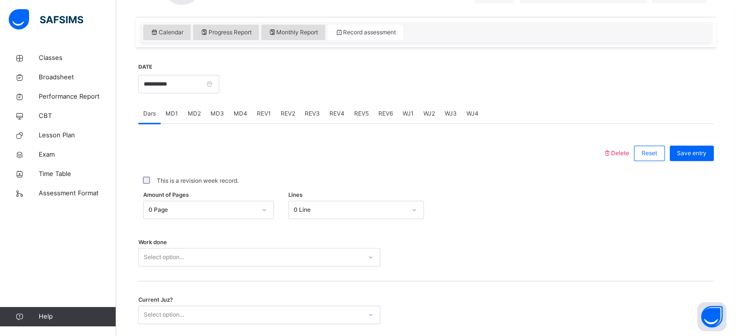
scroll to position [305, 0]
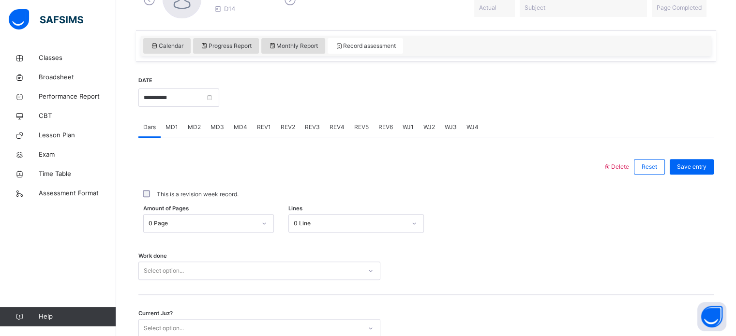
click at [329, 122] on div "REV4" at bounding box center [337, 127] width 25 height 19
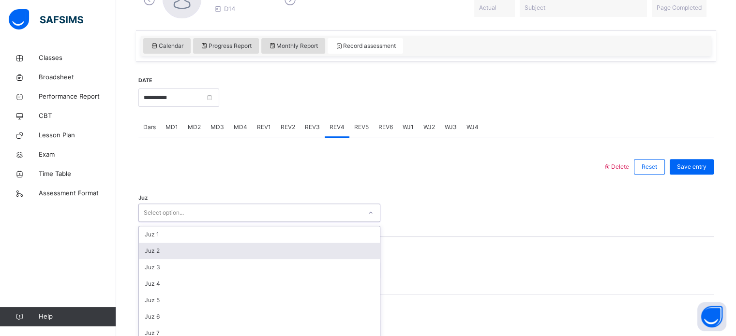
scroll to position [345, 0]
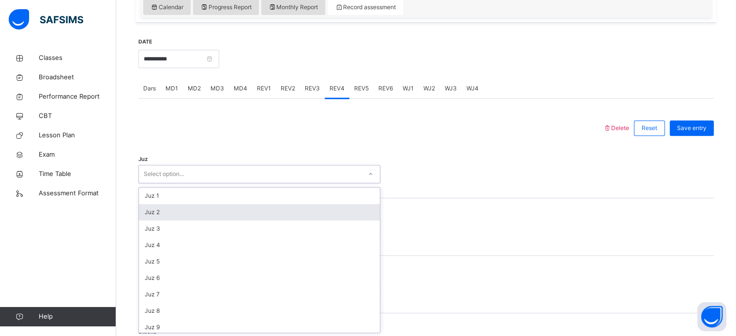
click at [282, 183] on div "option Juz 2 focused, 2 of 30. 30 results available. Use Up and Down to choose …" at bounding box center [259, 174] width 242 height 18
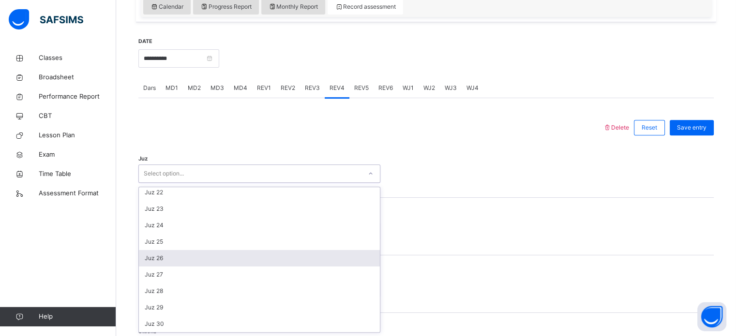
click at [216, 265] on div "Juz 26" at bounding box center [259, 258] width 241 height 16
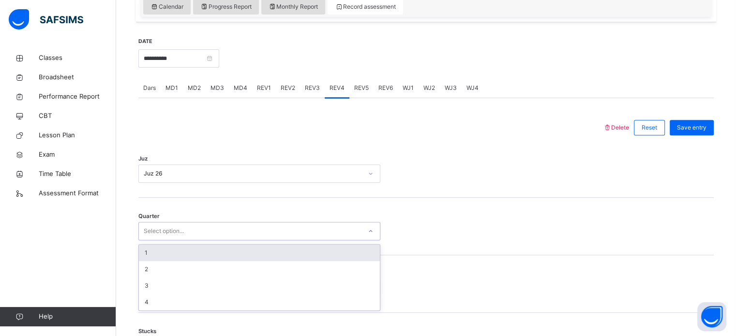
click at [266, 235] on div "Select option..." at bounding box center [250, 231] width 223 height 15
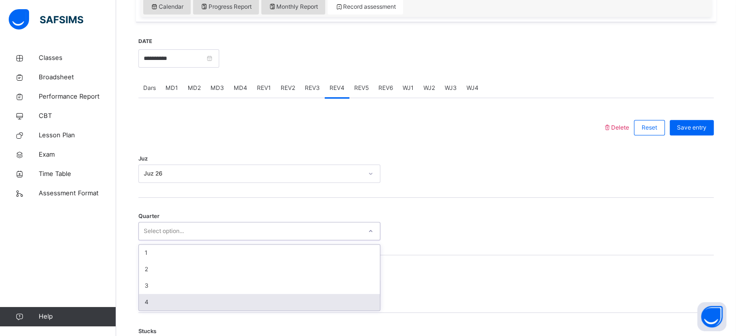
click at [155, 301] on div "4" at bounding box center [259, 302] width 241 height 16
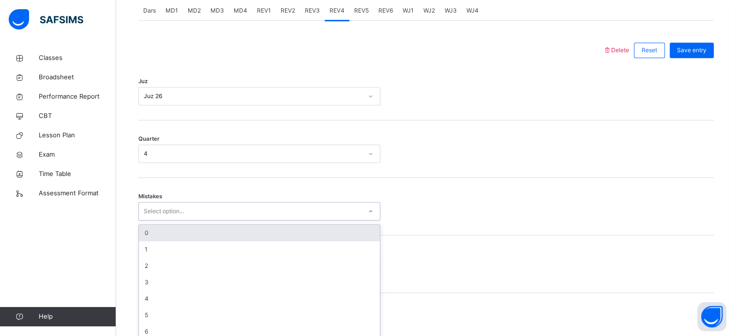
click at [169, 221] on div "option 0 focused, 1 of 7. 7 results available. Use Up and Down to choose option…" at bounding box center [259, 211] width 242 height 18
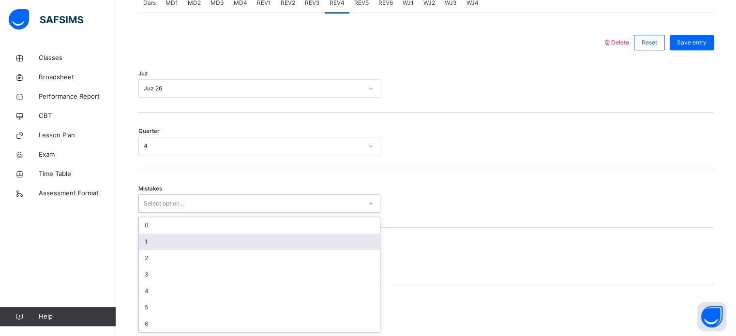
click at [201, 245] on div "1" at bounding box center [259, 242] width 241 height 16
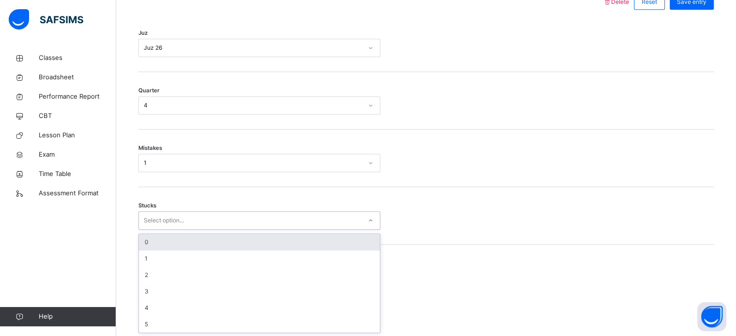
click at [180, 230] on div "option 0 focused, 1 of 6. 6 results available. Use Up and Down to choose option…" at bounding box center [259, 221] width 242 height 18
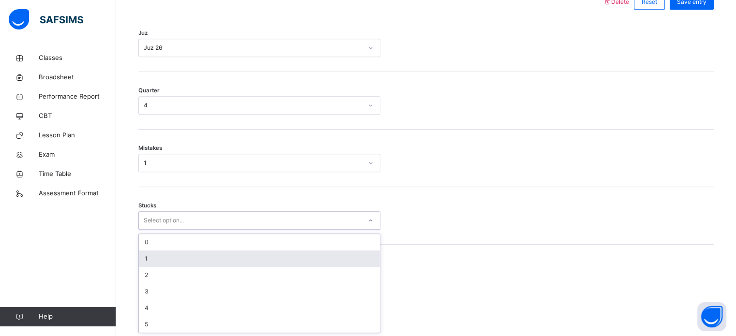
scroll to position [470, 0]
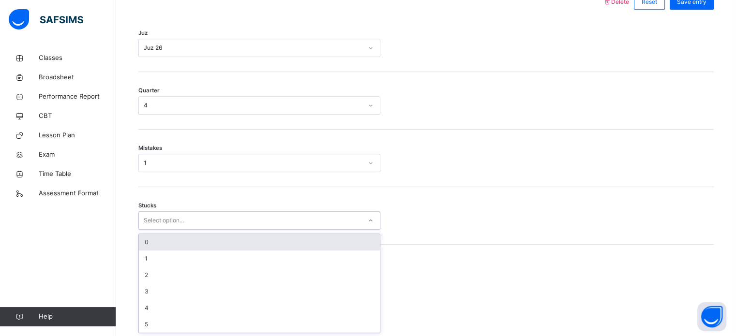
click at [193, 240] on div "0" at bounding box center [259, 242] width 241 height 16
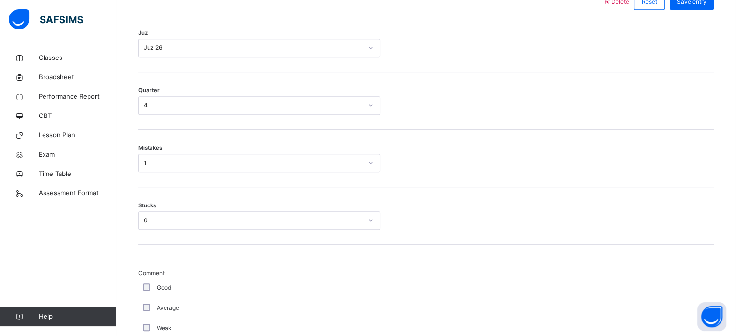
scroll to position [874, 0]
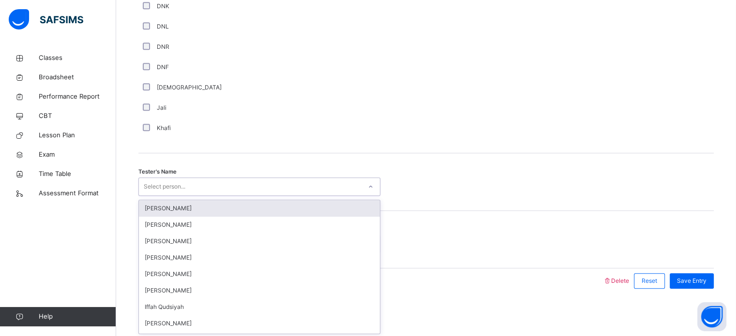
click at [288, 184] on div "Select person..." at bounding box center [250, 187] width 223 height 15
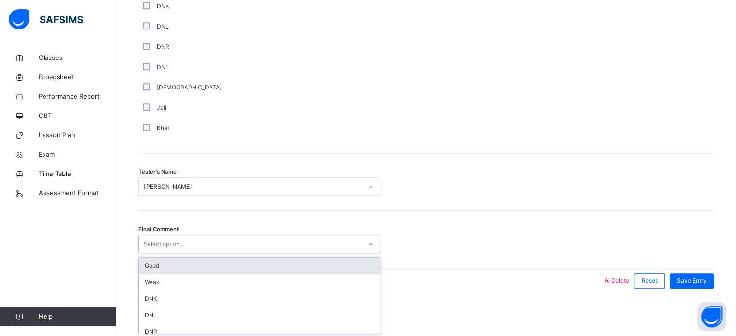
click at [266, 245] on div "Select option..." at bounding box center [250, 244] width 223 height 15
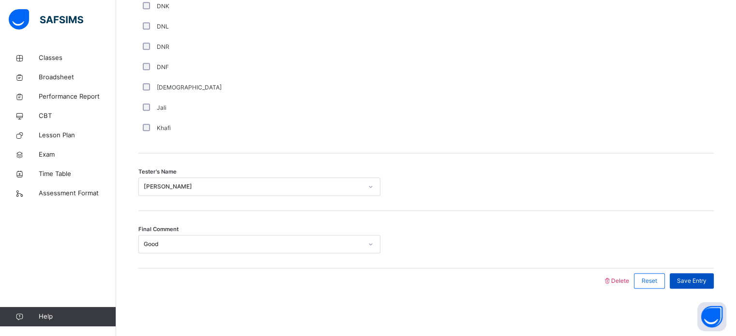
click at [692, 280] on span "Save Entry" at bounding box center [692, 281] width 30 height 9
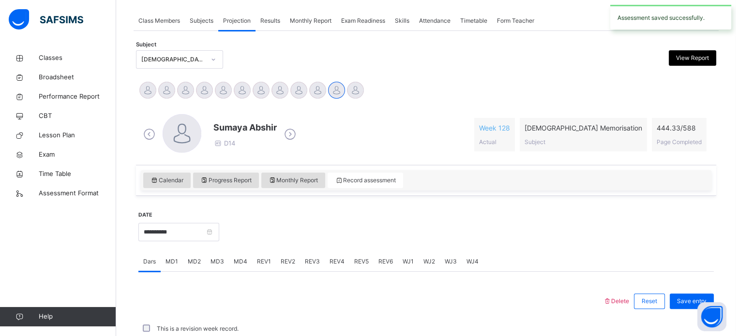
scroll to position [390, 0]
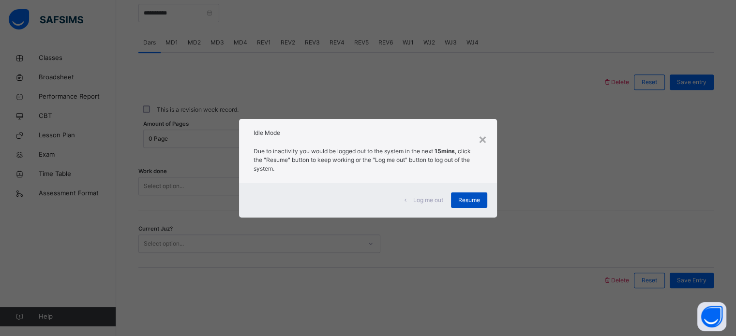
click at [469, 194] on div "Resume" at bounding box center [469, 200] width 36 height 15
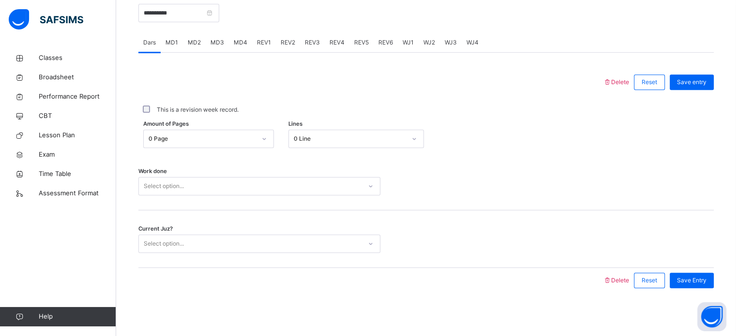
click at [663, 178] on div "Work done Select option..." at bounding box center [426, 186] width 576 height 18
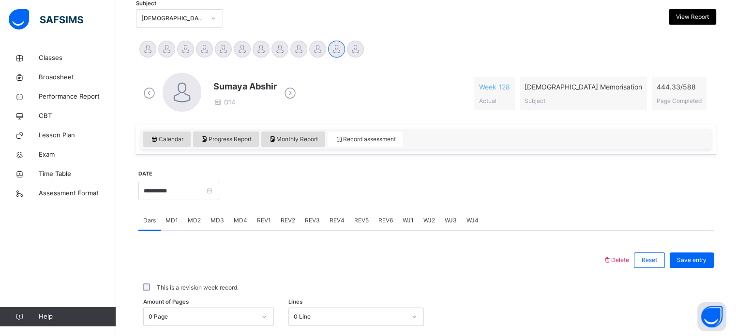
scroll to position [205, 0]
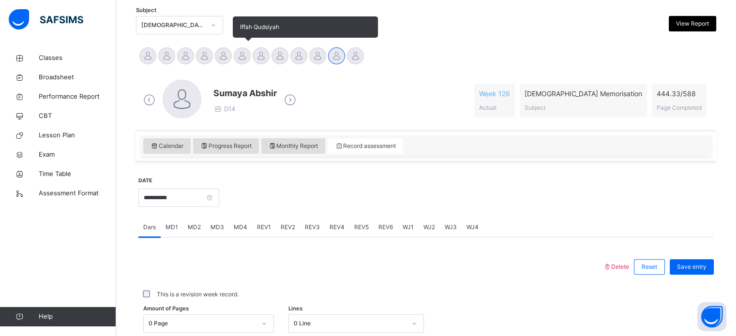
click at [245, 53] on div at bounding box center [242, 55] width 17 height 17
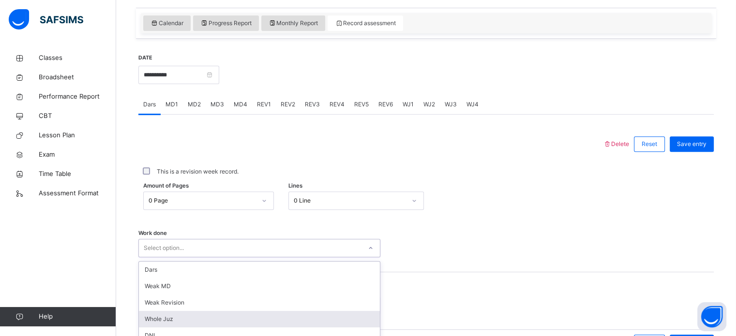
scroll to position [390, 0]
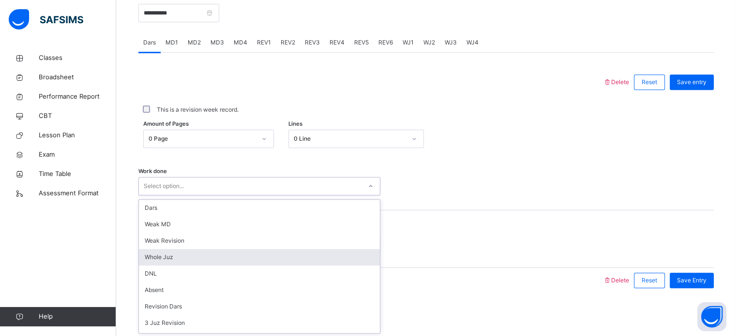
click at [201, 196] on div "option Whole Juz focused, 4 of 14. 14 results available. Use Up and Down to cho…" at bounding box center [259, 186] width 242 height 18
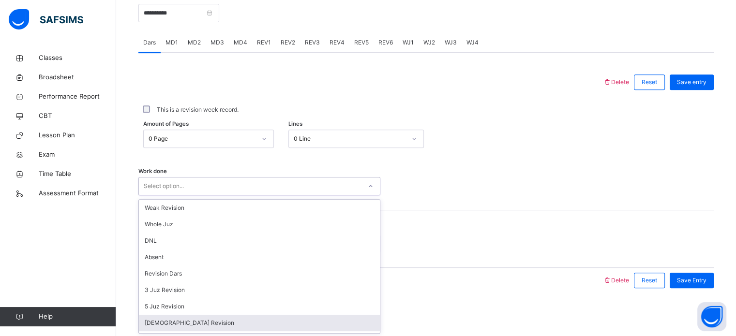
click at [174, 319] on div "[DEMOGRAPHIC_DATA] Revision" at bounding box center [259, 323] width 241 height 16
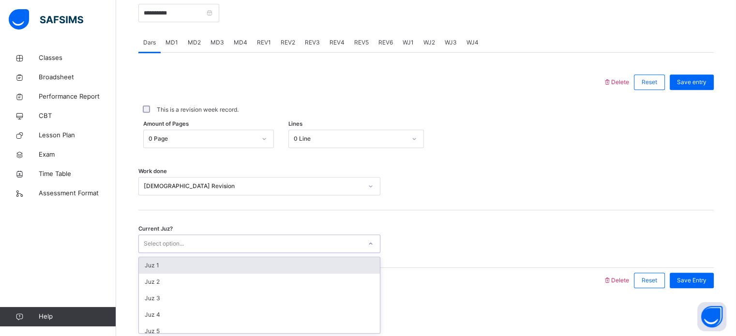
click at [165, 240] on div "Select option..." at bounding box center [164, 244] width 40 height 18
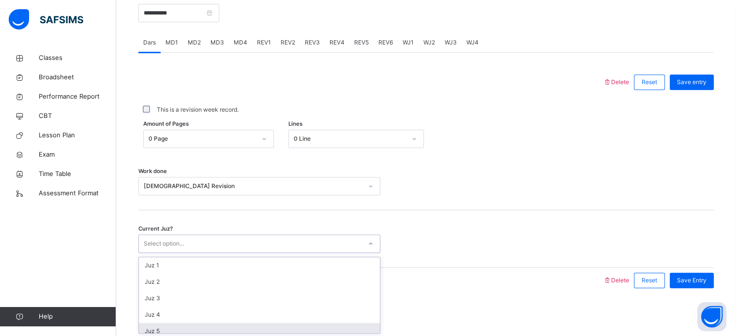
click at [175, 326] on div "Juz 5" at bounding box center [259, 331] width 241 height 16
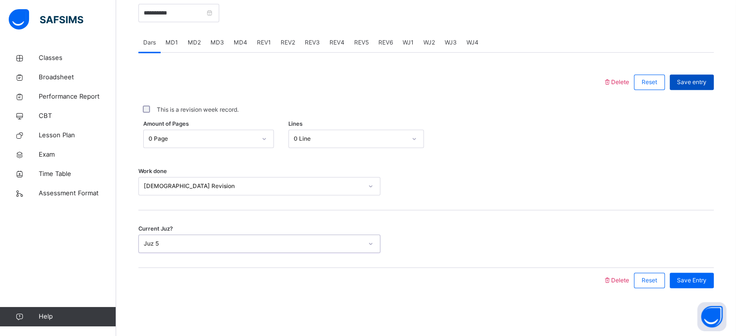
click at [714, 78] on div "Save entry" at bounding box center [692, 82] width 44 height 15
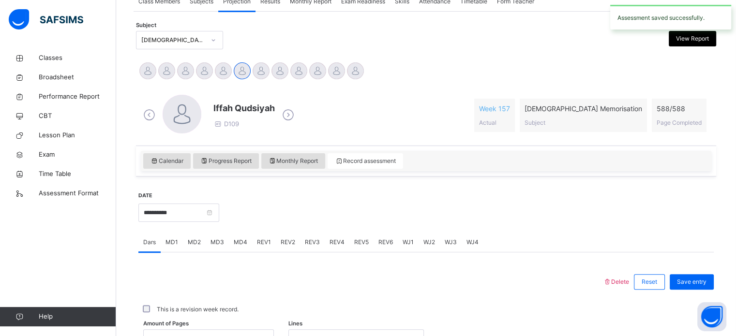
scroll to position [189, 0]
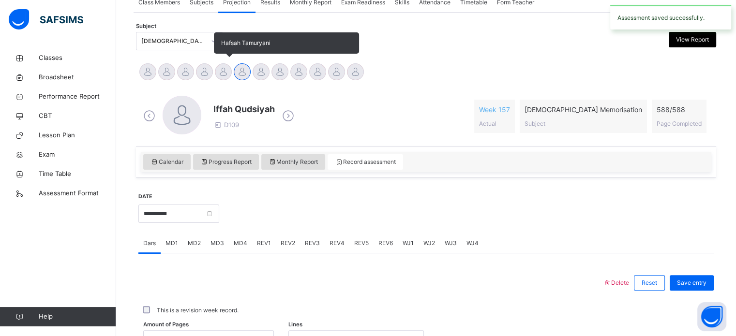
click at [223, 71] on div at bounding box center [223, 71] width 17 height 17
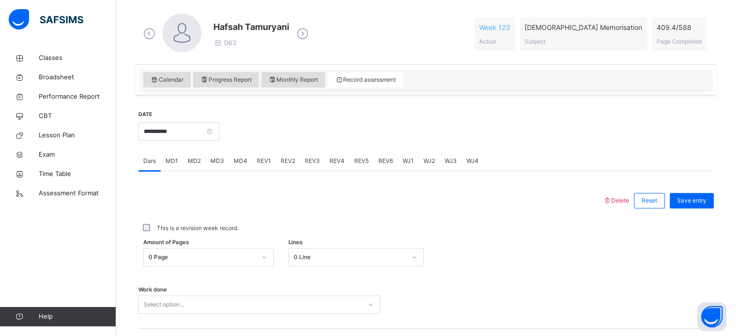
scroll to position [295, 0]
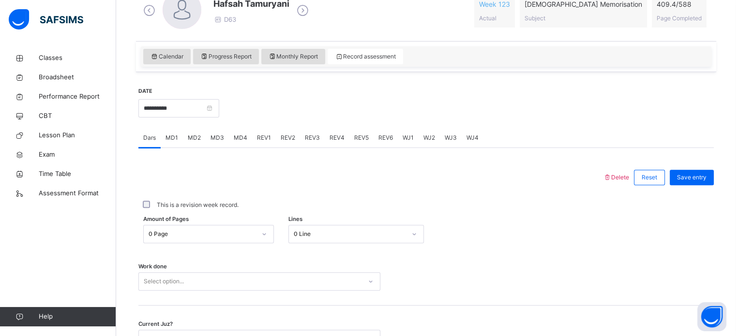
click at [244, 130] on div "MD4" at bounding box center [240, 137] width 23 height 19
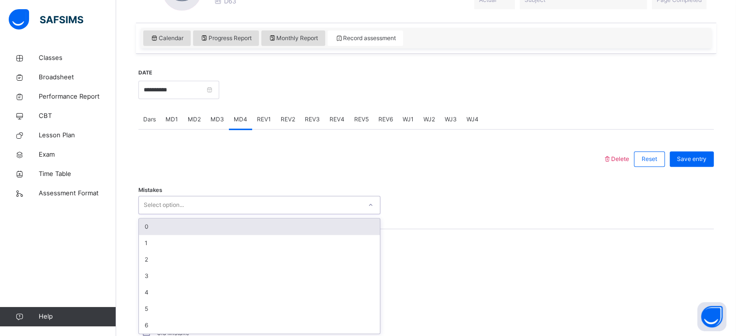
click at [180, 214] on div "option 0 focused, 1 of 7. 7 results available. Use Up and Down to choose option…" at bounding box center [259, 205] width 242 height 18
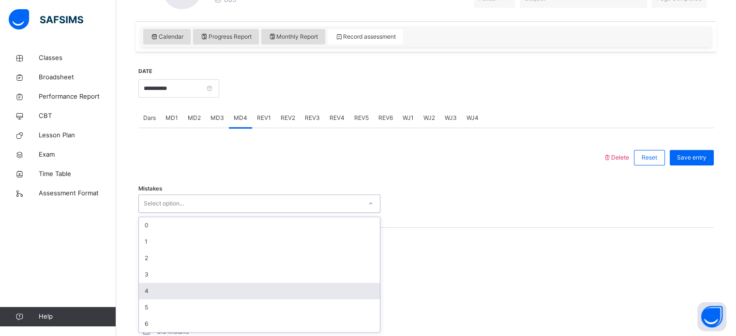
click at [163, 289] on div "4" at bounding box center [259, 291] width 241 height 16
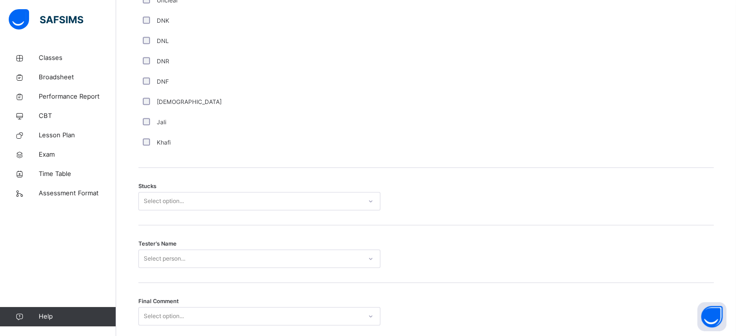
scroll to position [687, 0]
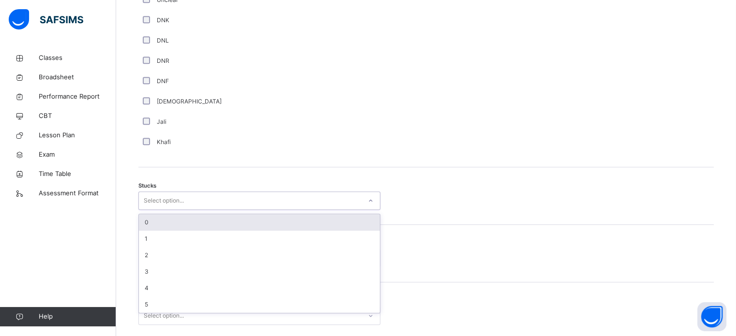
click at [239, 199] on div "Select option..." at bounding box center [250, 201] width 223 height 15
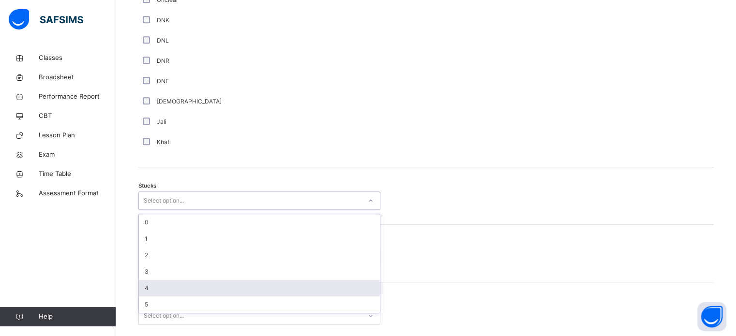
click at [174, 285] on div "4" at bounding box center [259, 288] width 241 height 16
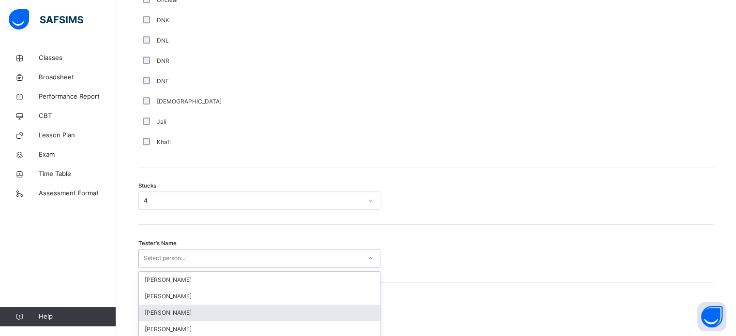
scroll to position [759, 0]
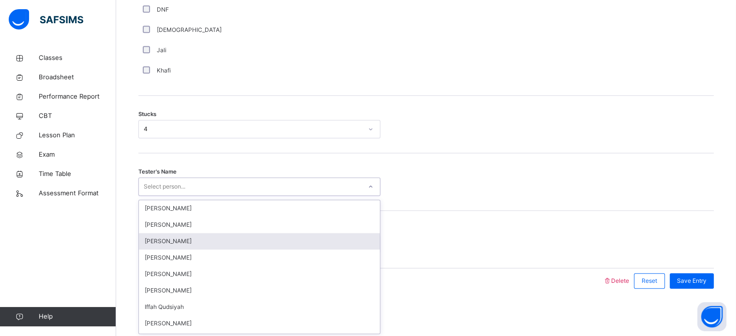
click at [170, 196] on div "option [PERSON_NAME] focused, 3 of 44. 44 results available. Use Up and Down to…" at bounding box center [259, 187] width 242 height 18
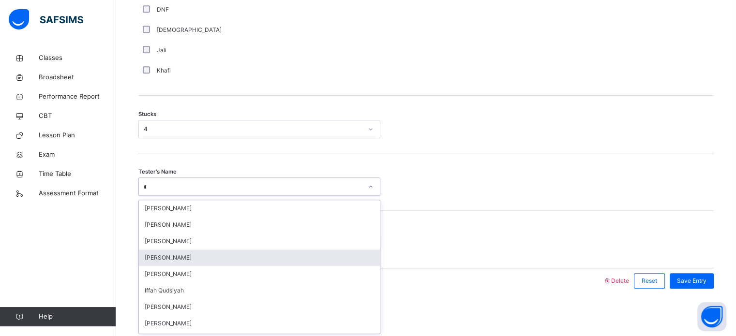
type input "***"
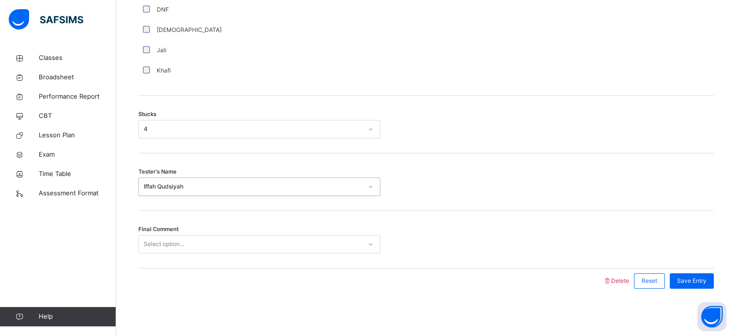
click at [197, 247] on div "Select option..." at bounding box center [250, 244] width 223 height 15
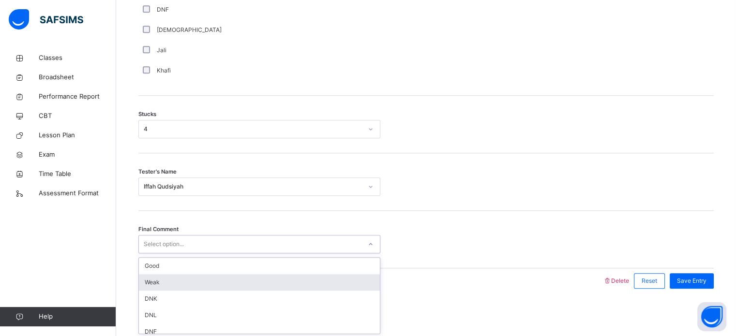
click at [167, 284] on div "Weak" at bounding box center [259, 282] width 241 height 16
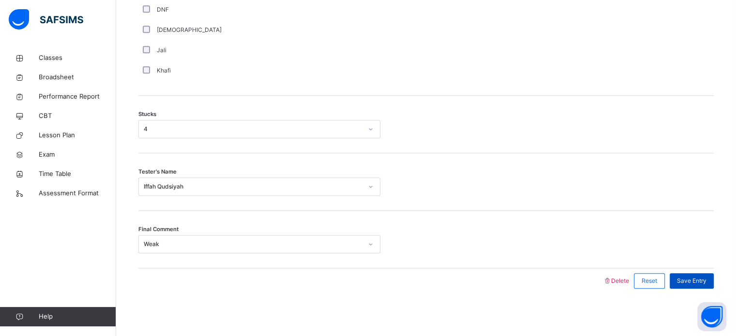
click at [695, 282] on span "Save Entry" at bounding box center [692, 281] width 30 height 9
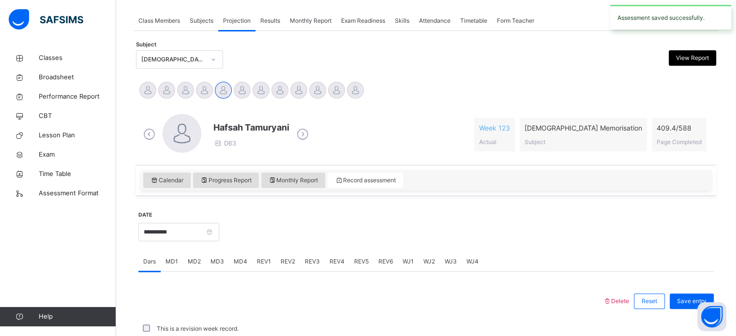
scroll to position [390, 0]
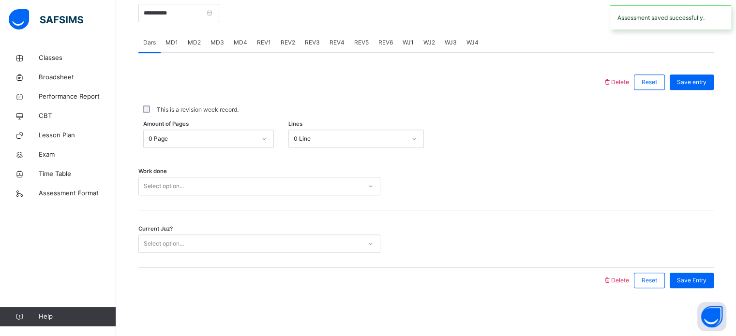
click at [265, 44] on span "REV1" at bounding box center [264, 42] width 14 height 9
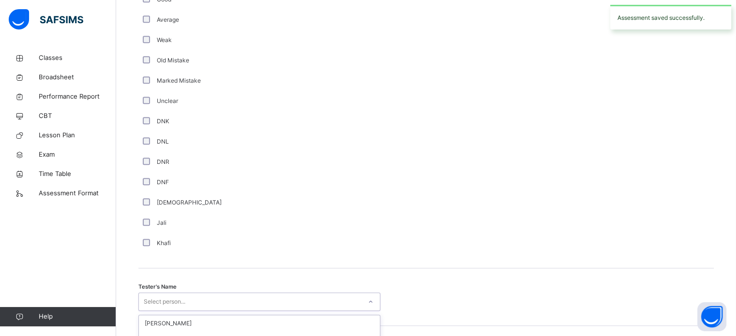
scroll to position [874, 0]
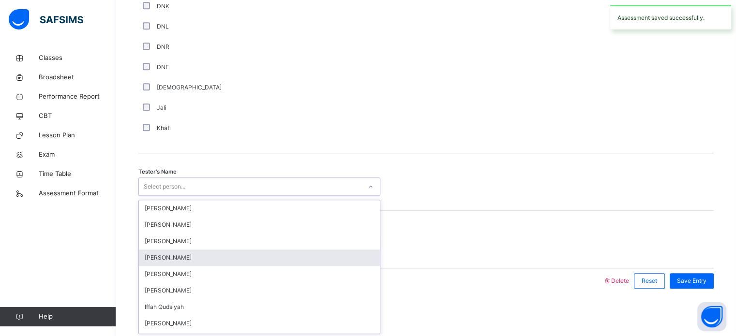
click at [168, 196] on div "option [PERSON_NAME] focused, 4 of 44. 44 results available. Use Up and Down to…" at bounding box center [259, 187] width 242 height 18
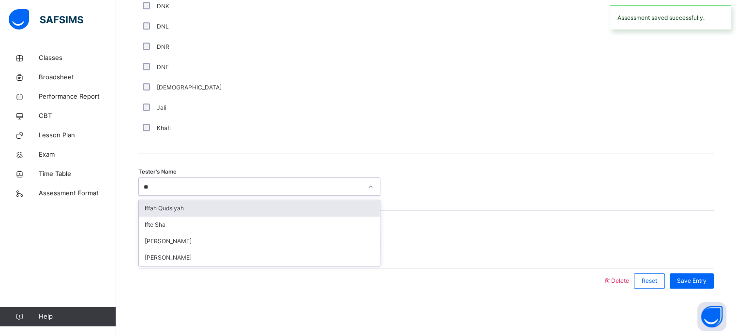
type input "***"
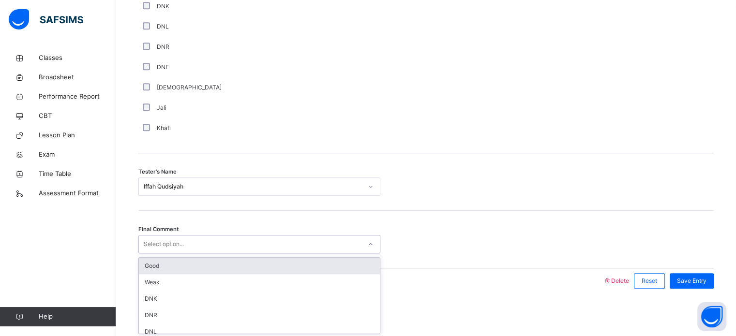
click at [176, 245] on div "Select option..." at bounding box center [164, 244] width 40 height 18
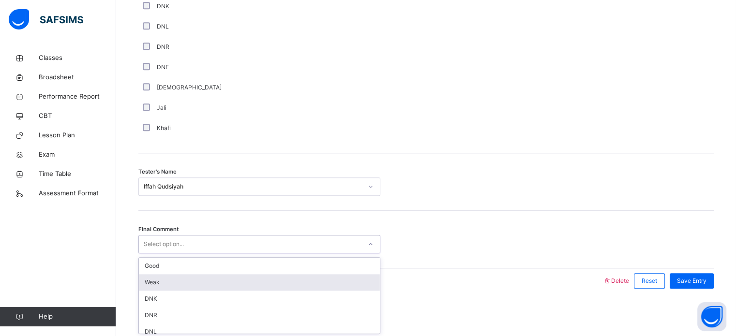
click at [157, 281] on div "Weak" at bounding box center [259, 282] width 241 height 16
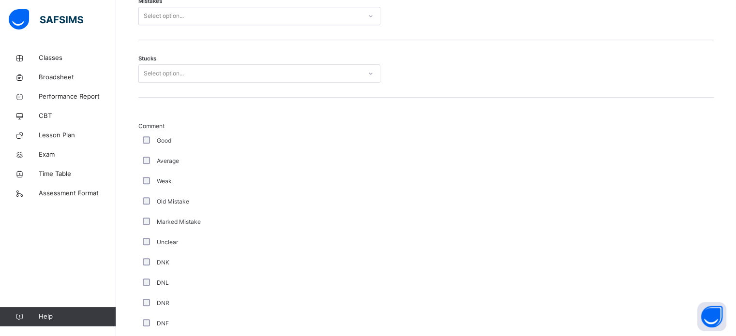
scroll to position [607, 0]
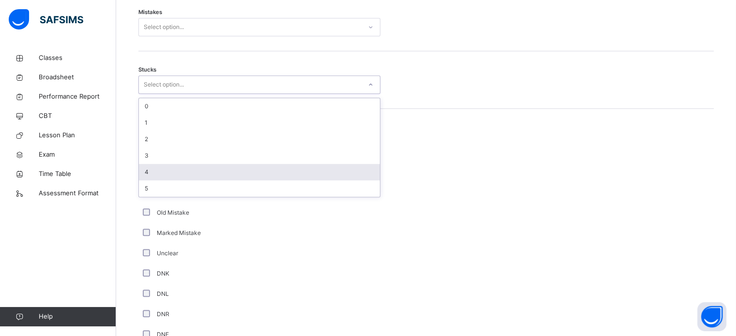
drag, startPoint x: 204, startPoint y: 84, endPoint x: 170, endPoint y: 171, distance: 93.0
click at [170, 94] on div "option 4 focused, 5 of 6. 6 results available. Use Up and Down to choose option…" at bounding box center [259, 85] width 242 height 18
click at [170, 171] on div "4" at bounding box center [259, 172] width 241 height 16
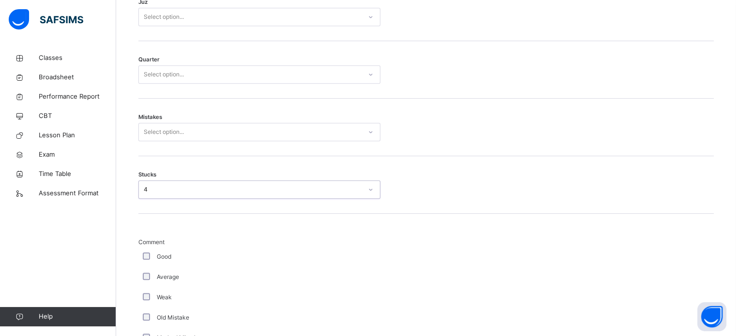
scroll to position [498, 0]
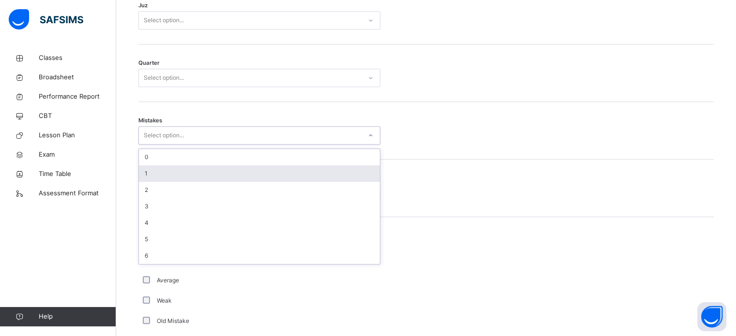
drag, startPoint x: 163, startPoint y: 130, endPoint x: 157, endPoint y: 170, distance: 41.1
click at [157, 145] on div "option 1 focused, 2 of 7. 7 results available. Use Up and Down to choose option…" at bounding box center [259, 135] width 242 height 18
click at [157, 170] on div "1" at bounding box center [259, 174] width 241 height 16
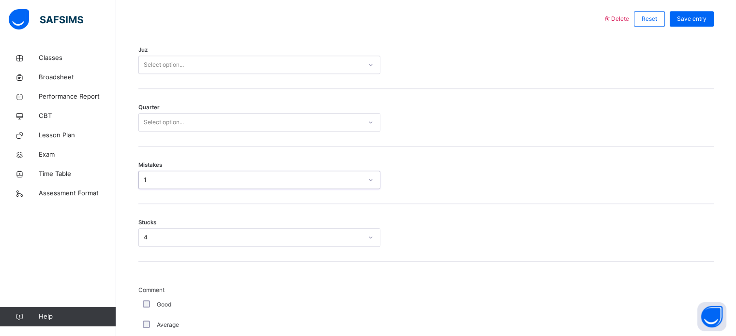
scroll to position [431, 0]
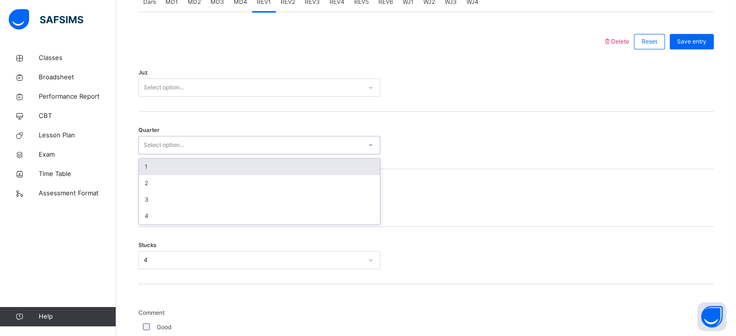
click at [161, 141] on div "Select option..." at bounding box center [164, 145] width 40 height 18
click at [158, 168] on div "1" at bounding box center [259, 167] width 241 height 16
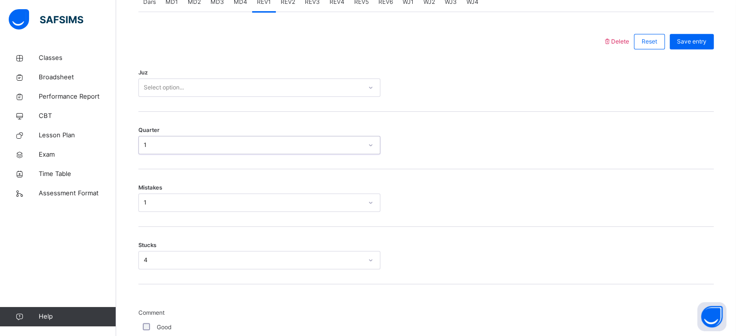
click at [155, 146] on div "1" at bounding box center [253, 145] width 219 height 9
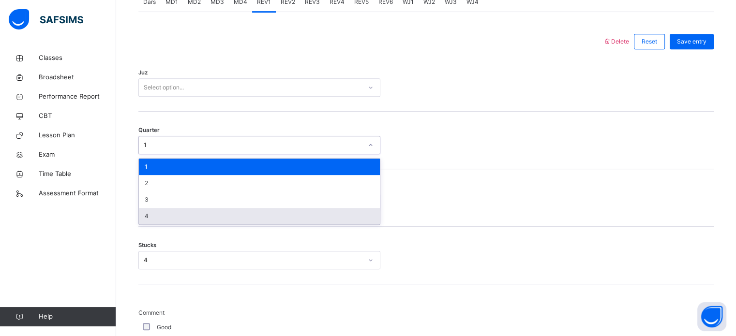
click at [157, 218] on div "4" at bounding box center [259, 216] width 241 height 16
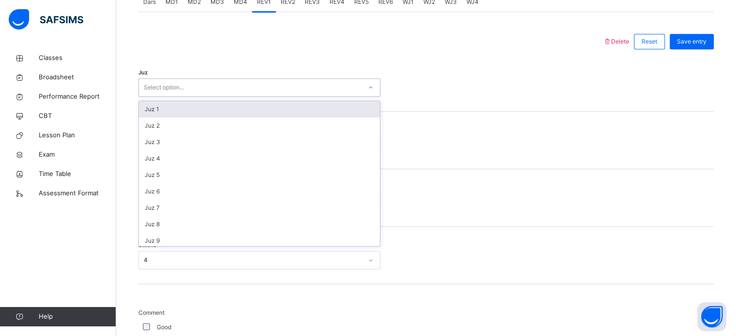
click at [197, 86] on div "Select option..." at bounding box center [250, 87] width 223 height 15
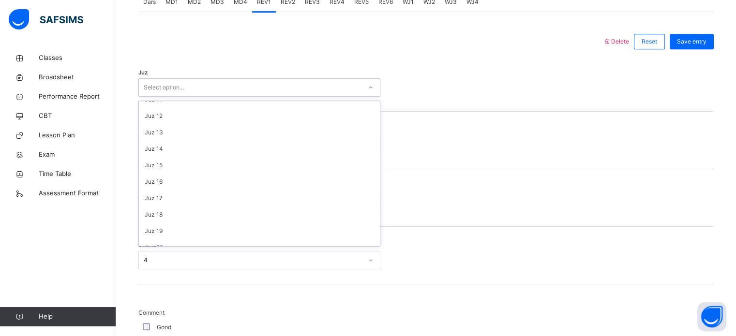
scroll to position [182, 0]
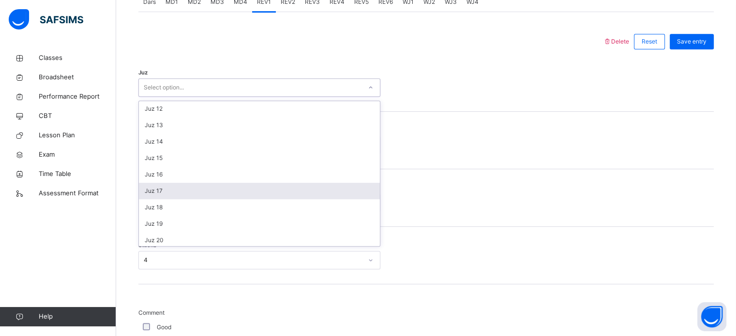
click at [186, 187] on div "Juz 17" at bounding box center [259, 191] width 241 height 16
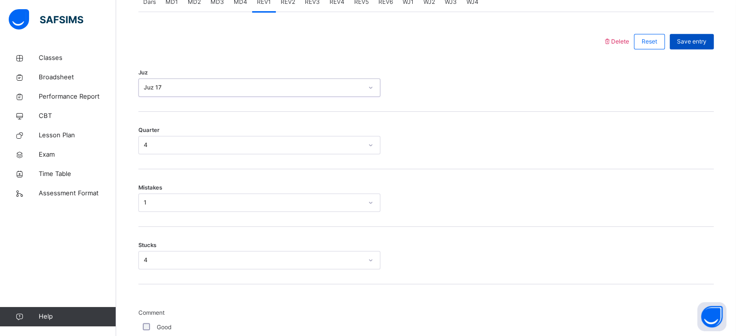
click at [698, 47] on div "Save entry" at bounding box center [692, 41] width 44 height 15
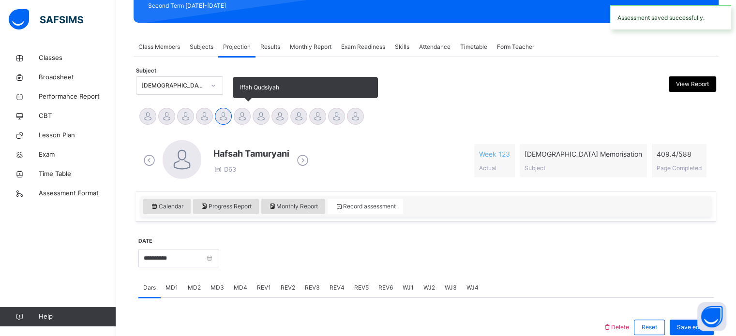
scroll to position [144, 0]
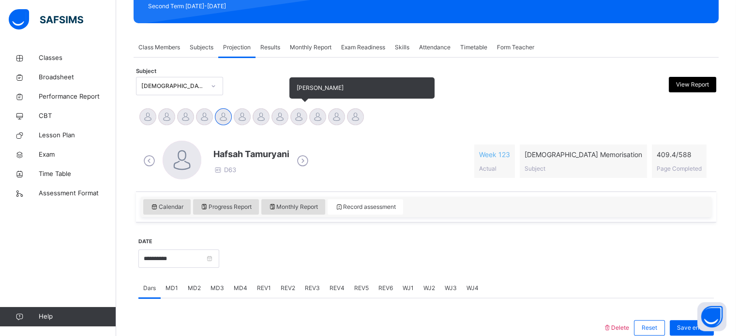
click at [301, 112] on div at bounding box center [298, 116] width 17 height 17
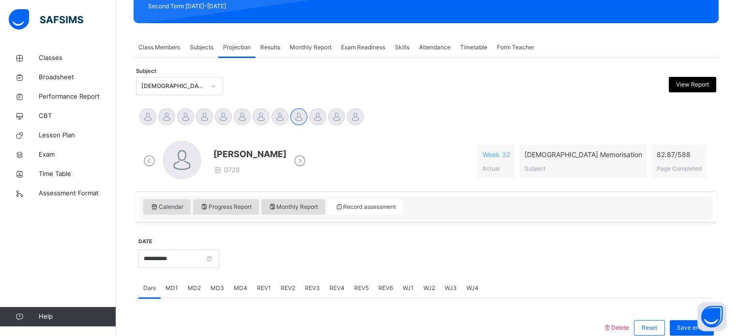
scroll to position [259, 0]
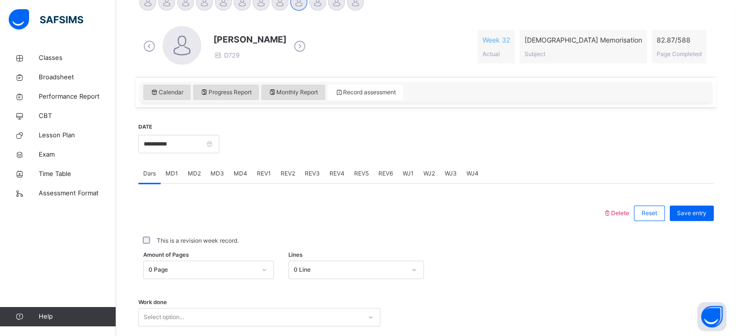
click at [289, 174] on span "REV2" at bounding box center [288, 173] width 15 height 9
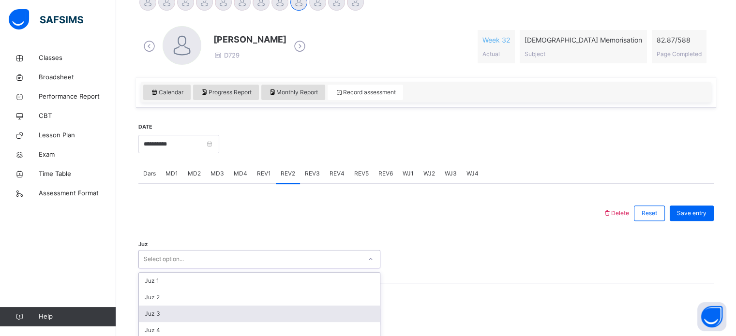
scroll to position [345, 0]
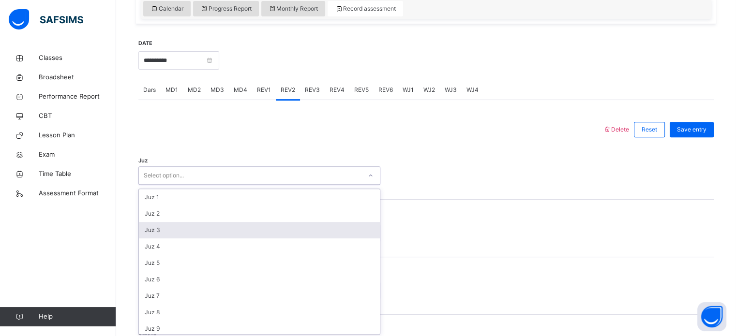
click at [178, 185] on div "option Juz 3 focused, 3 of 30. 30 results available. Use Up and Down to choose …" at bounding box center [259, 176] width 242 height 18
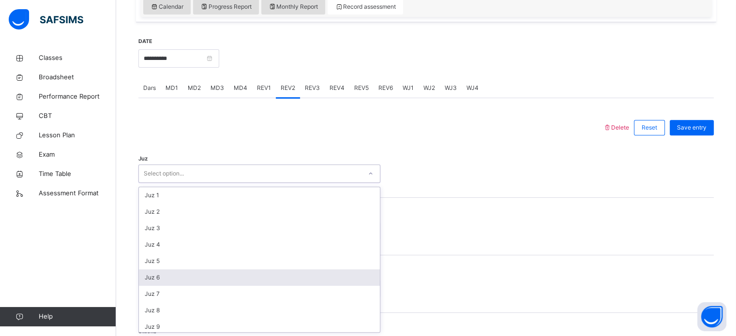
click at [179, 279] on div "Juz 6" at bounding box center [259, 278] width 241 height 16
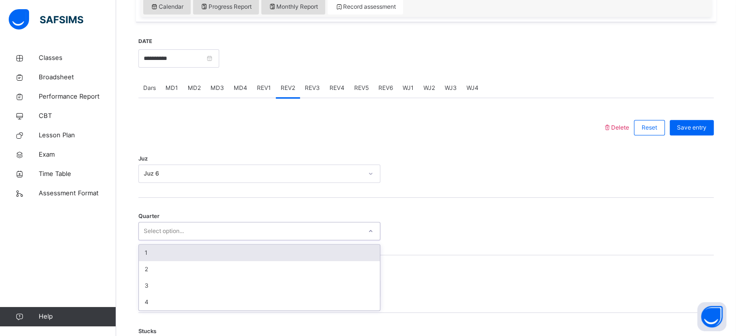
click at [161, 227] on div "Select option..." at bounding box center [164, 231] width 40 height 18
click at [157, 258] on div "1" at bounding box center [259, 253] width 241 height 16
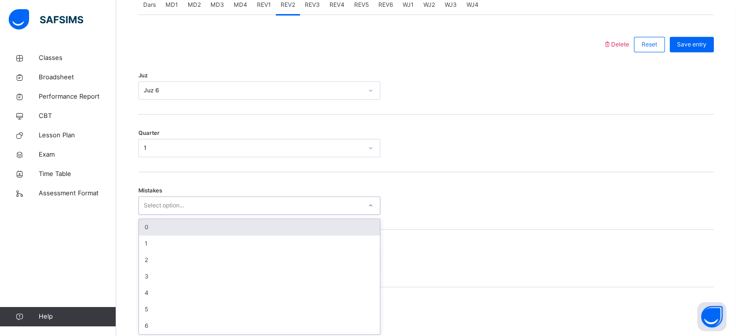
scroll to position [430, 0]
click at [189, 213] on div "option 0 focused, 1 of 7. 7 results available. Use Up and Down to choose option…" at bounding box center [259, 204] width 242 height 18
click at [163, 230] on div "0" at bounding box center [259, 225] width 241 height 16
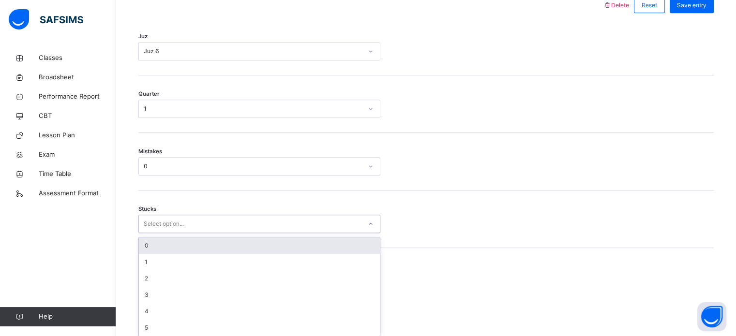
click at [168, 233] on div "option 0 focused, 1 of 6. 6 results available. Use Up and Down to choose option…" at bounding box center [259, 224] width 242 height 18
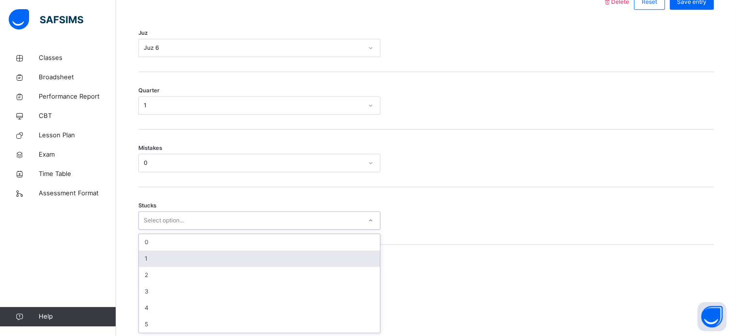
click at [168, 259] on div "1" at bounding box center [259, 259] width 241 height 16
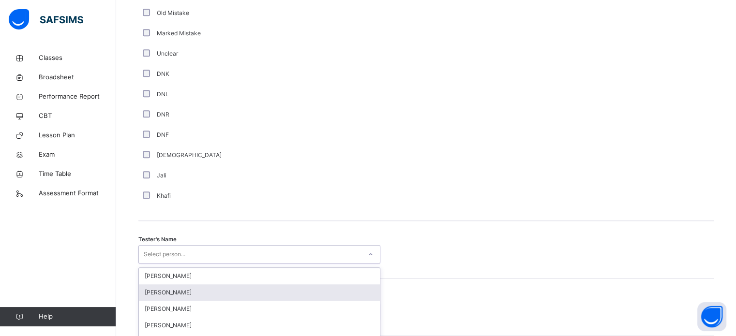
scroll to position [874, 0]
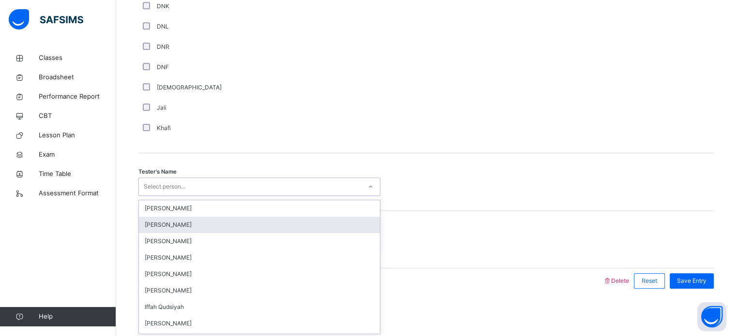
click at [177, 196] on div "option [PERSON_NAME] focused, 2 of 44. 44 results available. Use Up and Down to…" at bounding box center [259, 187] width 242 height 18
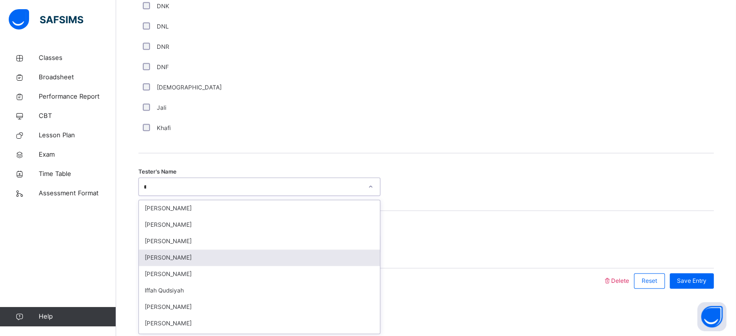
type input "***"
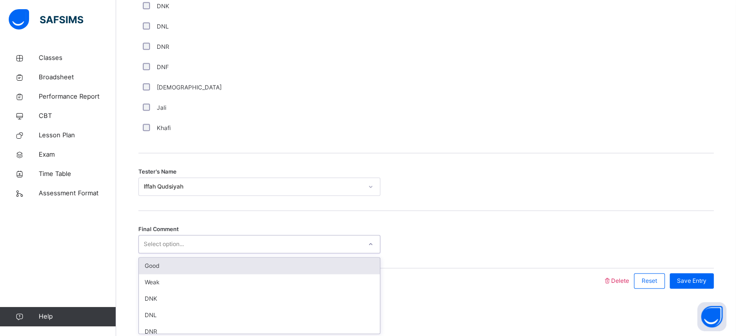
click at [187, 240] on div "Select option..." at bounding box center [250, 244] width 223 height 15
click at [167, 267] on div "Good" at bounding box center [259, 266] width 241 height 16
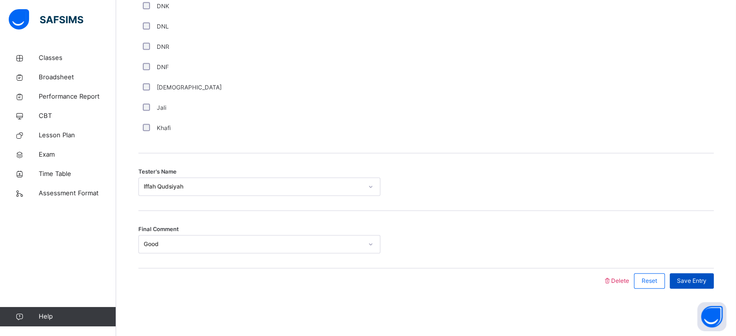
click at [707, 278] on span "Save Entry" at bounding box center [692, 281] width 30 height 9
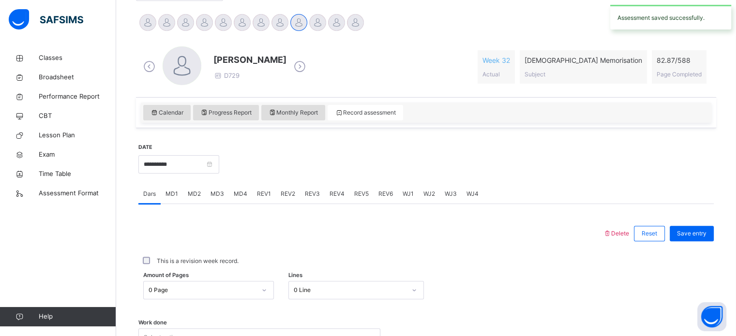
scroll to position [237, 0]
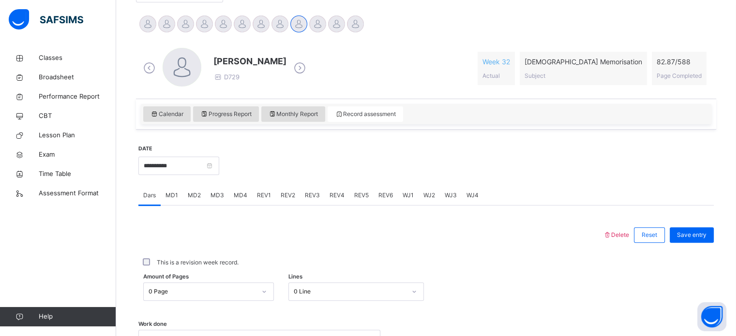
click at [316, 192] on span "REV3" at bounding box center [312, 195] width 15 height 9
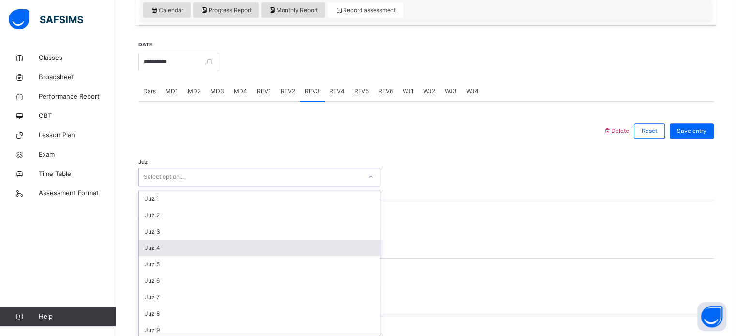
click at [243, 186] on div "option Juz 4 focused, 4 of 30. 30 results available. Use Up and Down to choose …" at bounding box center [259, 177] width 242 height 18
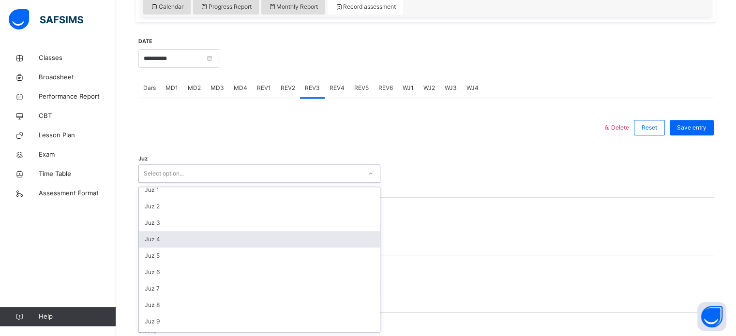
scroll to position [6, 0]
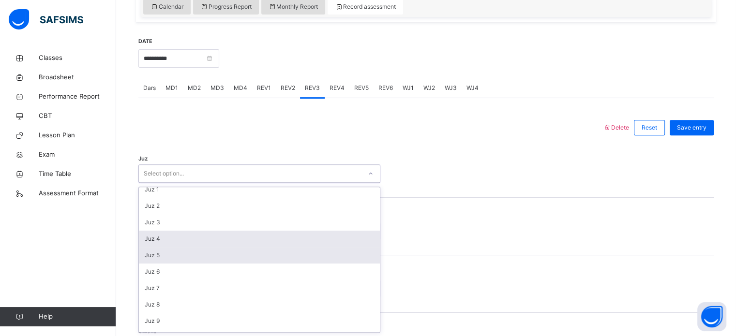
click at [209, 251] on div "Juz 5" at bounding box center [259, 255] width 241 height 16
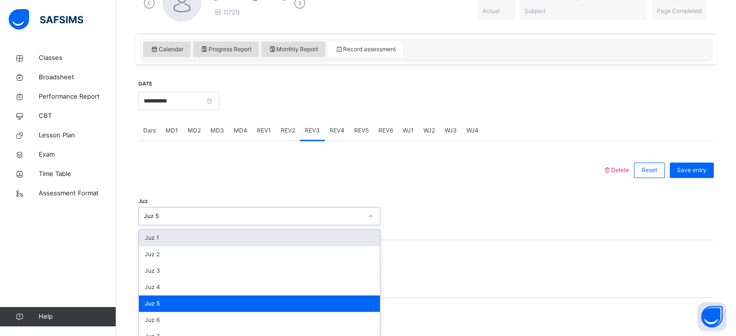
scroll to position [345, 0]
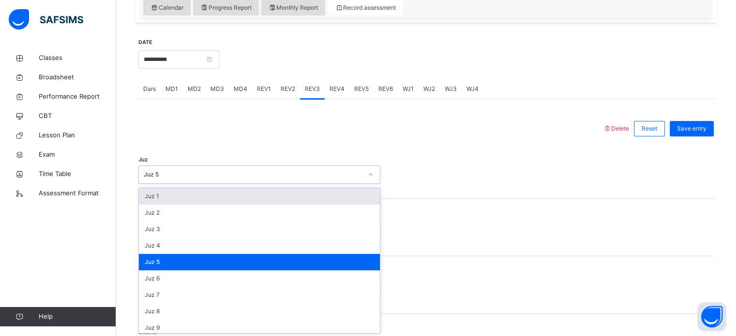
click at [187, 184] on div "option Juz 5, selected. option Juz 1 focused, 1 of 30. 30 results available. Us…" at bounding box center [259, 175] width 242 height 18
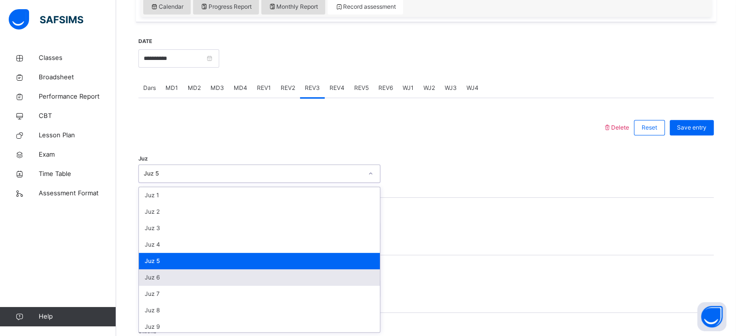
click at [176, 275] on div "Juz 6" at bounding box center [259, 278] width 241 height 16
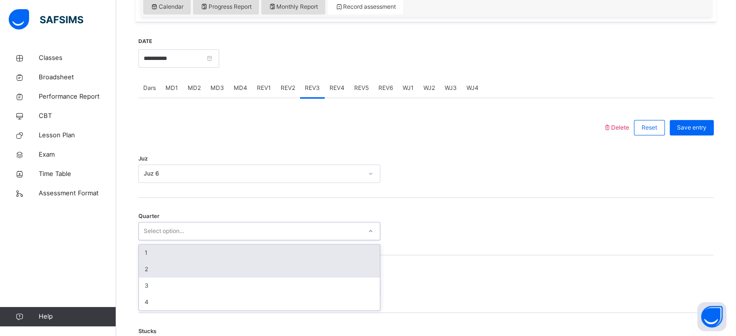
drag, startPoint x: 168, startPoint y: 228, endPoint x: 159, endPoint y: 267, distance: 39.4
click at [159, 241] on div "option 1 focused, 1 of 4. 4 results available. Use Up and Down to choose option…" at bounding box center [259, 231] width 242 height 18
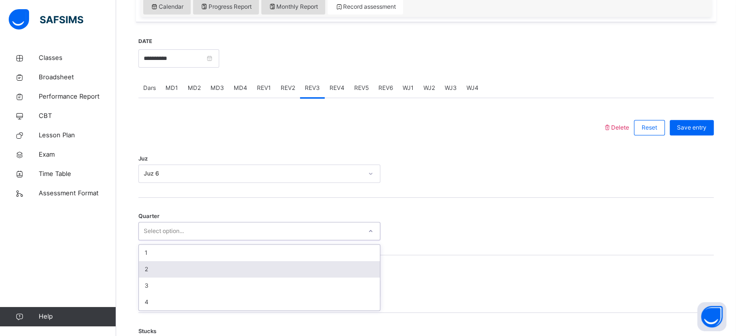
click at [159, 267] on div "2" at bounding box center [259, 269] width 241 height 16
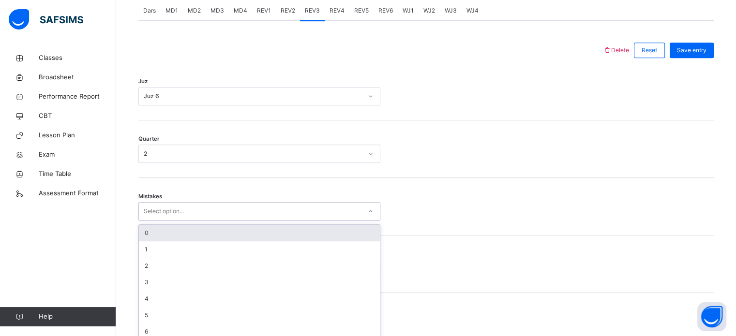
click at [167, 221] on div "option 0 focused, 1 of 7. 7 results available. Use Up and Down to choose option…" at bounding box center [259, 211] width 242 height 18
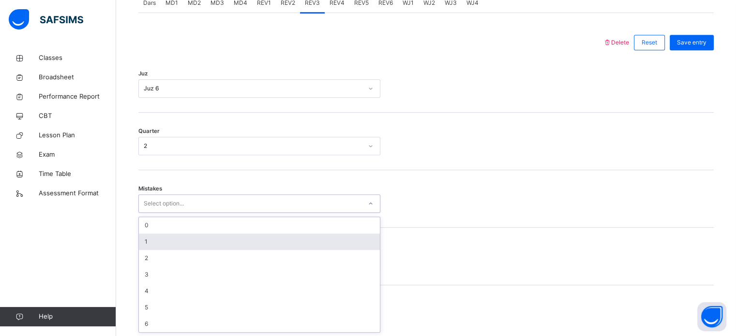
click at [156, 244] on div "1" at bounding box center [259, 242] width 241 height 16
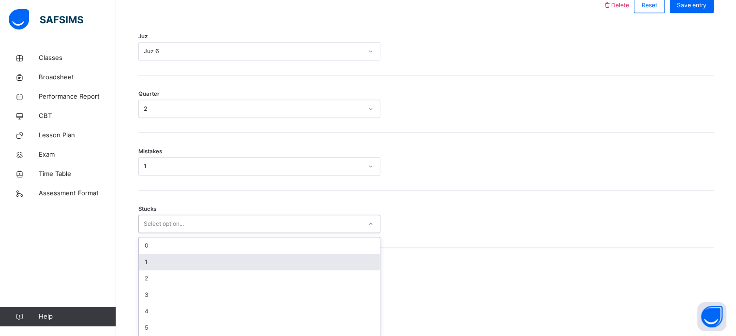
click at [169, 233] on div "option 1 focused, 2 of 6. 6 results available. Use Up and Down to choose option…" at bounding box center [259, 224] width 242 height 18
click at [169, 259] on div "1" at bounding box center [259, 259] width 241 height 16
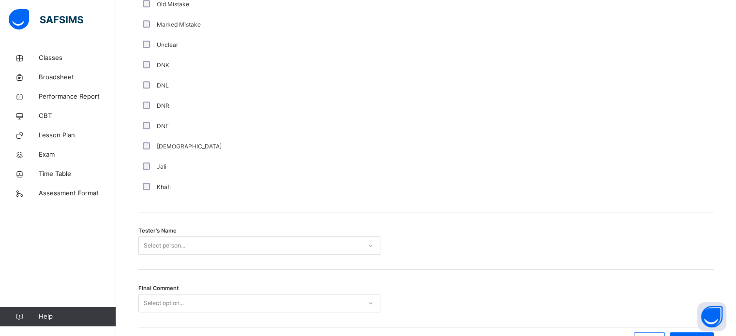
scroll to position [874, 0]
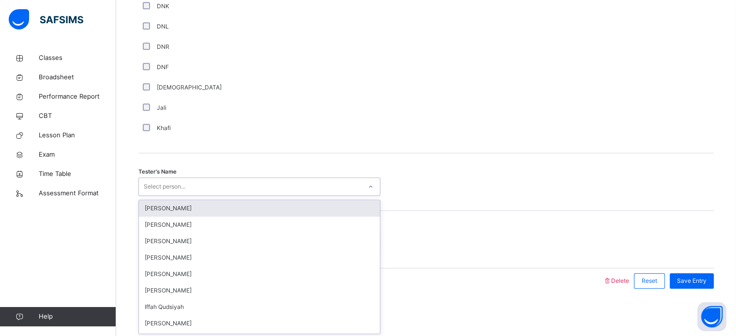
click at [205, 184] on div "Select person..." at bounding box center [250, 187] width 223 height 15
type input "***"
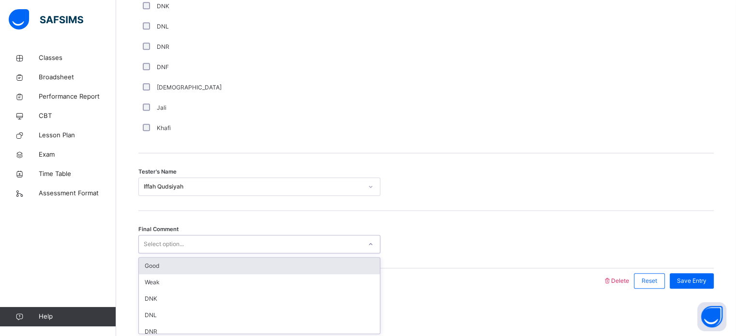
click at [222, 241] on div "Select option..." at bounding box center [250, 244] width 223 height 15
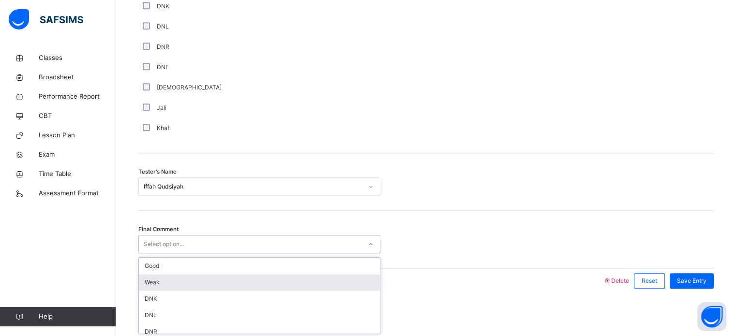
click at [176, 280] on div "Weak" at bounding box center [259, 282] width 241 height 16
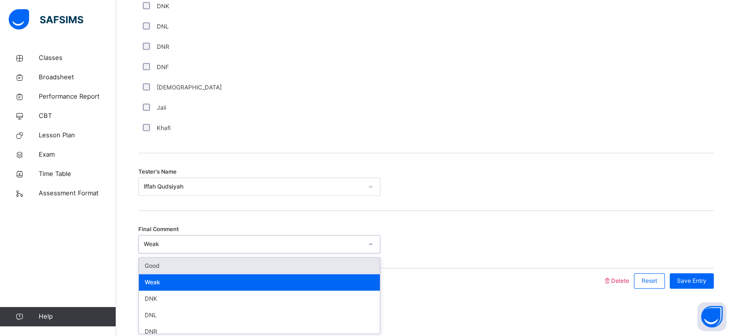
click at [288, 248] on div "Weak" at bounding box center [250, 244] width 223 height 15
click at [238, 271] on div "Good" at bounding box center [259, 266] width 241 height 16
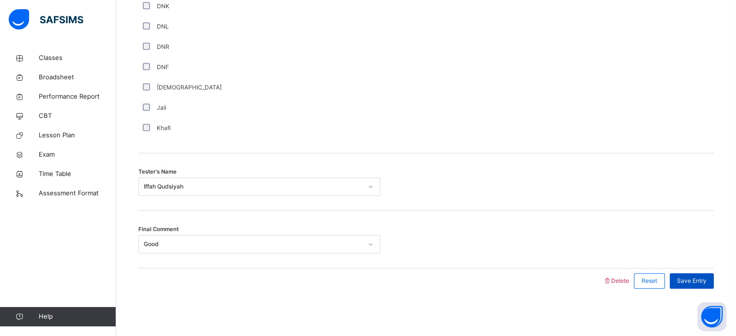
click at [703, 278] on span "Save Entry" at bounding box center [692, 281] width 30 height 9
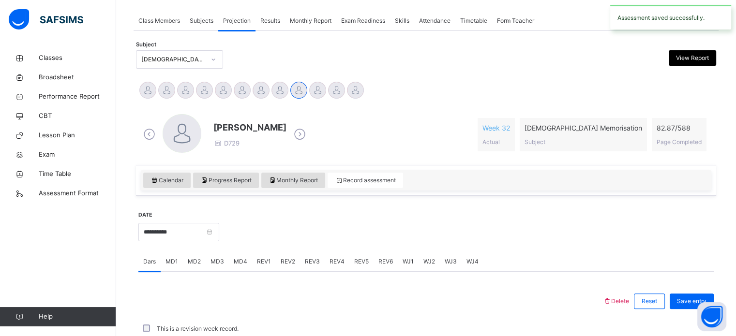
scroll to position [390, 0]
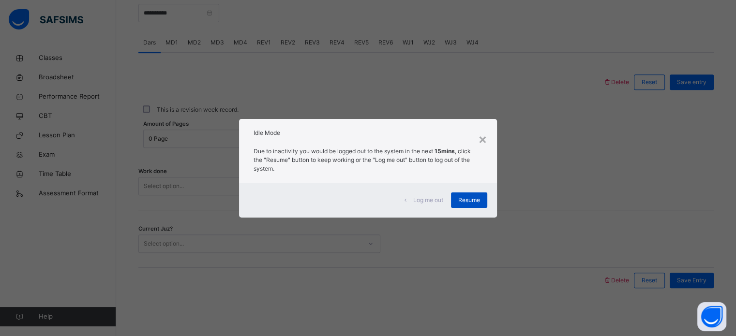
click at [476, 201] on span "Resume" at bounding box center [469, 200] width 22 height 9
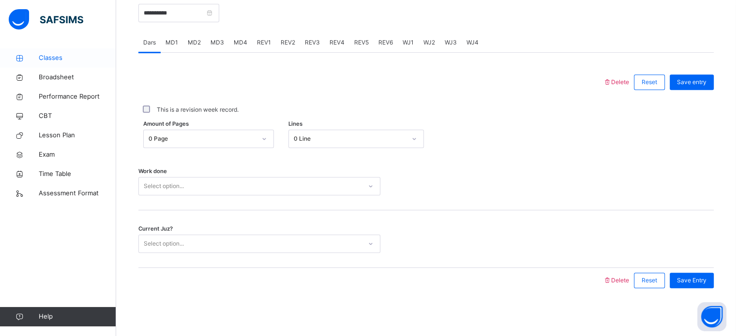
click at [28, 63] on link "Classes" at bounding box center [58, 57] width 116 height 19
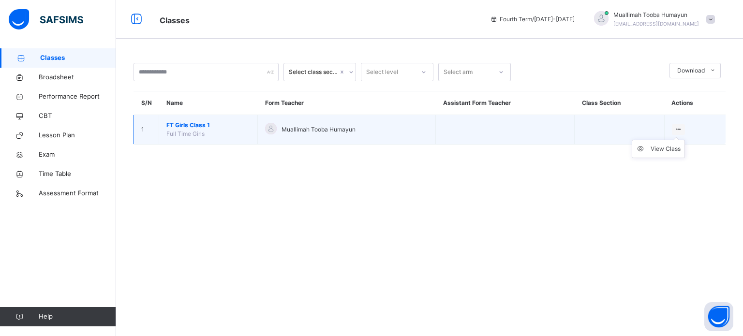
click at [674, 140] on ul "View Class" at bounding box center [658, 149] width 53 height 18
click at [659, 155] on li "View Class" at bounding box center [659, 148] width 52 height 17
